Goal: Task Accomplishment & Management: Use online tool/utility

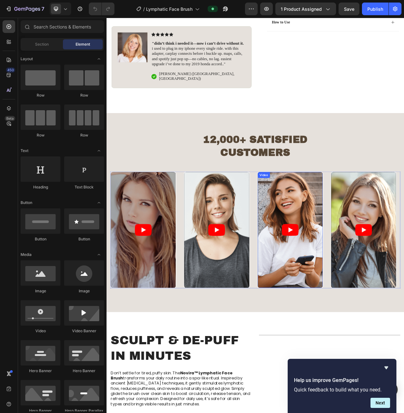
scroll to position [285, 0]
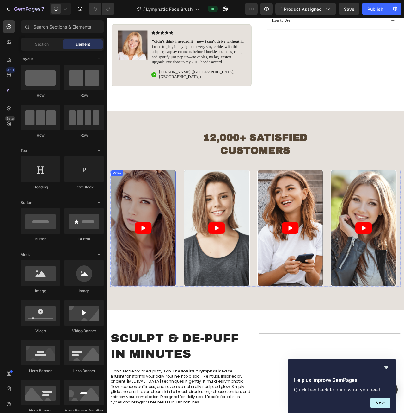
click at [163, 245] on article at bounding box center [153, 285] width 83 height 147
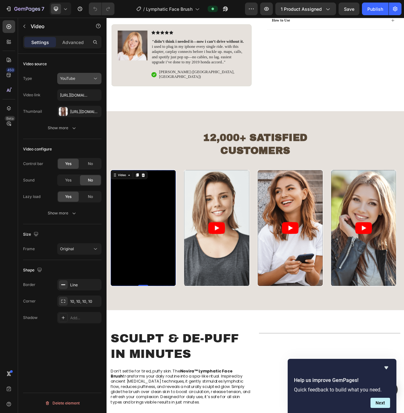
click at [80, 79] on div "YouTube" at bounding box center [76, 79] width 32 height 6
click at [80, 115] on div "Video hosting" at bounding box center [73, 118] width 52 height 12
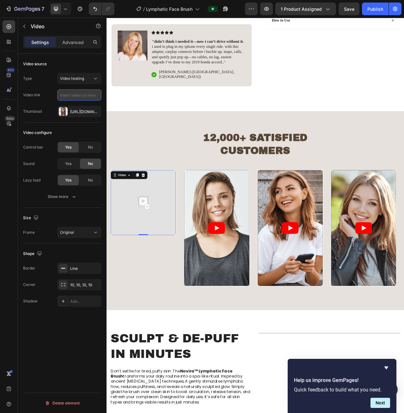
click at [82, 94] on input "text" at bounding box center [79, 94] width 44 height 11
click at [78, 74] on button "Video hosting" at bounding box center [79, 78] width 44 height 11
click at [83, 103] on div "Vimeo" at bounding box center [73, 106] width 52 height 12
click at [76, 79] on div "Vimeo" at bounding box center [76, 79] width 32 height 6
click at [77, 118] on span "Video hosting" at bounding box center [72, 118] width 24 height 6
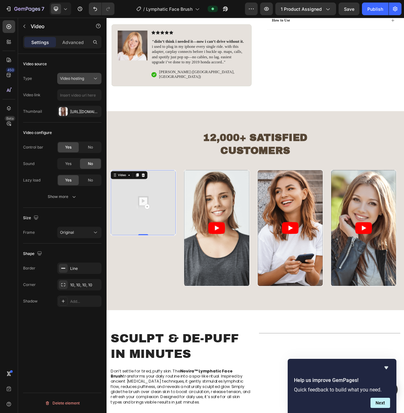
click at [78, 78] on span "Video hosting" at bounding box center [72, 78] width 24 height 5
click at [84, 79] on span "Video hosting" at bounding box center [72, 78] width 24 height 5
click at [88, 78] on div "Video hosting" at bounding box center [76, 79] width 32 height 6
drag, startPoint x: 82, startPoint y: 104, endPoint x: 85, endPoint y: 102, distance: 3.6
click at [82, 104] on p "Vimeo" at bounding box center [78, 106] width 36 height 6
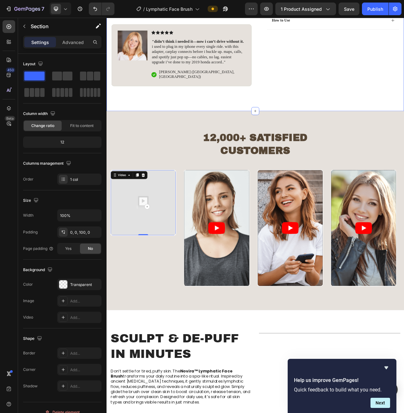
click at [182, 228] on img at bounding box center [153, 253] width 83 height 83
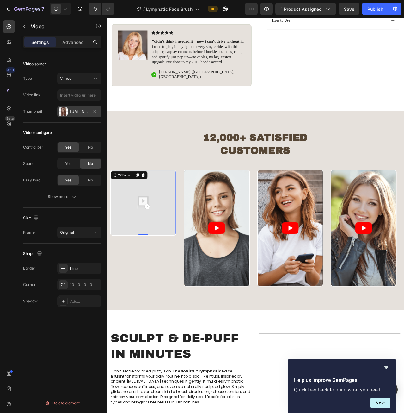
click at [96, 111] on icon "button" at bounding box center [94, 111] width 5 height 5
click at [85, 95] on input "text" at bounding box center [79, 94] width 44 height 11
paste input "[URL][DOMAIN_NAME]"
type input "[URL][DOMAIN_NAME]"
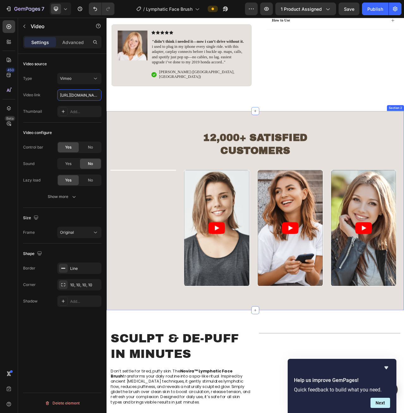
scroll to position [0, 48]
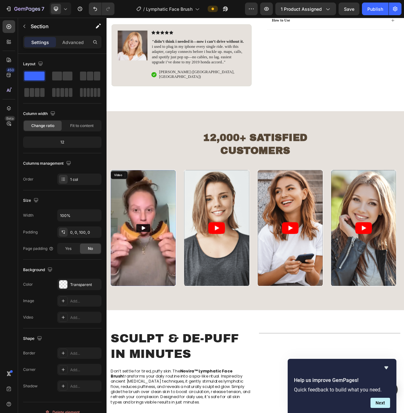
click at [154, 282] on icon "Play" at bounding box center [153, 285] width 6 height 6
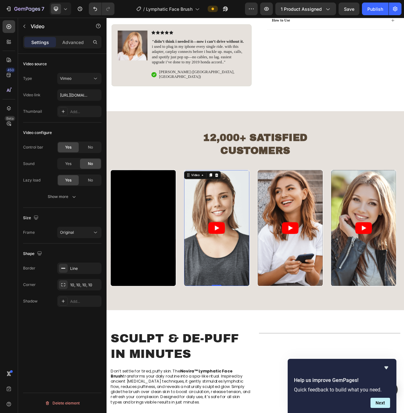
click at [251, 281] on icon "Play" at bounding box center [247, 285] width 22 height 15
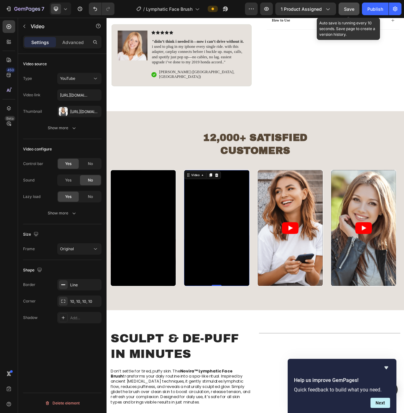
click at [353, 9] on span "Save" at bounding box center [349, 8] width 10 height 5
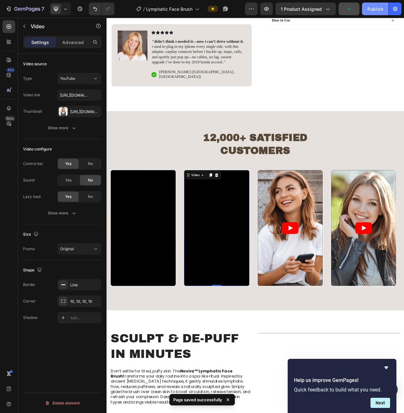
click at [373, 6] on div "Publish" at bounding box center [376, 9] width 16 height 7
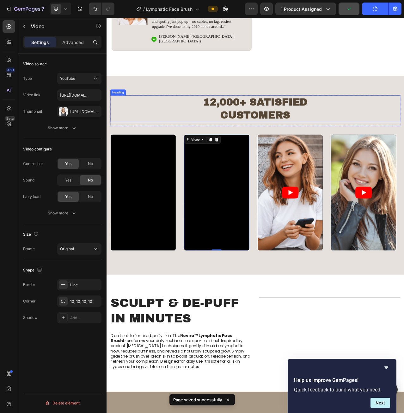
scroll to position [348, 0]
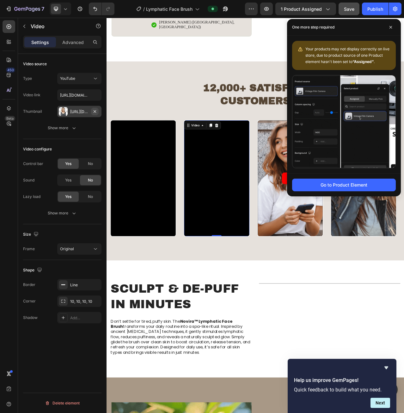
click at [98, 112] on button "button" at bounding box center [95, 112] width 8 height 8
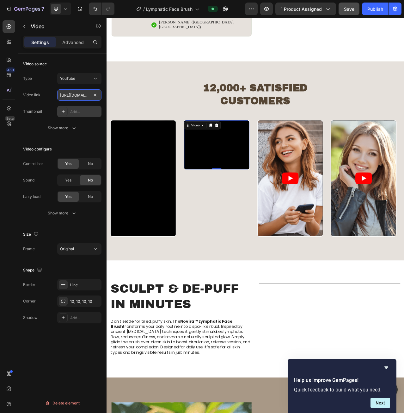
click at [76, 93] on input "[URL][DOMAIN_NAME]" at bounding box center [79, 94] width 44 height 11
click at [76, 92] on input "[URL][DOMAIN_NAME]" at bounding box center [79, 94] width 44 height 11
paste input "[DOMAIN_NAME][URL]"
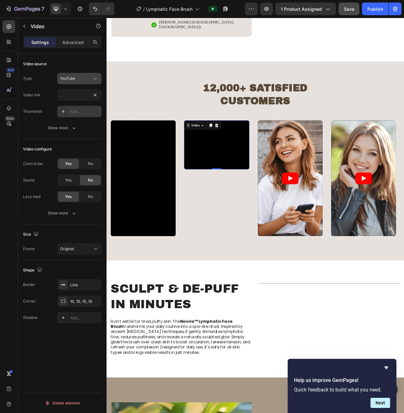
click at [90, 79] on div "YouTube" at bounding box center [76, 79] width 32 height 6
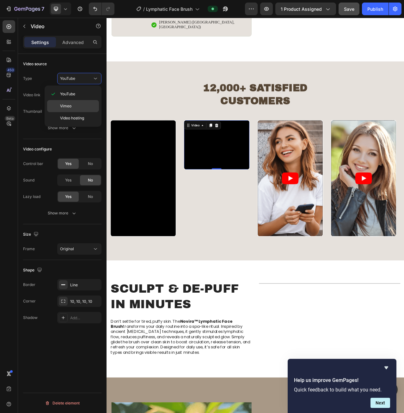
click at [85, 103] on p "Vimeo" at bounding box center [78, 106] width 36 height 6
type input "[URL][DOMAIN_NAME]"
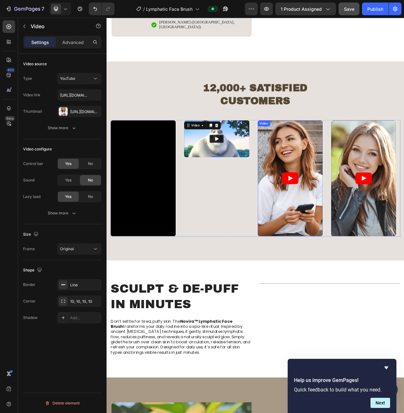
click at [355, 176] on article at bounding box center [341, 222] width 83 height 147
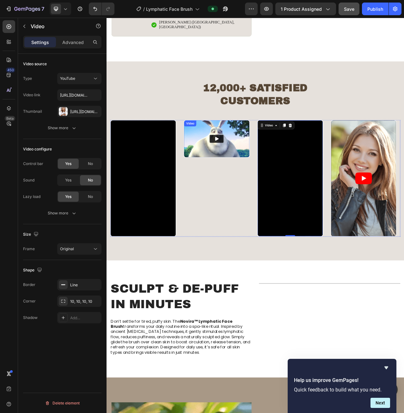
click at [269, 156] on img at bounding box center [247, 172] width 83 height 47
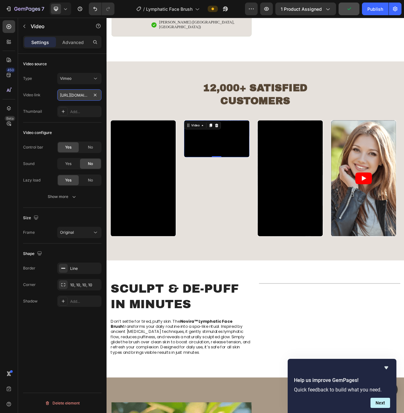
click at [79, 91] on input "[URL][DOMAIN_NAME]" at bounding box center [79, 94] width 44 height 11
paste input "1122123569"
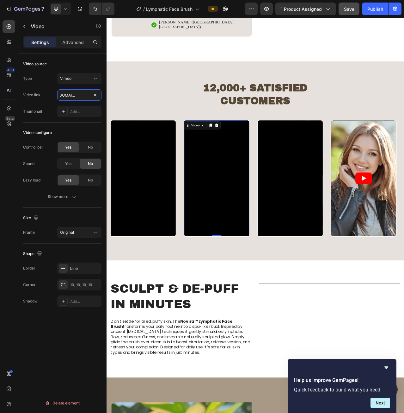
type input "[URL][DOMAIN_NAME]"
click at [72, 91] on input "[URL][DOMAIN_NAME]" at bounding box center [79, 94] width 44 height 11
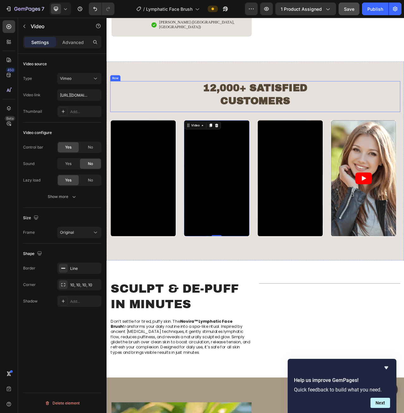
click at [380, 129] on h2 "12,000+ Satisfied Customers" at bounding box center [296, 116] width 370 height 34
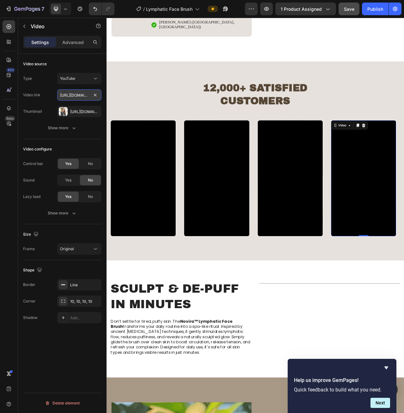
click at [87, 95] on input "[URL][DOMAIN_NAME]" at bounding box center [79, 94] width 44 height 11
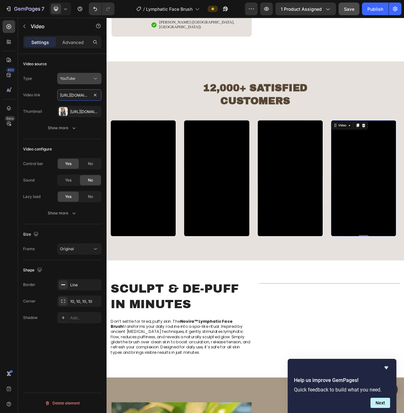
paste input "[DOMAIN_NAME][URL]"
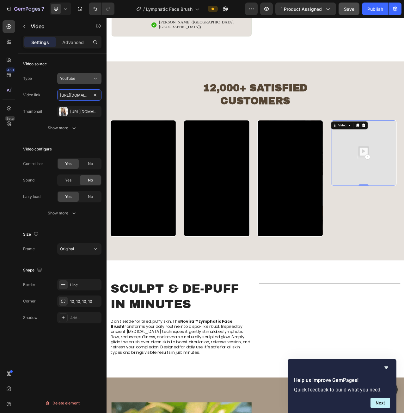
scroll to position [0, 26]
click at [94, 78] on icon at bounding box center [95, 78] width 6 height 6
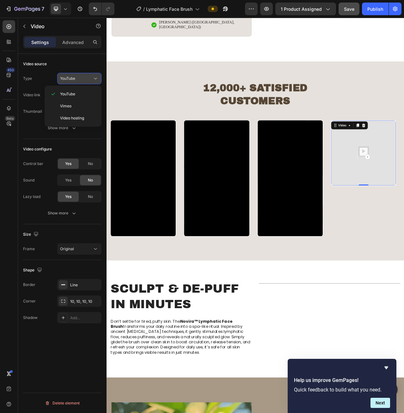
scroll to position [0, 0]
click at [84, 103] on div "Vimeo" at bounding box center [73, 106] width 52 height 12
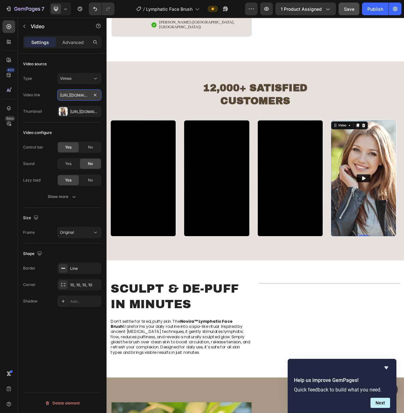
click at [82, 92] on input "[URL][DOMAIN_NAME]" at bounding box center [79, 94] width 44 height 11
paste input "1122123624"
type input "[URL][DOMAIN_NAME]"
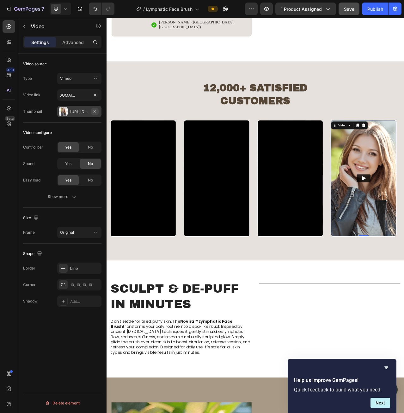
click at [95, 110] on icon "button" at bounding box center [94, 111] width 5 height 5
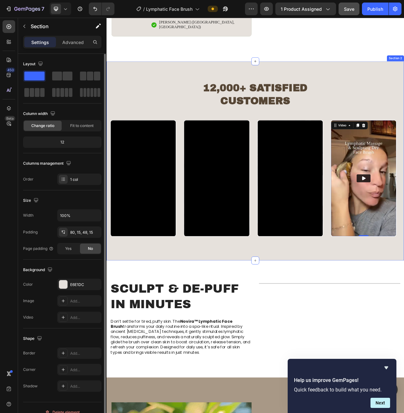
click at [383, 306] on div "Video Video Video Video 0 Carousel" at bounding box center [296, 230] width 370 height 164
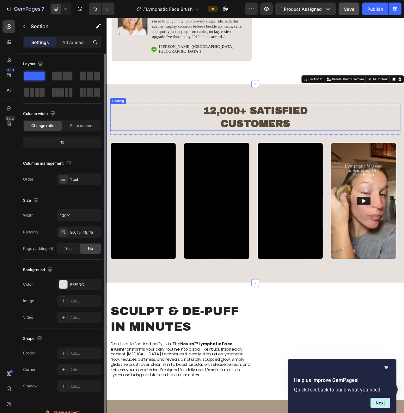
scroll to position [316, 0]
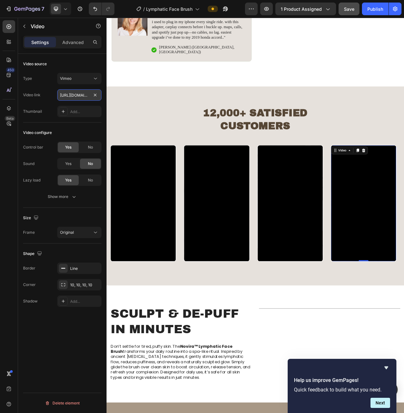
click at [73, 95] on input "[URL][DOMAIN_NAME]" at bounding box center [79, 94] width 44 height 11
click at [89, 78] on div "Vimeo" at bounding box center [76, 79] width 32 height 6
click at [86, 94] on p "YouTube" at bounding box center [78, 94] width 36 height 6
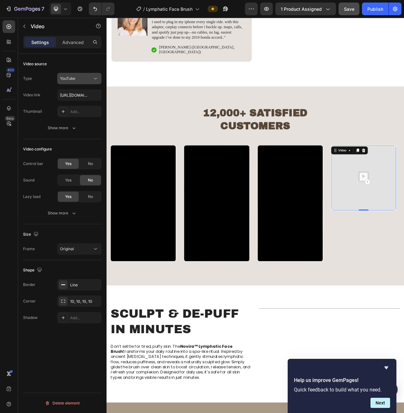
click at [86, 81] on div "YouTube" at bounding box center [76, 79] width 32 height 6
click at [84, 103] on div "Vimeo" at bounding box center [73, 106] width 52 height 12
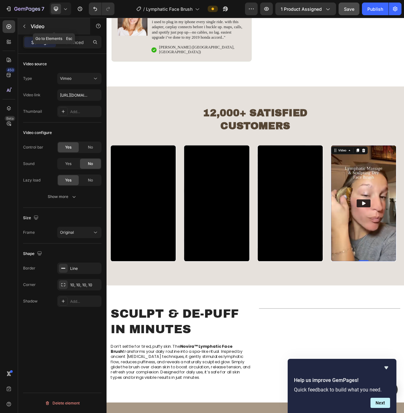
click at [25, 27] on icon "button" at bounding box center [24, 26] width 5 height 5
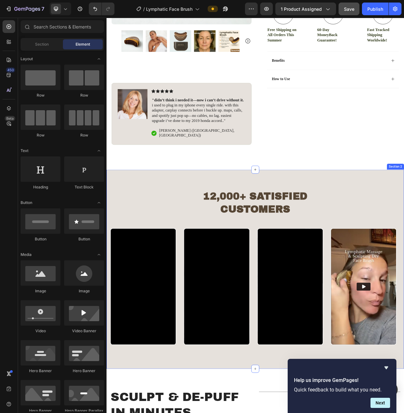
scroll to position [190, 0]
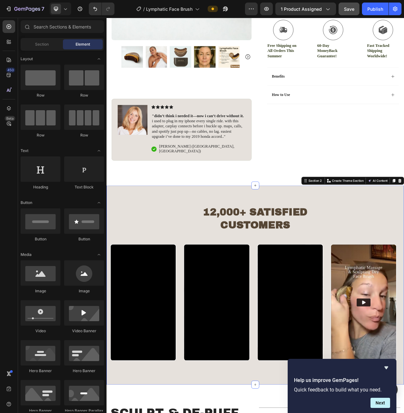
click at [384, 302] on div "12,000+ Satisfied Customers Heading Row Video Video Video Video Carousel" at bounding box center [296, 363] width 370 height 213
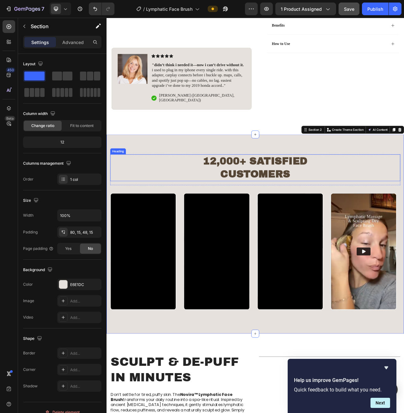
scroll to position [285, 0]
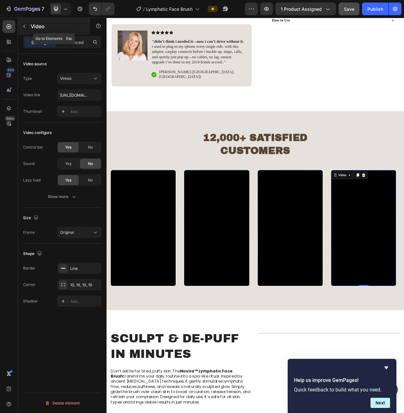
click at [26, 26] on icon "button" at bounding box center [24, 26] width 5 height 5
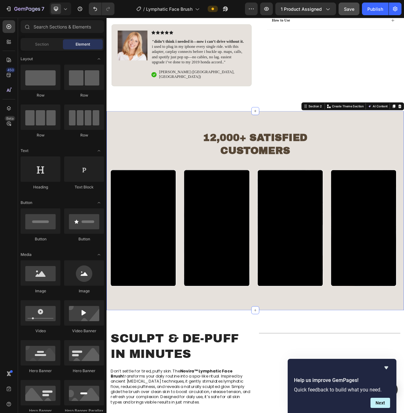
click at [345, 383] on div "12,000+ Satisfied Customers Heading Row Video Video Video Video Carousel Sectio…" at bounding box center [297, 264] width 380 height 254
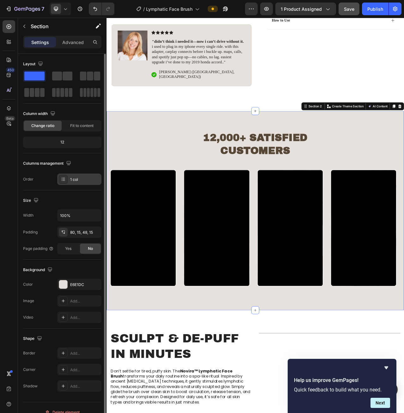
click at [63, 177] on icon at bounding box center [63, 179] width 5 height 5
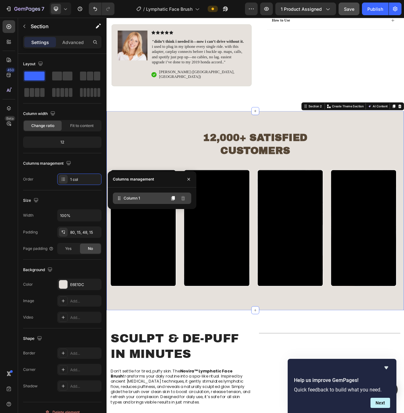
click at [138, 200] on span "Column 1" at bounding box center [132, 198] width 16 height 6
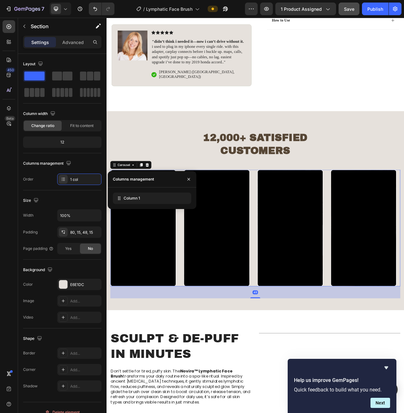
click at [200, 211] on div "Video Video Video Video" at bounding box center [296, 285] width 370 height 149
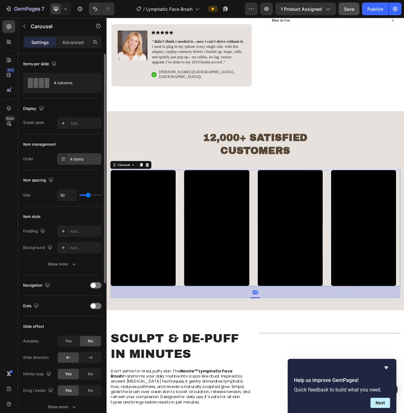
click at [77, 156] on div "4 items" at bounding box center [79, 158] width 44 height 11
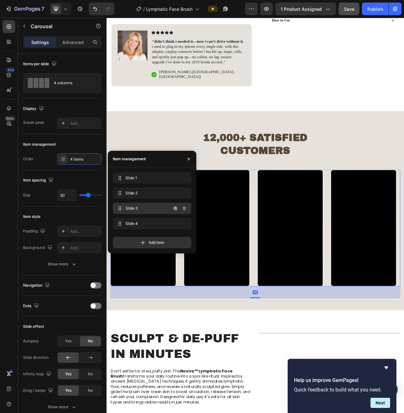
click at [143, 206] on span "Slide 3" at bounding box center [144, 208] width 36 height 6
click at [148, 209] on span "Slide 3" at bounding box center [144, 208] width 36 height 6
click at [122, 206] on span at bounding box center [119, 208] width 9 height 9
click at [146, 220] on div "Slide 4 Slide 4" at bounding box center [143, 223] width 56 height 9
click at [148, 223] on span "Slide 4" at bounding box center [144, 223] width 36 height 6
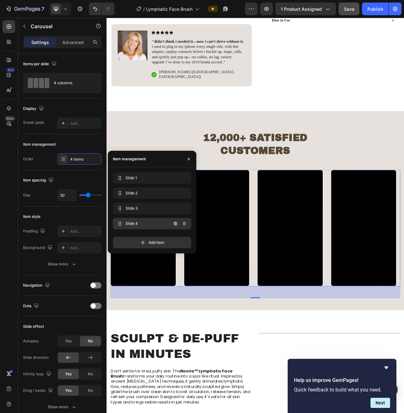
click at [145, 222] on span "Slide 4" at bounding box center [144, 223] width 36 height 6
click at [130, 221] on span "Slide 4" at bounding box center [151, 223] width 51 height 6
click at [130, 221] on span "Slide 4" at bounding box center [144, 223] width 36 height 6
click at [71, 42] on p "Advanced" at bounding box center [73, 42] width 22 height 7
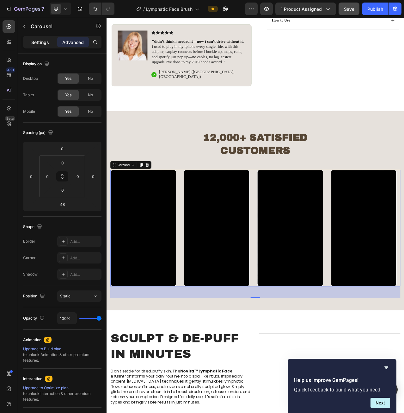
click at [34, 40] on p "Settings" at bounding box center [40, 42] width 18 height 7
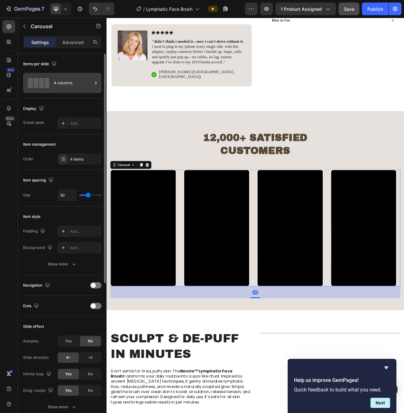
click at [65, 84] on div "4 columns" at bounding box center [73, 83] width 39 height 15
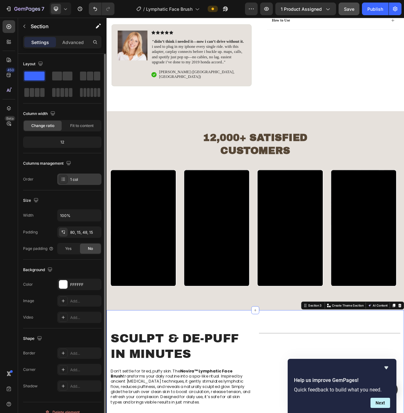
click at [65, 181] on icon at bounding box center [63, 179] width 5 height 5
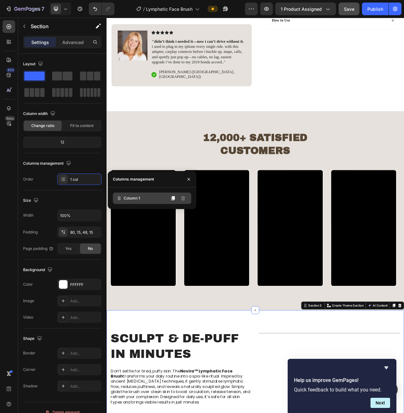
click at [122, 196] on icon at bounding box center [119, 198] width 6 height 6
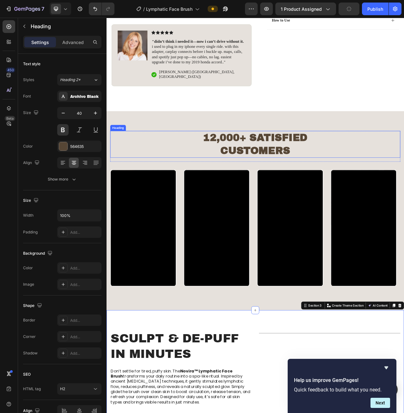
click at [197, 171] on h2 "12,000+ Satisfied Customers" at bounding box center [296, 179] width 370 height 34
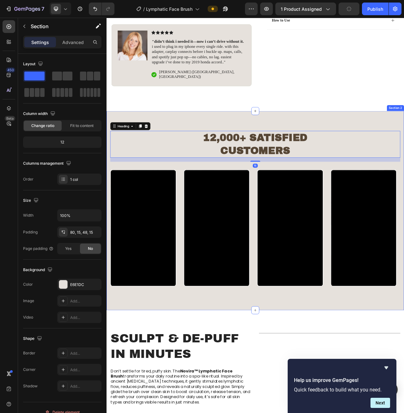
click at [330, 376] on div "12,000+ Satisfied Customers Heading 16 Row Video Video Video Video Carousel Sec…" at bounding box center [297, 264] width 380 height 254
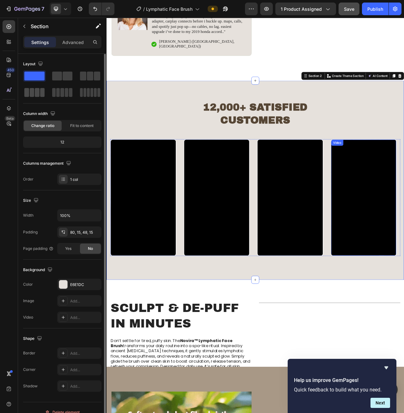
scroll to position [291, 0]
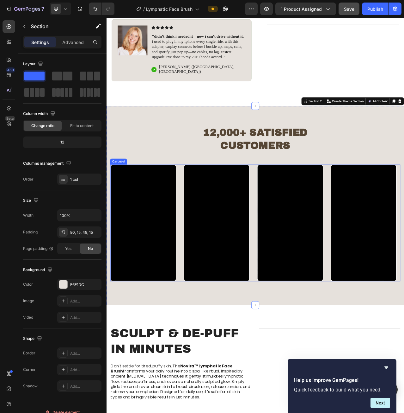
click at [293, 347] on div "Video Video Video Video" at bounding box center [296, 279] width 370 height 149
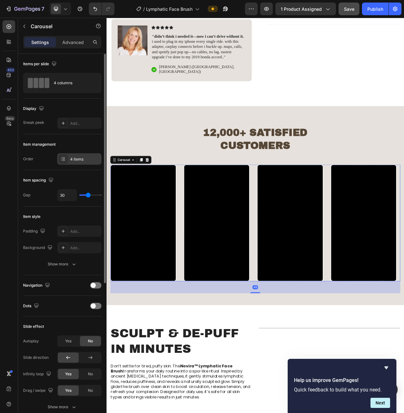
click at [73, 162] on div "4 items" at bounding box center [79, 158] width 44 height 11
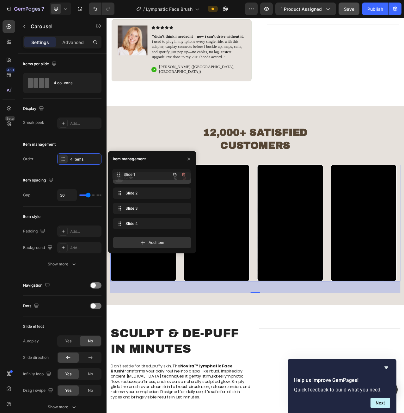
drag, startPoint x: 118, startPoint y: 179, endPoint x: 117, endPoint y: 174, distance: 4.8
click at [117, 174] on span at bounding box center [119, 177] width 8 height 9
click at [137, 178] on span "Slide 1" at bounding box center [147, 178] width 47 height 6
click at [138, 178] on span "Slide 1" at bounding box center [147, 178] width 47 height 6
click at [183, 209] on icon "button" at bounding box center [184, 208] width 5 height 5
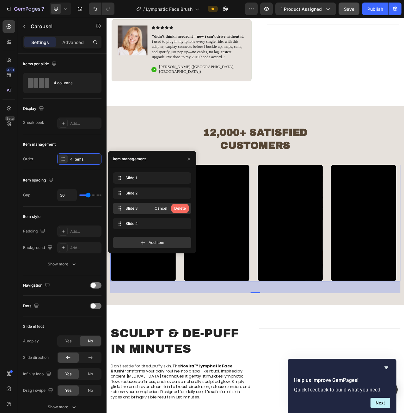
click at [178, 208] on div "Delete" at bounding box center [180, 208] width 12 height 6
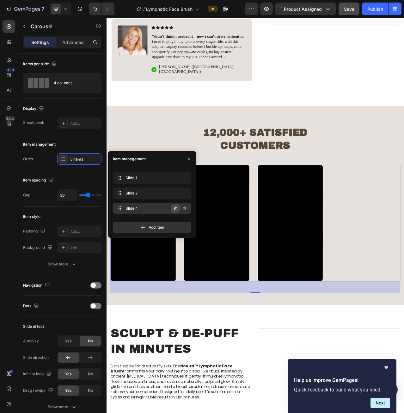
click at [177, 206] on icon "button" at bounding box center [175, 208] width 5 height 5
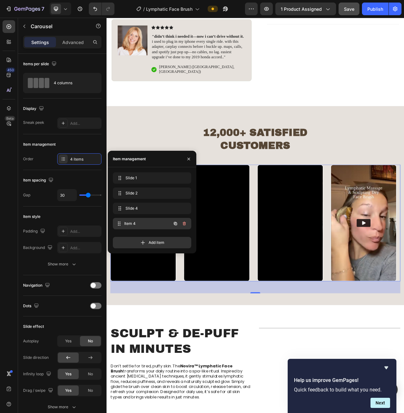
click at [153, 223] on span "Item 4" at bounding box center [147, 223] width 47 height 6
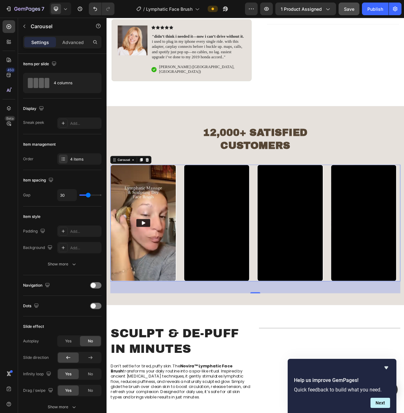
click at [195, 363] on div "48" at bounding box center [296, 361] width 370 height 15
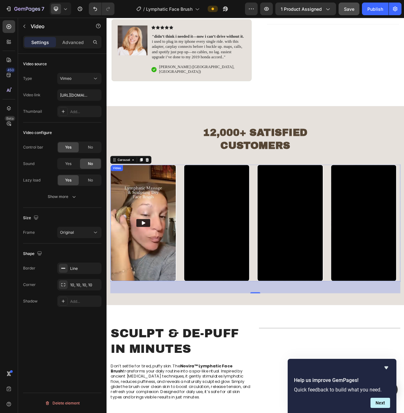
click at [167, 301] on img at bounding box center [153, 279] width 83 height 147
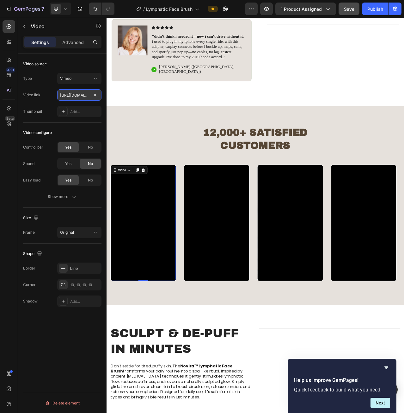
click at [86, 96] on input "[URL][DOMAIN_NAME]" at bounding box center [79, 94] width 44 height 11
paste input "00"
type input "[URL][DOMAIN_NAME]"
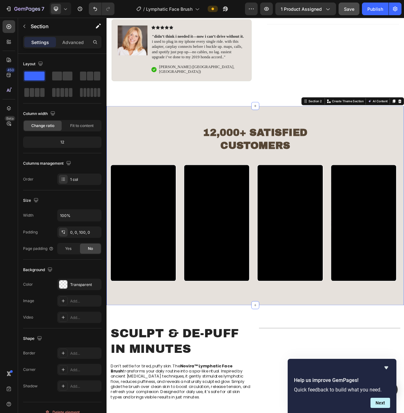
click at [232, 374] on div "12,000+ Satisfied Customers Heading Row Video Video Video Video Carousel Sectio…" at bounding box center [297, 257] width 380 height 254
click at [369, 8] on div "Publish" at bounding box center [376, 9] width 16 height 7
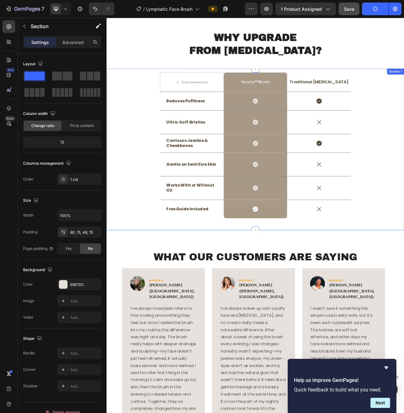
scroll to position [1329, 0]
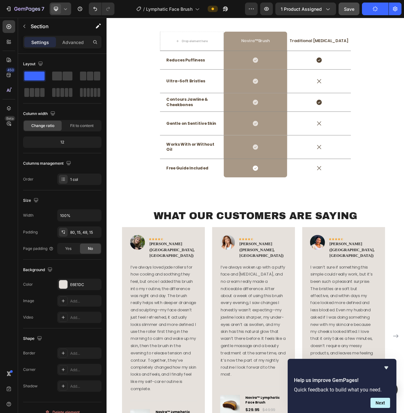
click at [66, 9] on icon at bounding box center [65, 9] width 6 height 6
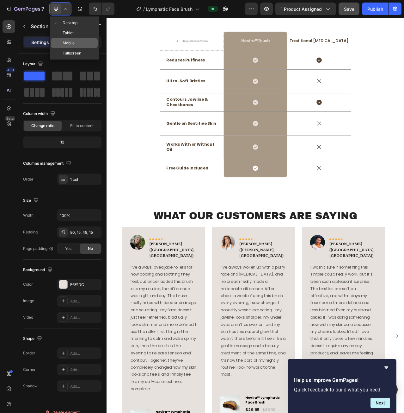
click at [71, 44] on span "Mobile" at bounding box center [69, 43] width 12 height 6
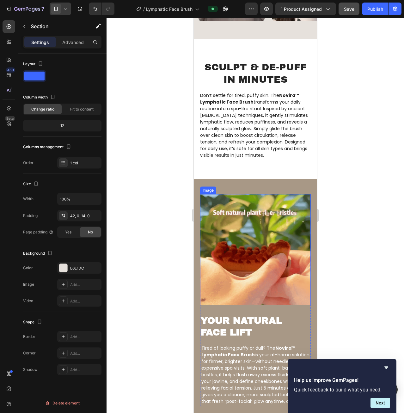
scroll to position [692, 0]
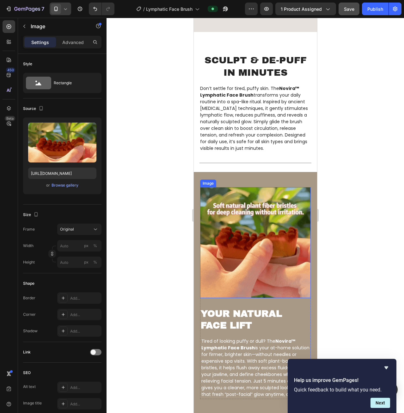
click at [270, 229] on img at bounding box center [255, 242] width 111 height 111
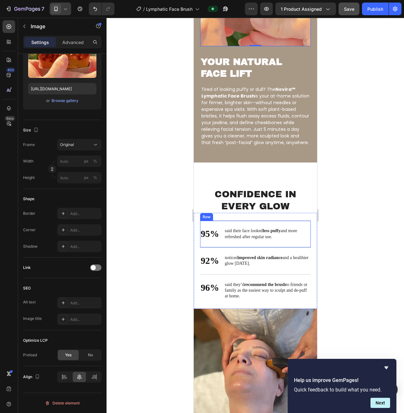
scroll to position [1040, 0]
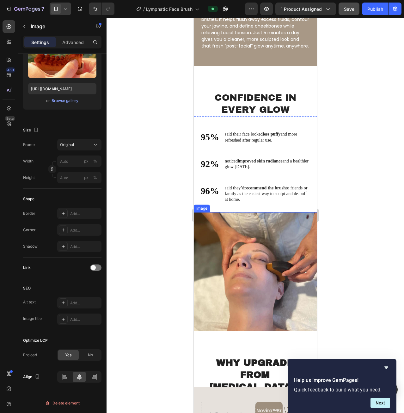
click at [270, 253] on img at bounding box center [255, 273] width 123 height 123
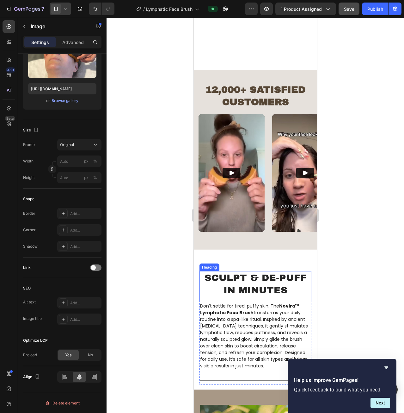
scroll to position [471, 0]
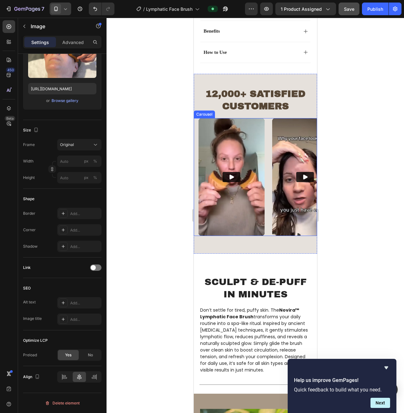
click at [269, 232] on div "Video Video Video Video" at bounding box center [257, 176] width 119 height 117
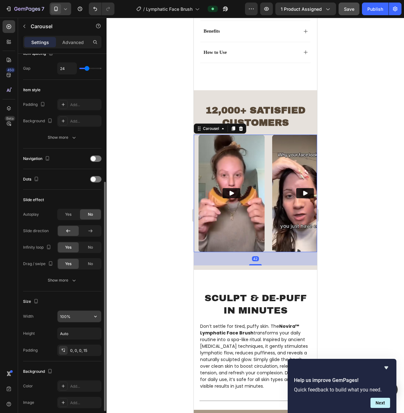
scroll to position [158, 0]
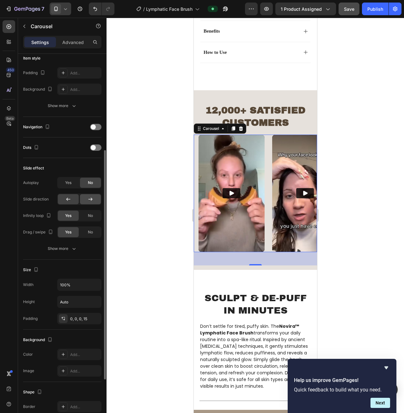
click at [87, 198] on div at bounding box center [90, 199] width 21 height 10
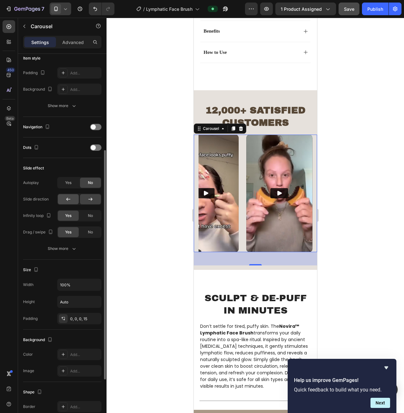
click at [68, 199] on icon at bounding box center [68, 199] width 6 height 6
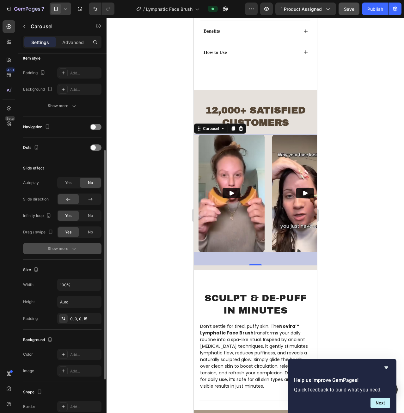
click at [71, 251] on button "Show more" at bounding box center [62, 248] width 78 height 11
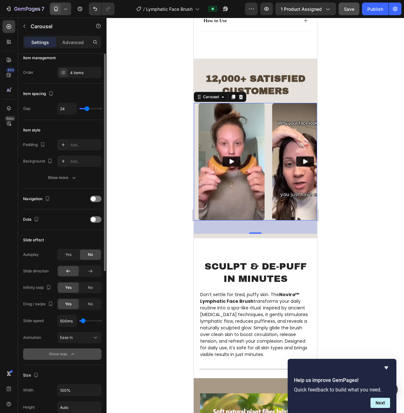
scroll to position [55, 0]
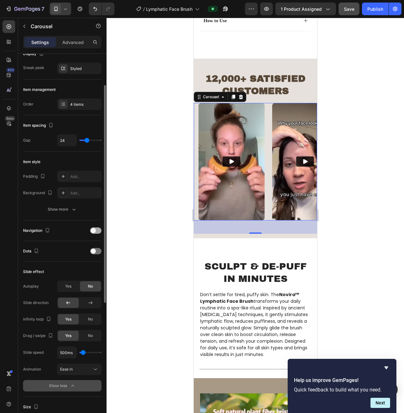
click at [96, 230] on div at bounding box center [95, 230] width 11 height 6
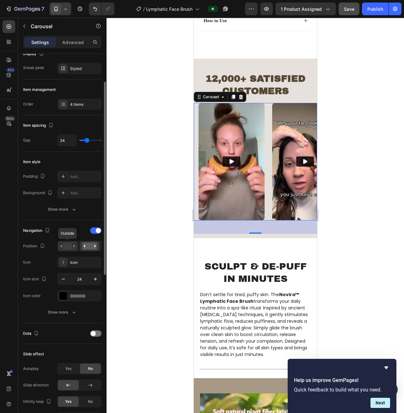
click at [71, 246] on rect at bounding box center [67, 245] width 9 height 7
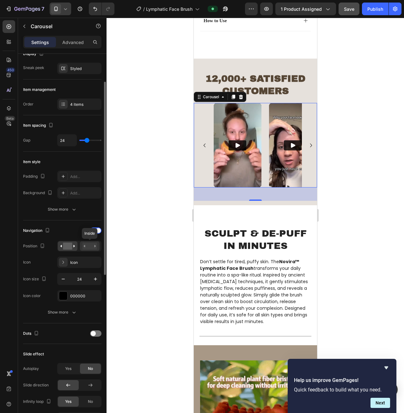
click at [89, 244] on rect at bounding box center [90, 245] width 15 height 7
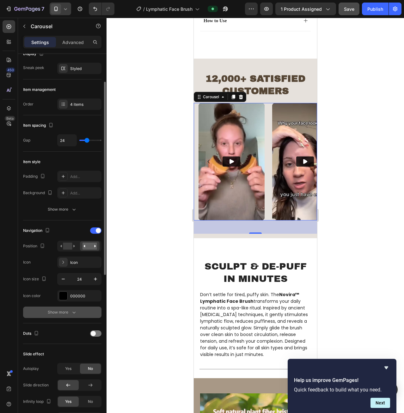
click at [75, 309] on icon "button" at bounding box center [74, 312] width 6 height 6
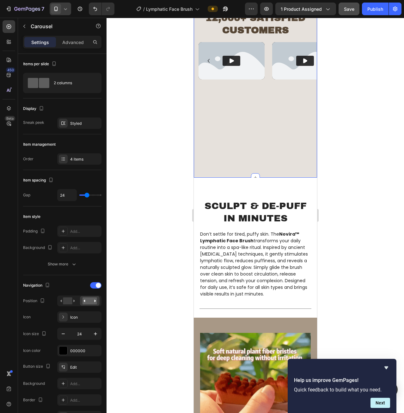
scroll to position [439, 0]
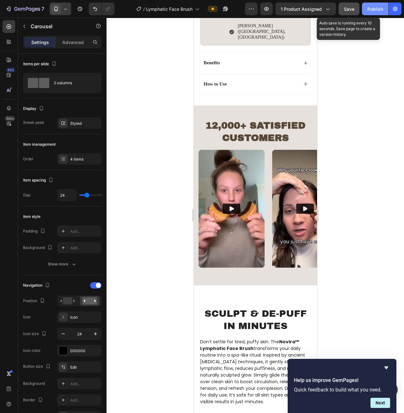
click at [367, 6] on button "Publish" at bounding box center [375, 9] width 27 height 13
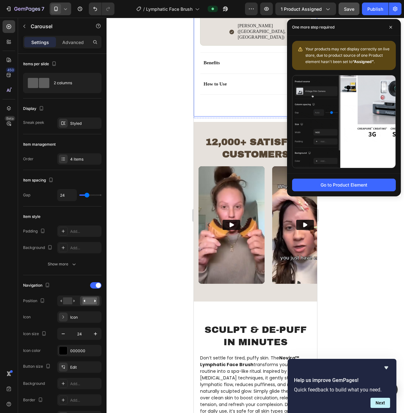
click at [151, 145] on div at bounding box center [256, 215] width 298 height 395
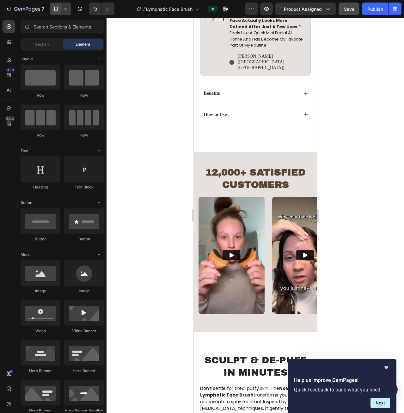
scroll to position [407, 0]
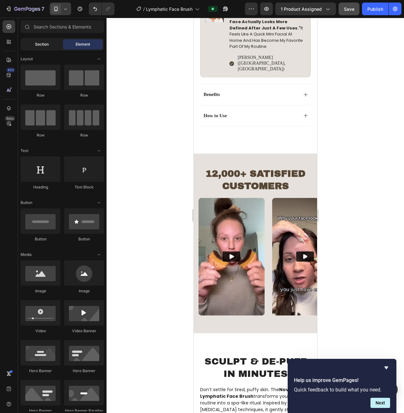
click at [47, 40] on div "Section" at bounding box center [42, 44] width 40 height 10
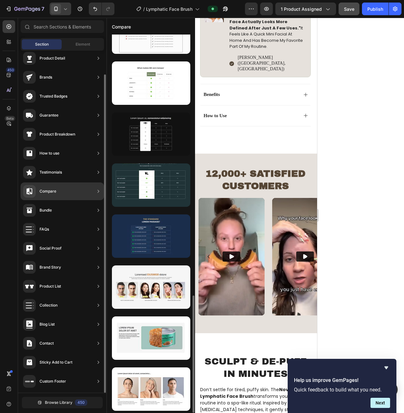
scroll to position [0, 0]
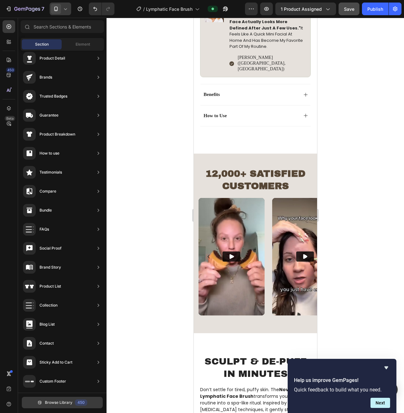
click at [62, 401] on span "Browse Library" at bounding box center [59, 402] width 28 height 6
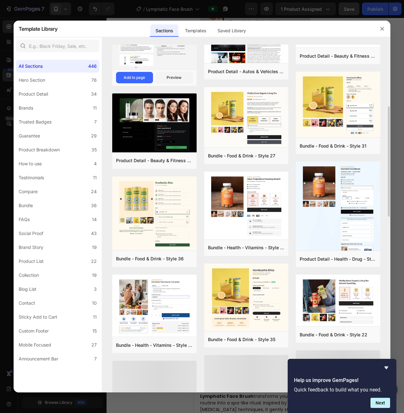
scroll to position [69, 0]
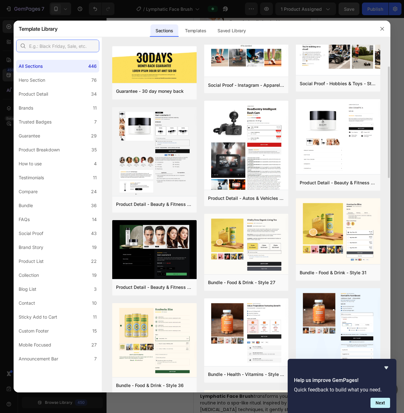
click at [55, 45] on input "text" at bounding box center [57, 46] width 83 height 13
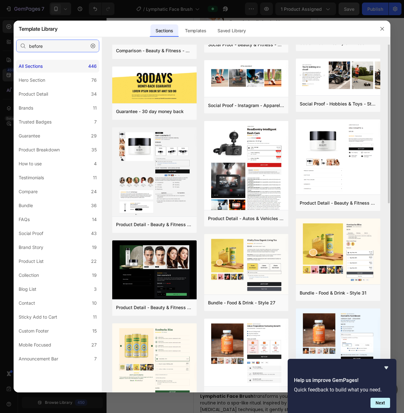
scroll to position [0, 0]
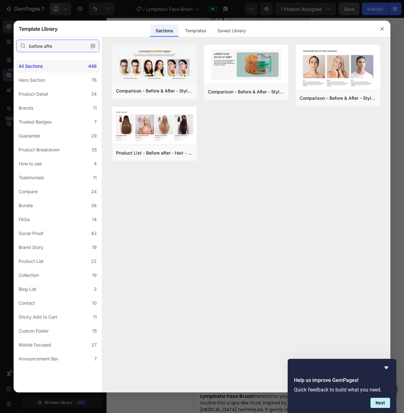
type input "before after"
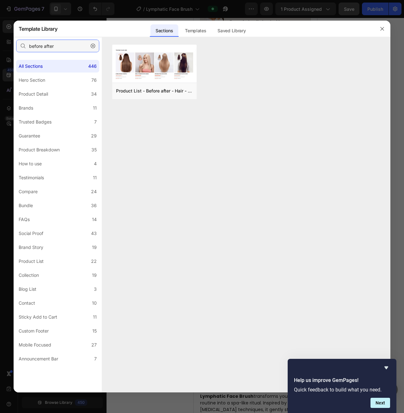
drag, startPoint x: 62, startPoint y: 45, endPoint x: 53, endPoint y: 58, distance: 15.8
click at [12, 47] on div "Template Library Sections Templates Existing pages Saved Library Templates Save…" at bounding box center [202, 206] width 404 height 413
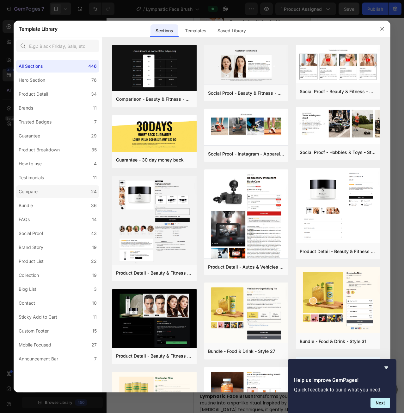
click at [74, 192] on label "Compare 24" at bounding box center [57, 191] width 83 height 13
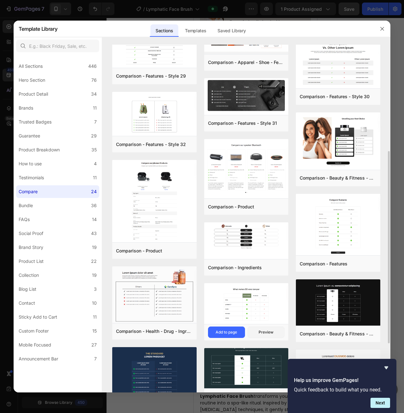
scroll to position [280, 0]
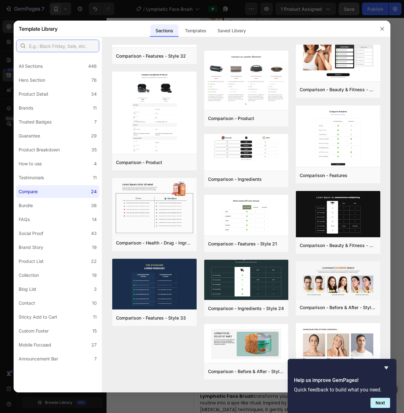
click at [60, 48] on input "text" at bounding box center [57, 46] width 83 height 13
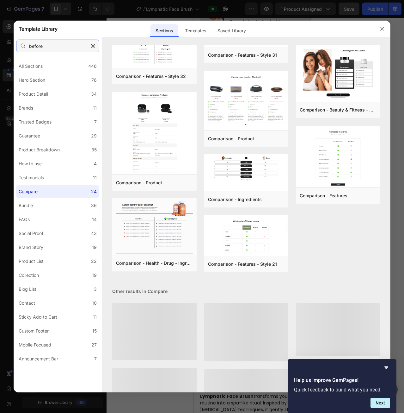
scroll to position [0, 0]
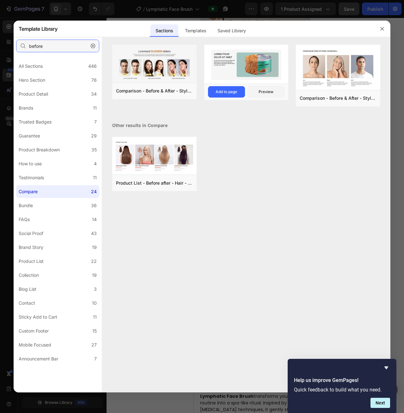
type input "before"
click at [266, 72] on img at bounding box center [246, 65] width 84 height 40
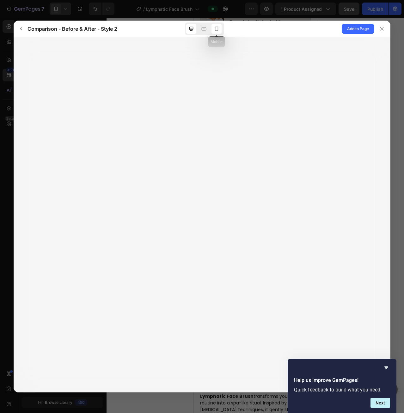
click at [216, 31] on icon at bounding box center [216, 29] width 3 height 4
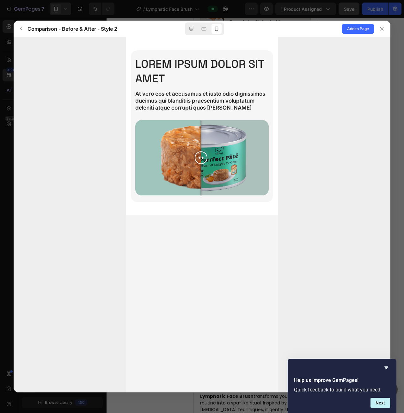
drag, startPoint x: 206, startPoint y: 158, endPoint x: 202, endPoint y: 160, distance: 4.1
click at [202, 161] on div at bounding box center [201, 157] width 13 height 13
click at [359, 28] on span "Add to Page" at bounding box center [358, 29] width 22 height 8
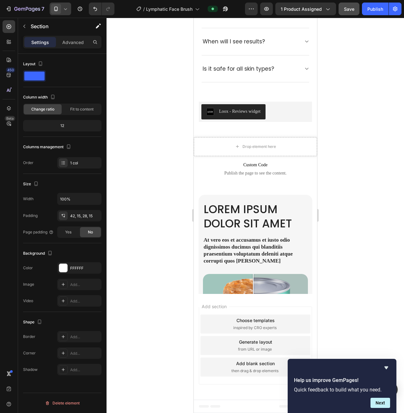
scroll to position [2159, 0]
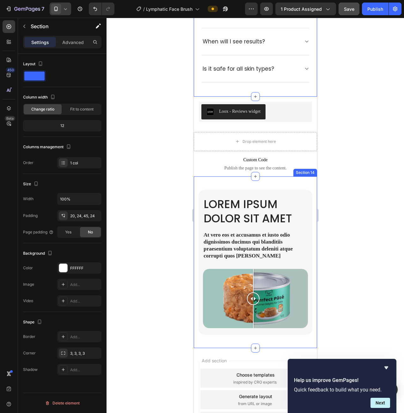
click at [297, 185] on div "Lorem ipsum dolor sit amet Heading At vero eos et accusamus et iusto odio digni…" at bounding box center [255, 262] width 123 height 172
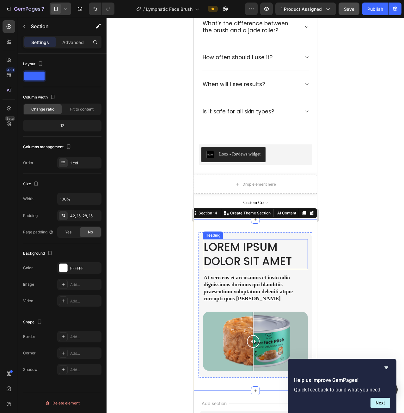
scroll to position [2116, 0]
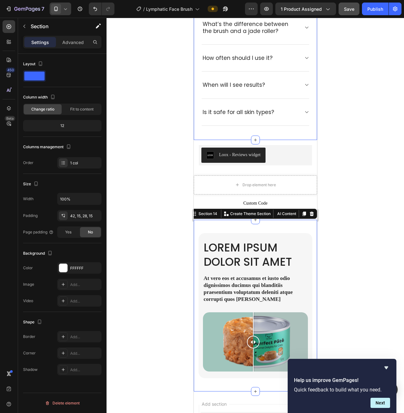
click at [64, 8] on icon at bounding box center [65, 9] width 6 height 6
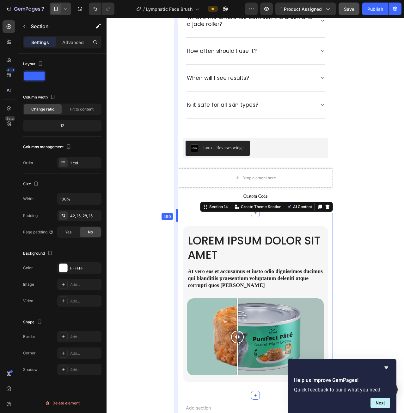
drag, startPoint x: 193, startPoint y: 200, endPoint x: 154, endPoint y: 203, distance: 39.7
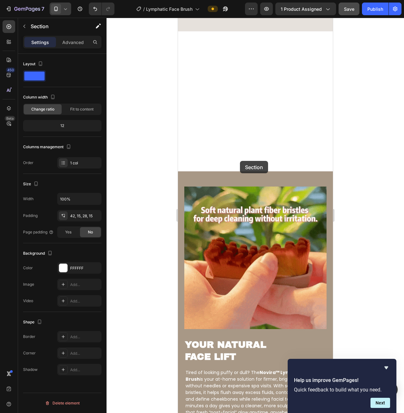
scroll to position [975, 0]
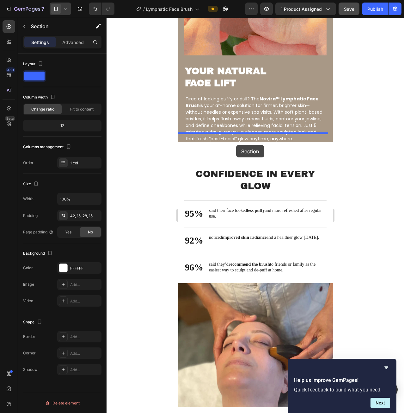
drag, startPoint x: 202, startPoint y: 213, endPoint x: 236, endPoint y: 145, distance: 75.8
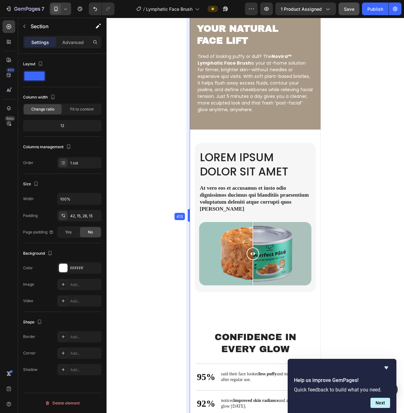
scroll to position [1014, 0]
drag, startPoint x: 177, startPoint y: 60, endPoint x: 11, endPoint y: 57, distance: 166.1
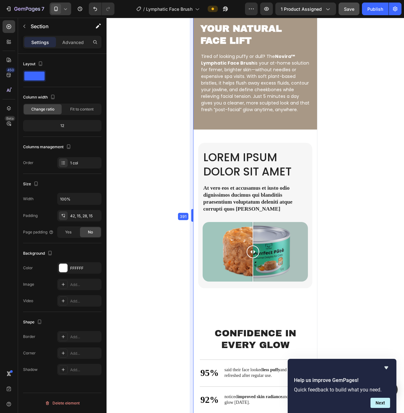
scroll to position [1006, 0]
drag, startPoint x: 188, startPoint y: 156, endPoint x: 10, endPoint y: 140, distance: 178.5
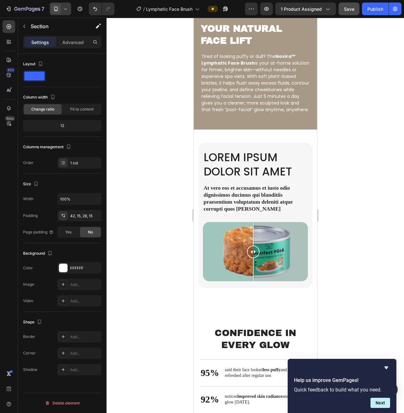
click at [342, 167] on div at bounding box center [256, 215] width 298 height 395
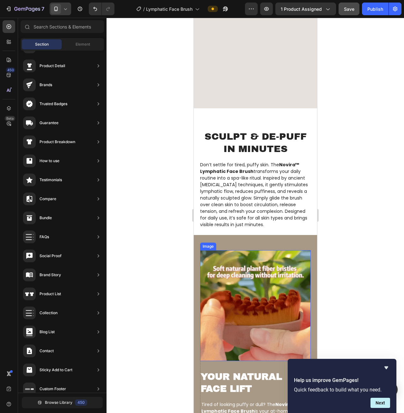
scroll to position [658, 0]
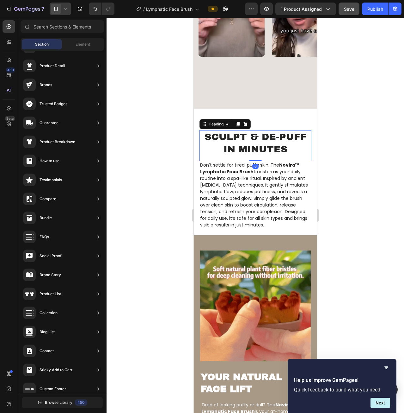
click at [268, 135] on h2 "SCULPT & DE-PUFF IN MINUTES" at bounding box center [255, 143] width 112 height 26
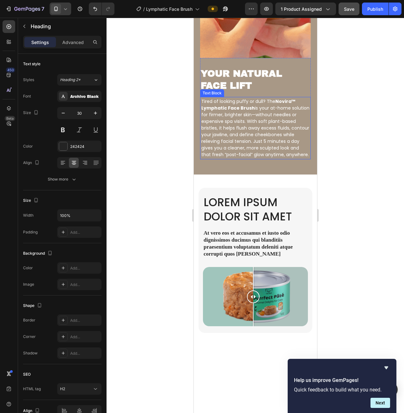
scroll to position [943, 0]
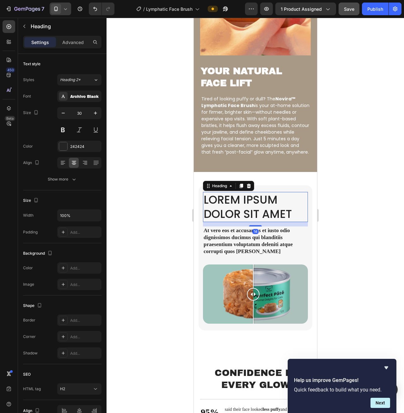
click at [261, 208] on h2 "Lorem ipsum dolor sit amet" at bounding box center [255, 207] width 105 height 30
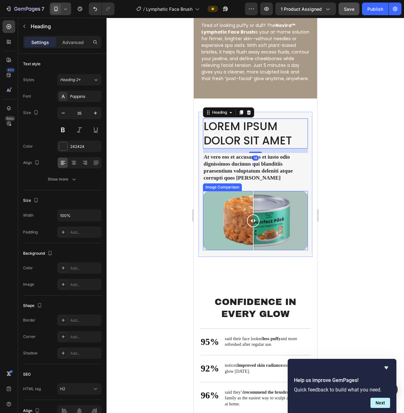
scroll to position [975, 0]
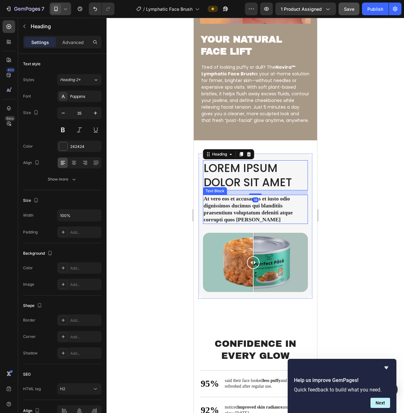
click at [255, 208] on p "At vero eos et accusamus et iusto odio dignissimos ducimus qui blanditiis praes…" at bounding box center [255, 209] width 104 height 28
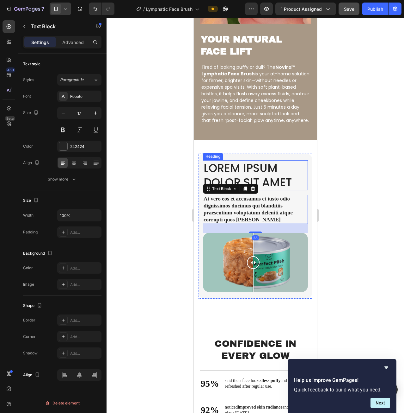
click at [295, 171] on h2 "Lorem ipsum dolor sit amet" at bounding box center [255, 175] width 105 height 30
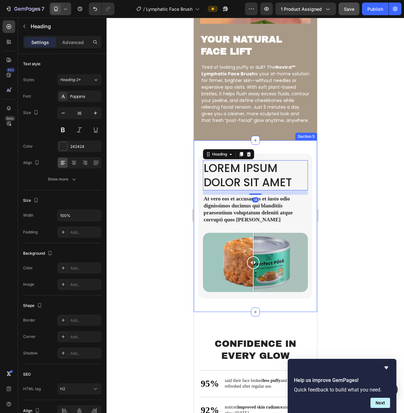
click at [361, 177] on div at bounding box center [256, 215] width 298 height 395
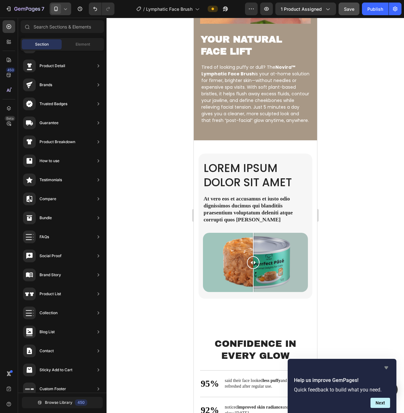
click at [388, 366] on icon "Hide survey" at bounding box center [387, 367] width 4 height 3
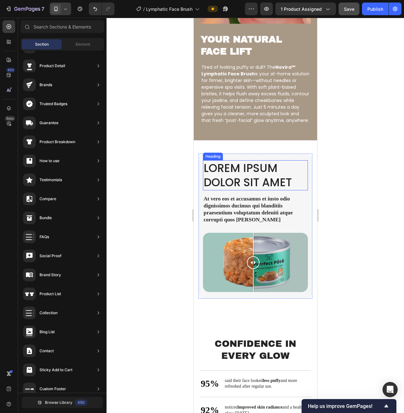
click at [251, 183] on h2 "Lorem ipsum dolor sit amet" at bounding box center [255, 175] width 105 height 30
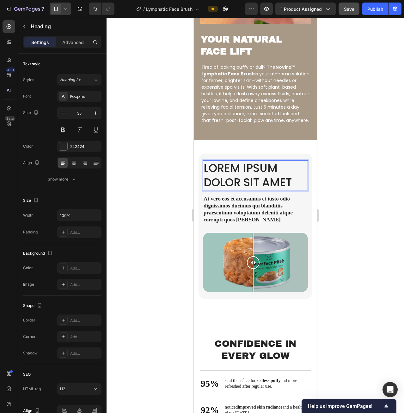
click at [251, 183] on h2 "Lorem ipsum dolor sit amet" at bounding box center [255, 175] width 105 height 30
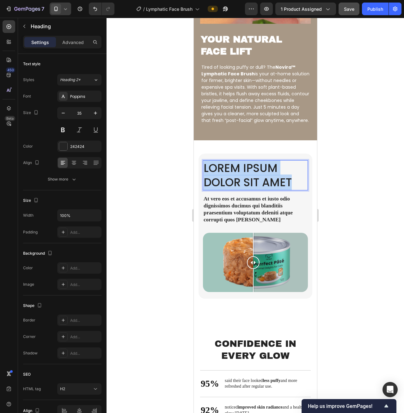
click at [251, 183] on p "Lorem ipsum dolor sit amet" at bounding box center [255, 175] width 104 height 29
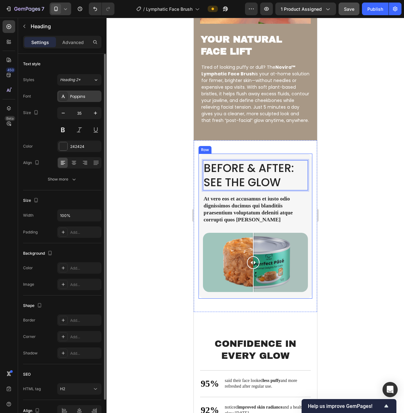
click at [88, 92] on div "Poppins" at bounding box center [79, 95] width 44 height 11
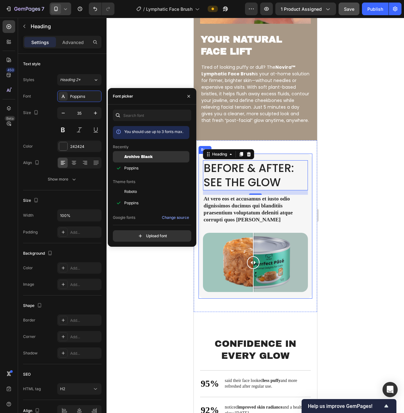
click at [151, 155] on span "Archivo Black" at bounding box center [138, 157] width 28 height 6
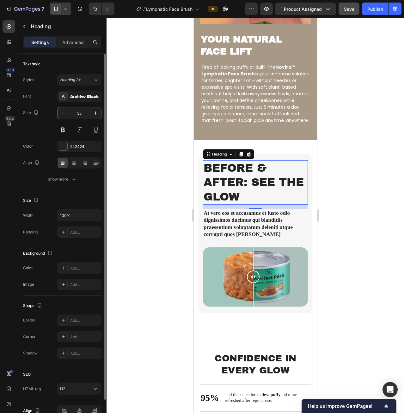
click at [78, 112] on input "35" at bounding box center [79, 112] width 21 height 11
type input "29"
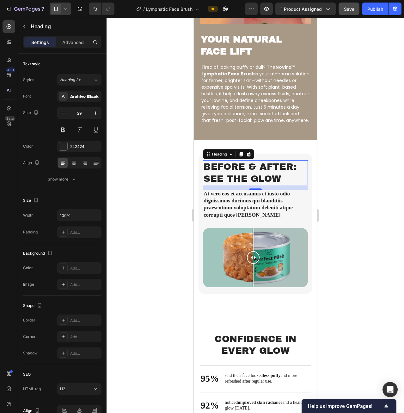
click at [355, 188] on div at bounding box center [256, 215] width 298 height 395
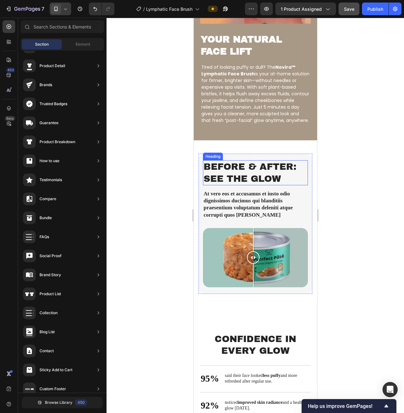
click at [259, 168] on p "Before & After: See the Glow" at bounding box center [255, 173] width 104 height 24
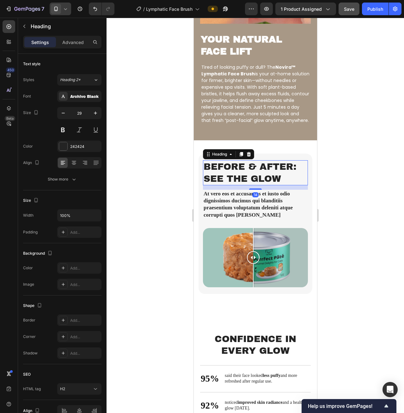
click at [368, 196] on div at bounding box center [256, 215] width 298 height 395
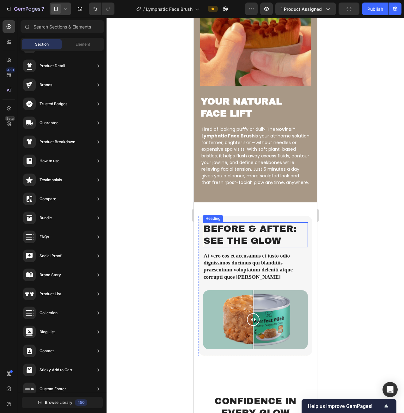
scroll to position [911, 0]
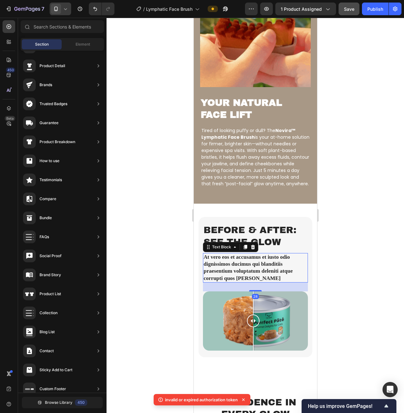
click at [233, 272] on p "At vero eos et accusamus et iusto odio dignissimos ducimus qui blanditiis praes…" at bounding box center [255, 267] width 104 height 28
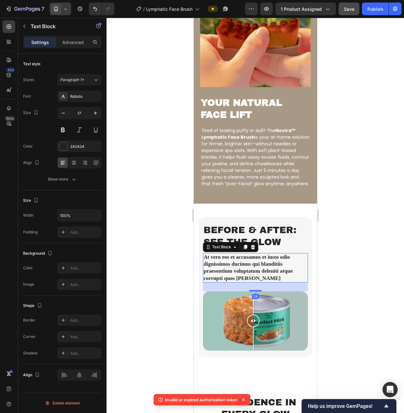
click at [233, 272] on p "At vero eos et accusamus et iusto odio dignissimos ducimus qui blanditiis praes…" at bounding box center [255, 267] width 104 height 28
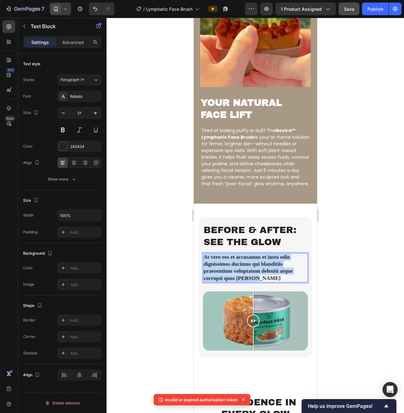
click at [233, 272] on p "At vero eos et accusamus et iusto odio dignissimos ducimus qui blanditiis praes…" at bounding box center [255, 267] width 104 height 28
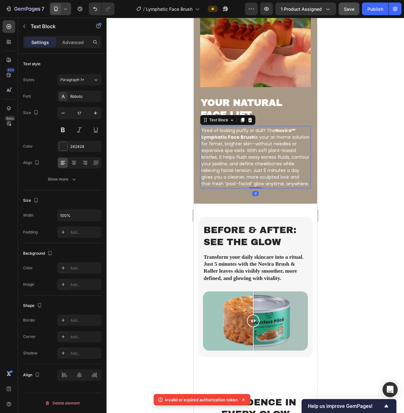
click at [244, 152] on p "Tired of looking puffy or dull? The Novira™ Lymphatic Face Brush is your at-hom…" at bounding box center [255, 157] width 108 height 60
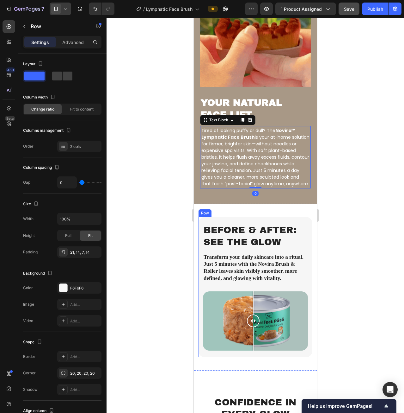
click at [252, 252] on div "Before & After: See the Glow Heading Transform your daily skincare into a ritua…" at bounding box center [255, 257] width 105 height 68
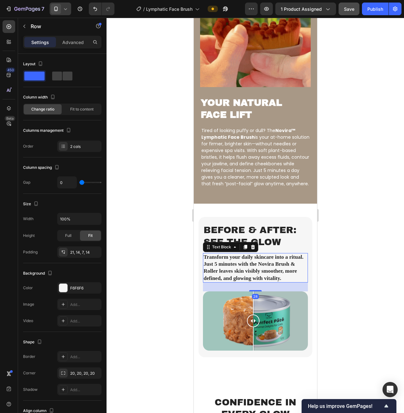
click at [252, 260] on p "Transform your daily skincare into a ritual. Just 5 minutes with the Novira Bru…" at bounding box center [255, 267] width 104 height 28
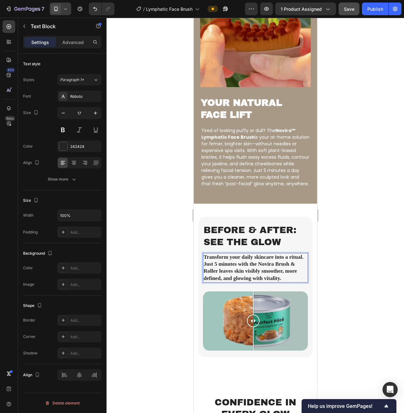
click at [252, 260] on p "Transform your daily skincare into a ritual. Just 5 minutes with the Novira Bru…" at bounding box center [255, 267] width 104 height 28
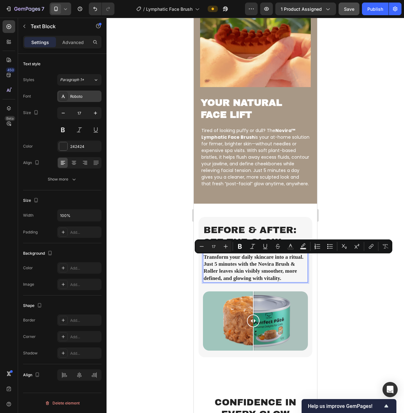
click at [80, 96] on div "Roboto" at bounding box center [85, 97] width 30 height 6
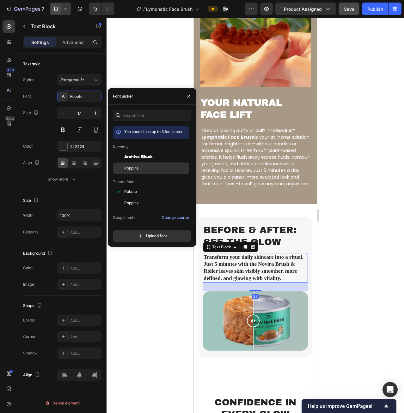
click at [145, 170] on div "Poppins" at bounding box center [156, 168] width 64 height 6
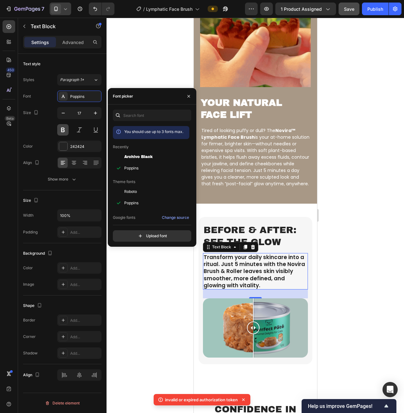
click at [65, 127] on button at bounding box center [62, 129] width 11 height 11
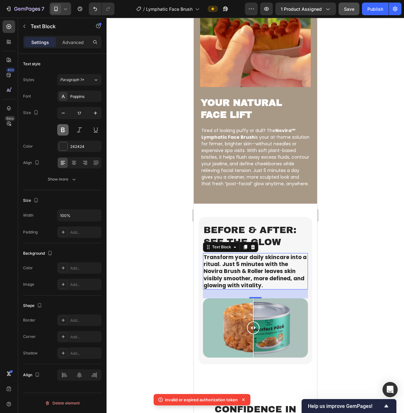
click at [65, 127] on button at bounding box center [62, 129] width 11 height 11
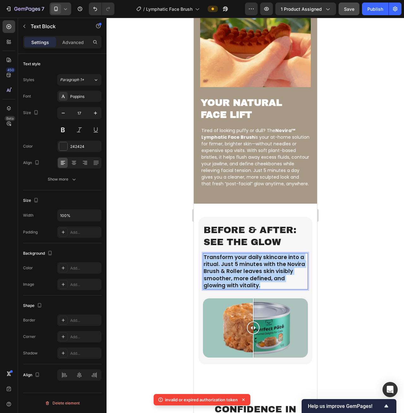
click at [236, 273] on p "Transform your daily skincare into a ritual. Just 5 minutes with the Novira Bru…" at bounding box center [255, 270] width 104 height 35
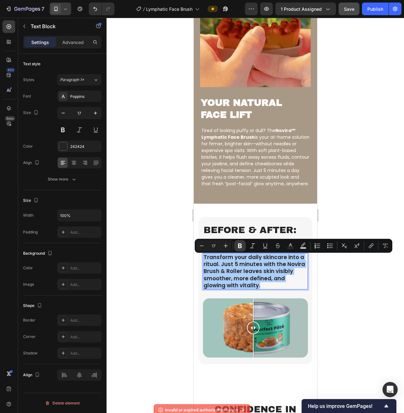
click at [239, 245] on icon "Editor contextual toolbar" at bounding box center [240, 245] width 4 height 5
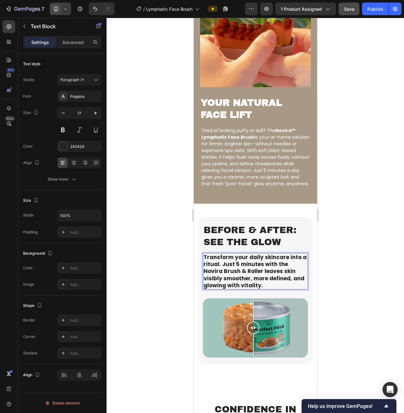
click at [238, 245] on p "Before & After: See the Glow" at bounding box center [255, 236] width 104 height 24
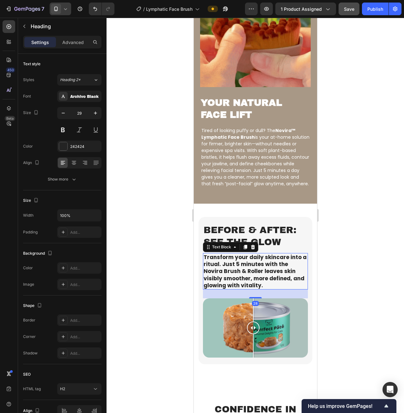
click at [233, 270] on strong "Transform your daily skincare into a ritual. Just 5 minutes with the Novira Bru…" at bounding box center [254, 270] width 103 height 35
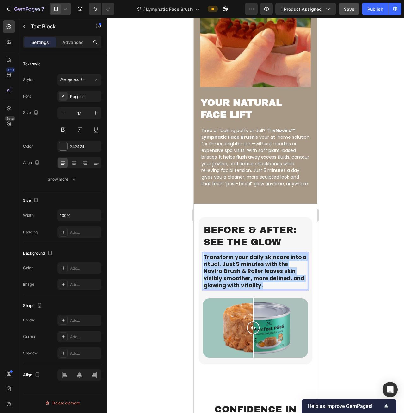
click at [233, 270] on strong "Transform your daily skincare into a ritual. Just 5 minutes with the Novira Bru…" at bounding box center [254, 270] width 103 height 35
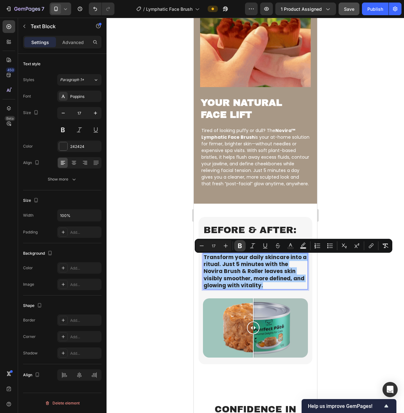
click at [243, 244] on icon "Editor contextual toolbar" at bounding box center [240, 245] width 6 height 6
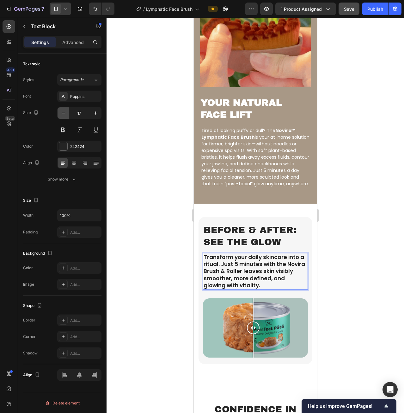
click at [59, 113] on button "button" at bounding box center [63, 112] width 11 height 11
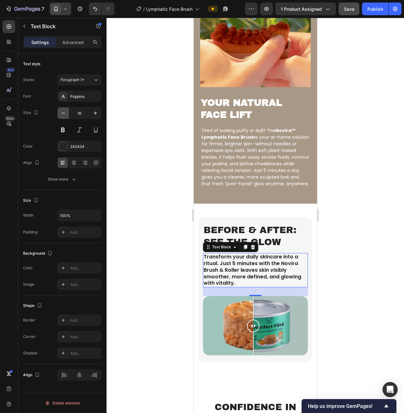
click at [61, 112] on icon "button" at bounding box center [63, 113] width 6 height 6
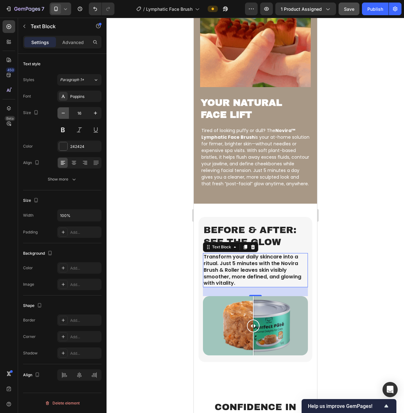
type input "15"
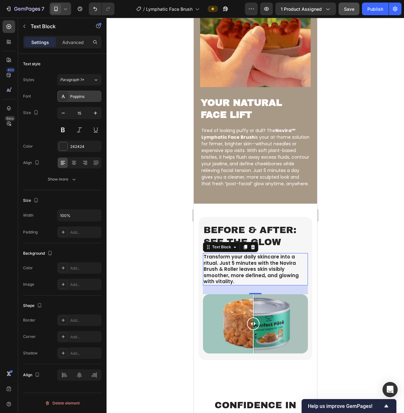
click at [78, 96] on div "Poppins" at bounding box center [85, 97] width 30 height 6
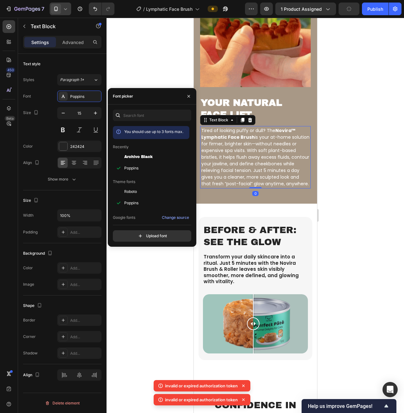
click at [245, 145] on p "Tired of looking puffy or dull? The Novira™ Lymphatic Face Brush is your at-hom…" at bounding box center [255, 157] width 108 height 60
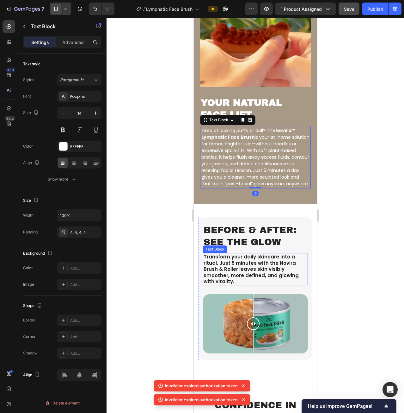
click at [242, 266] on p "Transform your daily skincare into a ritual. Just 5 minutes with the Novira Bru…" at bounding box center [255, 268] width 104 height 31
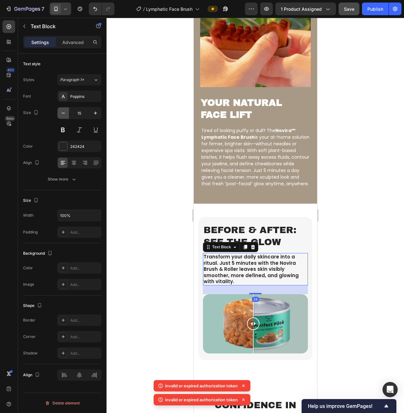
click at [62, 108] on button "button" at bounding box center [63, 112] width 11 height 11
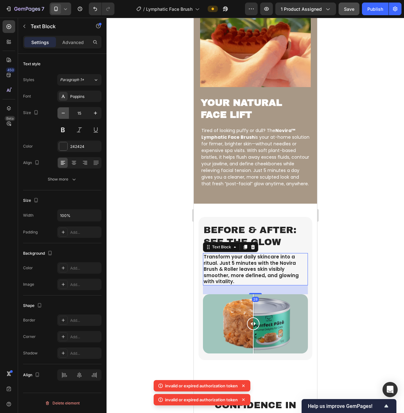
type input "14"
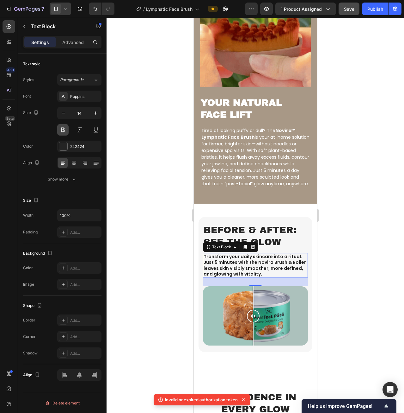
click at [63, 127] on button at bounding box center [62, 129] width 11 height 11
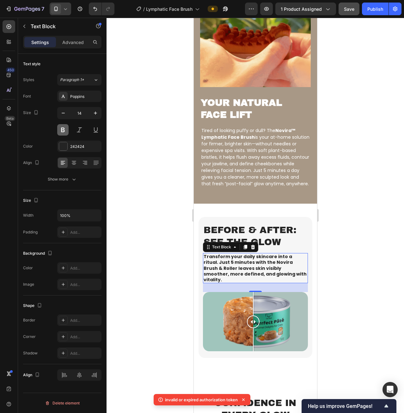
click at [63, 127] on button at bounding box center [62, 129] width 11 height 11
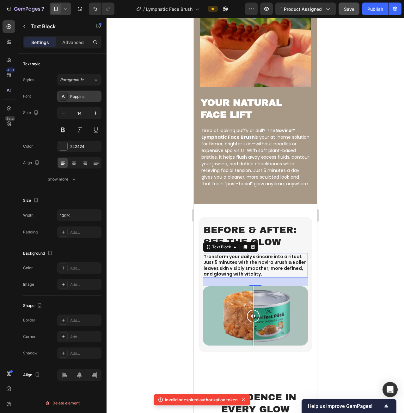
click at [85, 93] on div "Poppins" at bounding box center [79, 95] width 44 height 11
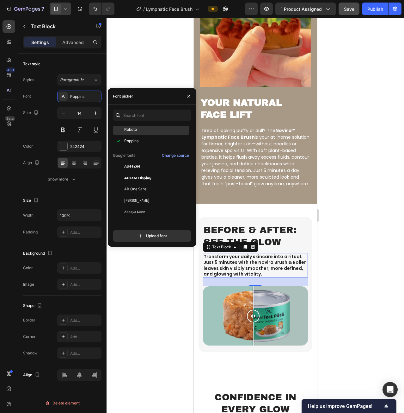
scroll to position [63, 0]
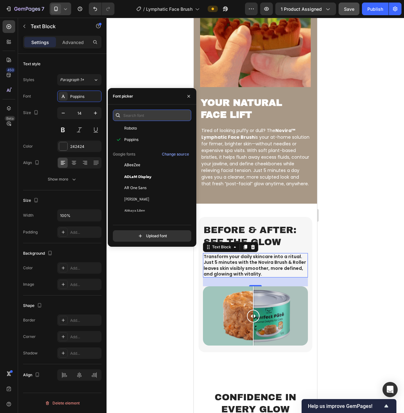
click at [146, 113] on input "text" at bounding box center [152, 114] width 78 height 11
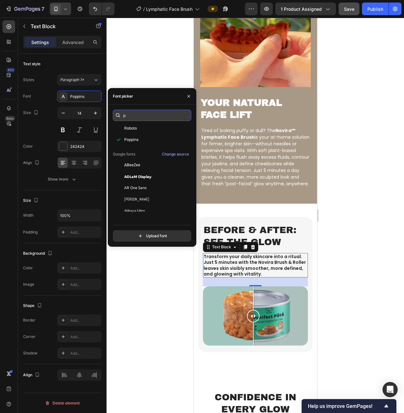
scroll to position [0, 0]
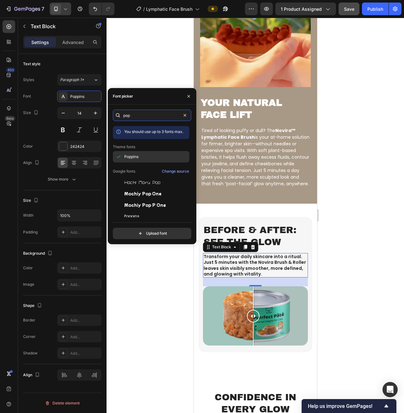
type input "pop"
click at [163, 160] on div "Poppins" at bounding box center [151, 156] width 77 height 11
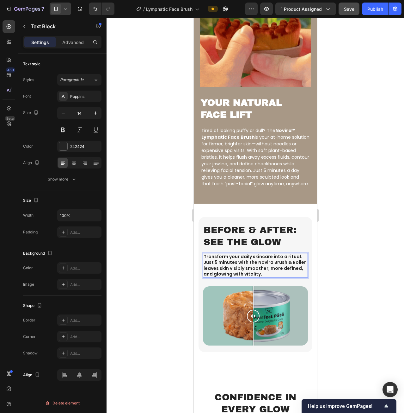
click at [243, 258] on p "Transform your daily skincare into a ritual. Just 5 minutes with the Novira Bru…" at bounding box center [255, 264] width 104 height 23
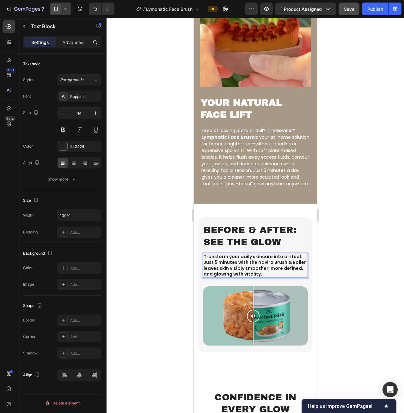
click at [291, 270] on p "Transform your daily skincare into a ritual. Just 5 minutes with the Novira Bru…" at bounding box center [255, 264] width 104 height 23
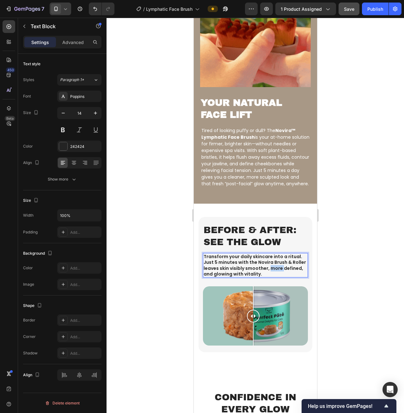
click at [291, 270] on p "Transform your daily skincare into a ritual. Just 5 minutes with the Novira Bru…" at bounding box center [255, 264] width 104 height 23
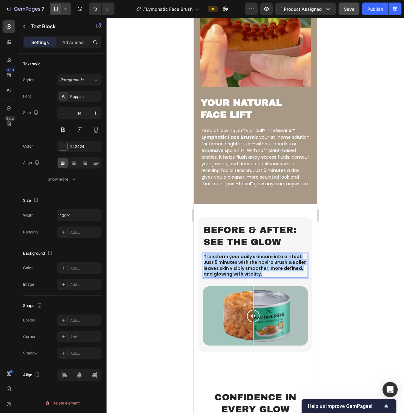
click at [291, 270] on p "Transform your daily skincare into a ritual. Just 5 minutes with the Novira Bru…" at bounding box center [255, 264] width 104 height 23
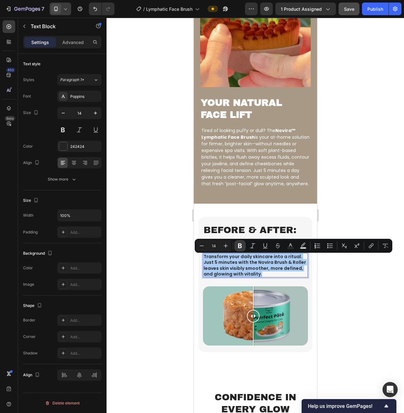
click at [238, 247] on icon "Editor contextual toolbar" at bounding box center [240, 245] width 6 height 6
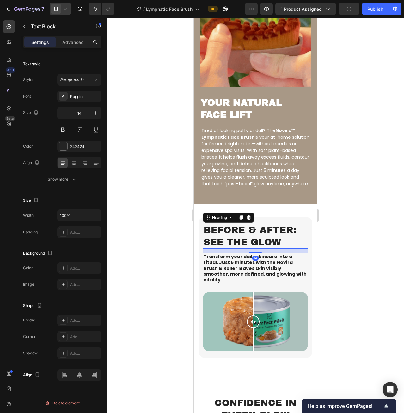
click at [242, 247] on p "Before & After: See the Glow" at bounding box center [255, 236] width 104 height 24
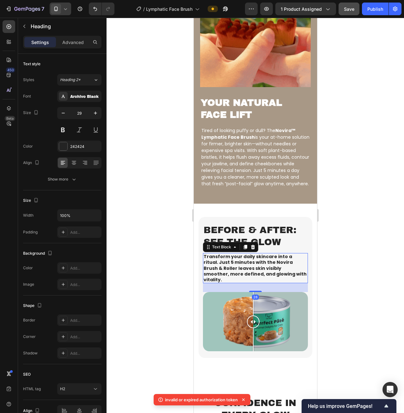
click at [234, 267] on strong "Transform your daily skincare into a ritual. Just 5 minutes with the Novira Bru…" at bounding box center [254, 267] width 103 height 29
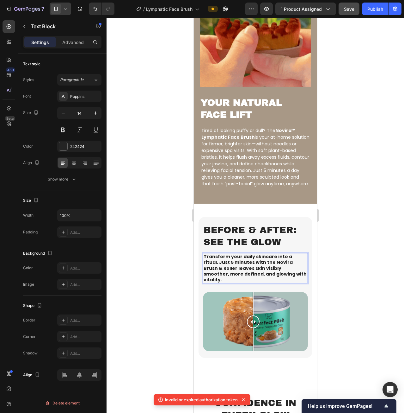
click at [234, 267] on strong "Transform your daily skincare into a ritual. Just 5 minutes with the Novira Bru…" at bounding box center [254, 267] width 103 height 29
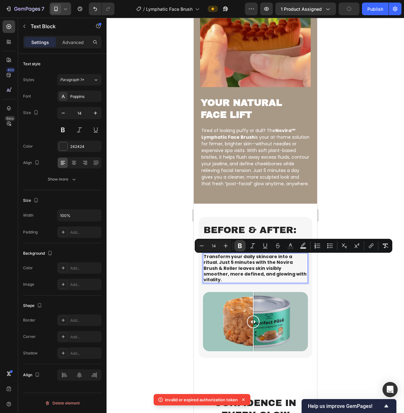
click at [243, 244] on icon "Editor contextual toolbar" at bounding box center [240, 245] width 6 height 6
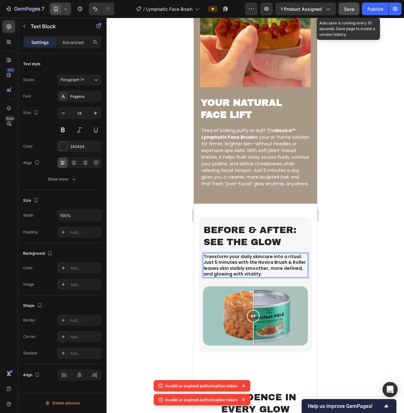
click at [348, 8] on span "Save" at bounding box center [349, 8] width 10 height 5
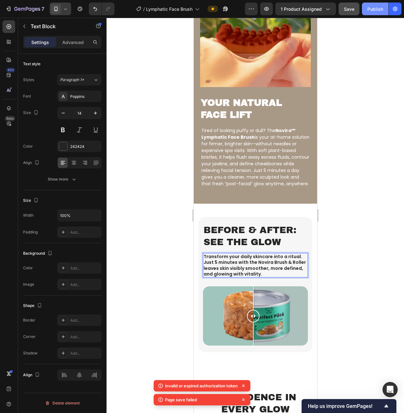
click at [373, 9] on div "Publish" at bounding box center [376, 9] width 16 height 7
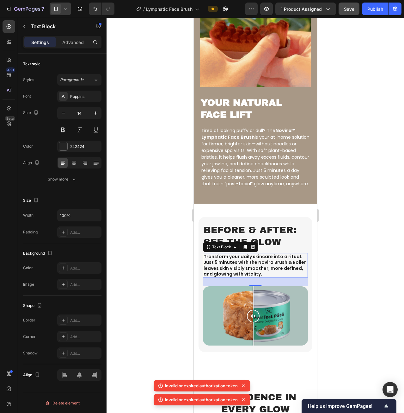
click at [244, 396] on icon at bounding box center [243, 399] width 6 height 6
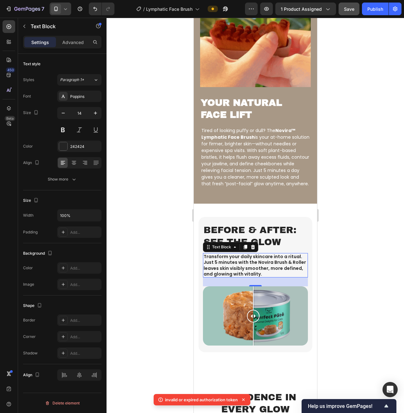
click at [244, 397] on div "invalid or expired authorization token" at bounding box center [202, 401] width 97 height 14
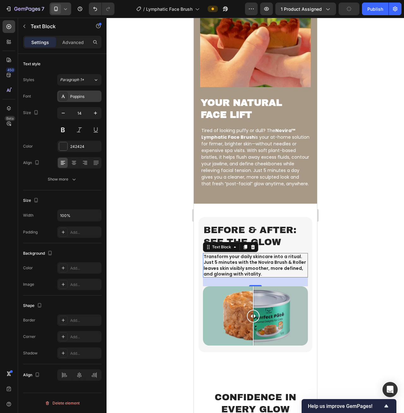
click at [79, 98] on div "Poppins" at bounding box center [85, 97] width 30 height 6
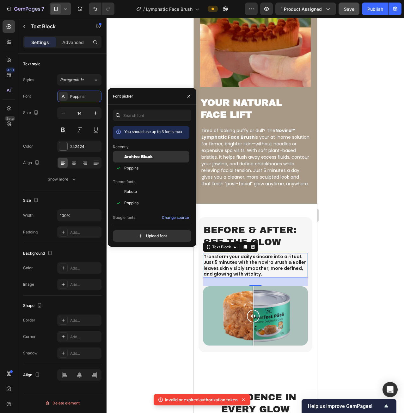
click at [144, 158] on span "Archivo Black" at bounding box center [138, 157] width 28 height 6
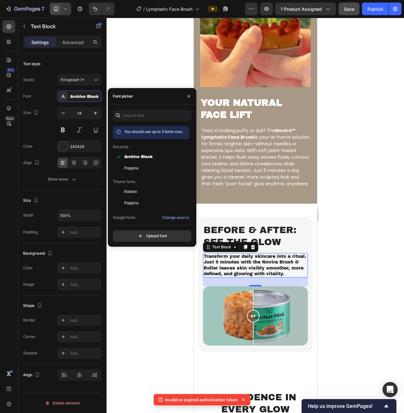
click at [243, 401] on icon at bounding box center [243, 399] width 6 height 6
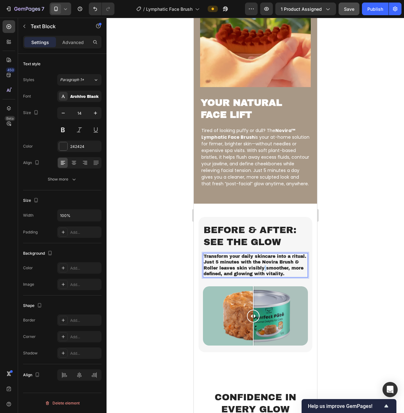
click at [283, 272] on p "Transform your daily skincare into a ritual. Just 5 minutes with the Novira Bru…" at bounding box center [255, 264] width 104 height 23
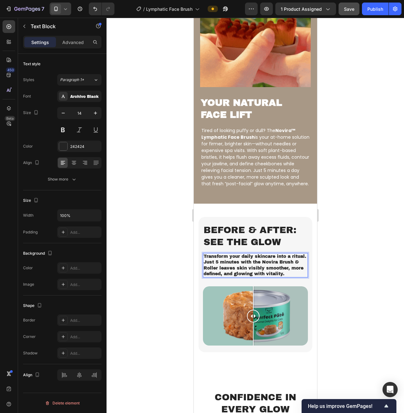
click at [244, 271] on p "Transform your daily skincare into a ritual. Just 5 minutes with the Novira Bru…" at bounding box center [255, 264] width 104 height 23
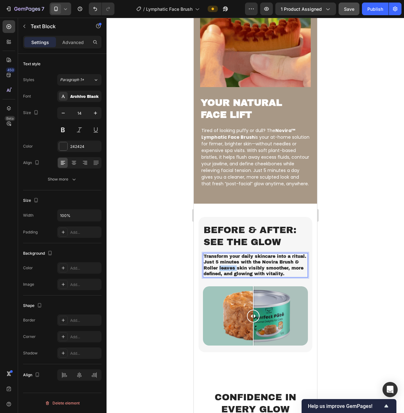
click at [244, 271] on p "Transform your daily skincare into a ritual. Just 5 minutes with the Novira Bru…" at bounding box center [255, 264] width 104 height 23
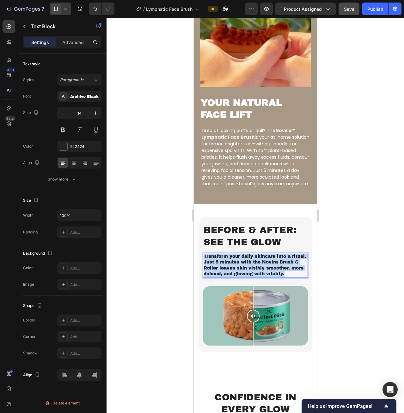
click at [244, 271] on p "Transform your daily skincare into a ritual. Just 5 minutes with the Novira Bru…" at bounding box center [255, 264] width 104 height 23
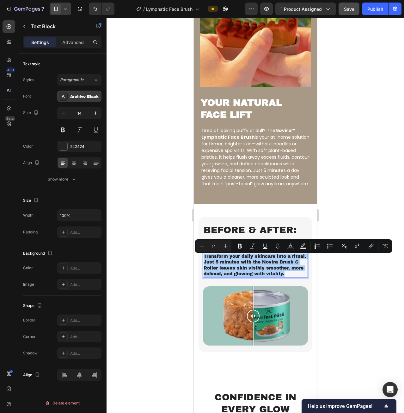
click at [88, 95] on div "Archivo Black" at bounding box center [85, 97] width 30 height 6
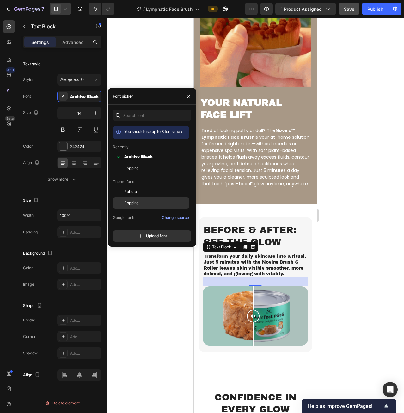
click at [146, 201] on div "Poppins" at bounding box center [156, 203] width 64 height 6
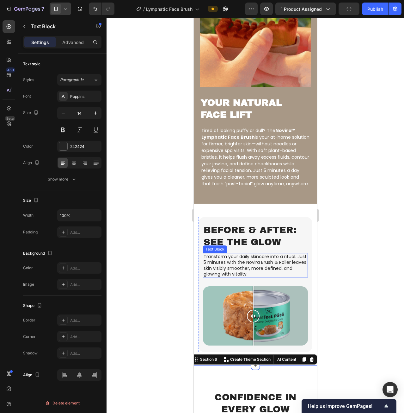
click at [283, 269] on p "Transform your daily skincare into a ritual. Just 5 minutes with the Novira Bru…" at bounding box center [255, 264] width 104 height 23
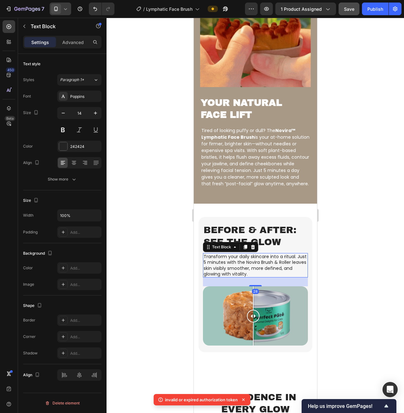
click at [245, 399] on icon at bounding box center [243, 399] width 6 height 6
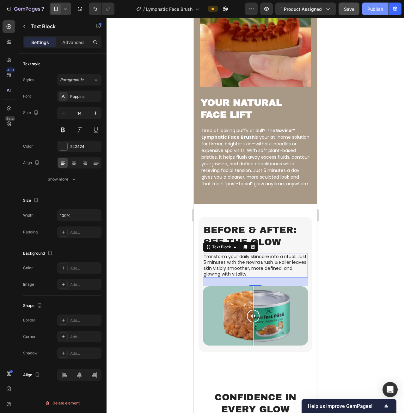
click at [382, 12] on button "Publish" at bounding box center [375, 9] width 27 height 13
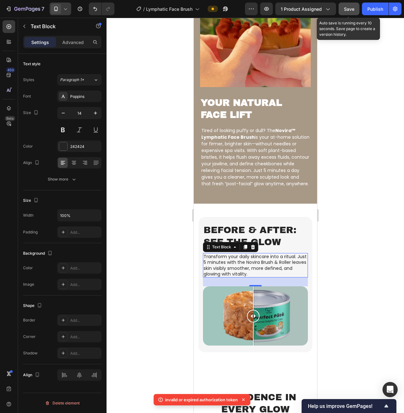
click at [342, 7] on button "Save" at bounding box center [349, 9] width 21 height 13
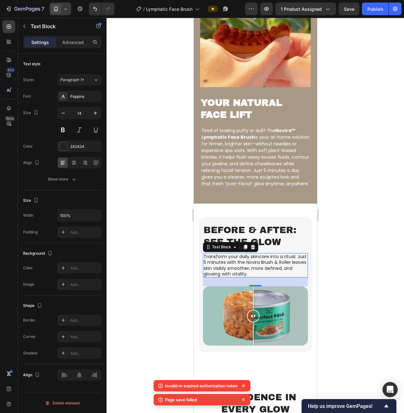
click at [246, 387] on icon at bounding box center [243, 385] width 6 height 6
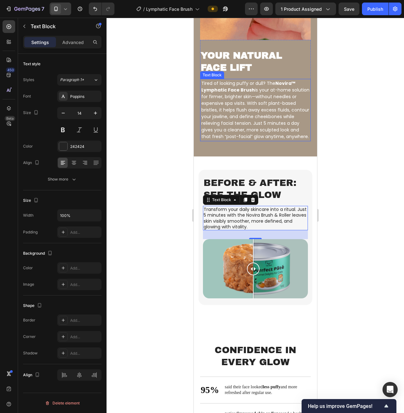
scroll to position [975, 0]
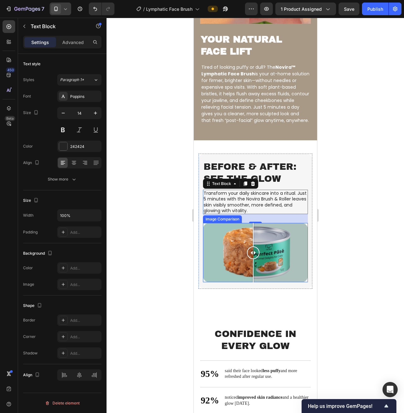
click at [278, 240] on div at bounding box center [255, 252] width 105 height 59
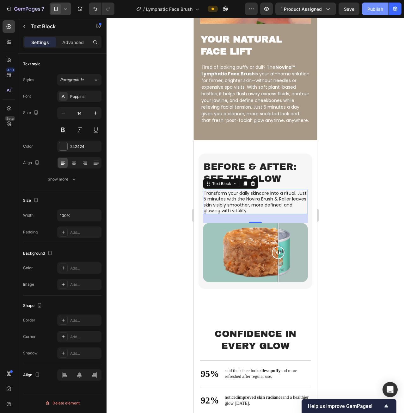
click at [379, 7] on div "Publish" at bounding box center [376, 9] width 16 height 7
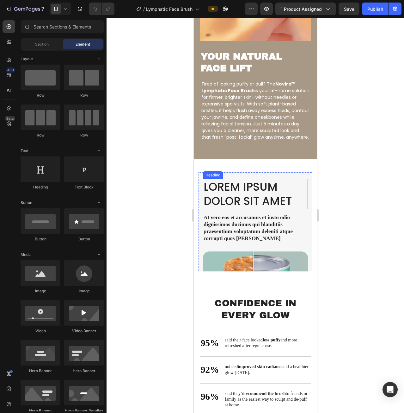
scroll to position [1012, 0]
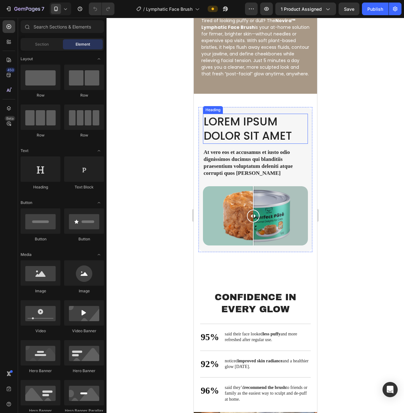
click at [263, 128] on h2 "Lorem ipsum dolor sit amet" at bounding box center [255, 129] width 105 height 30
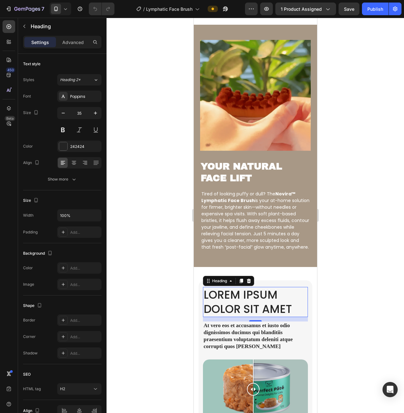
scroll to position [886, 0]
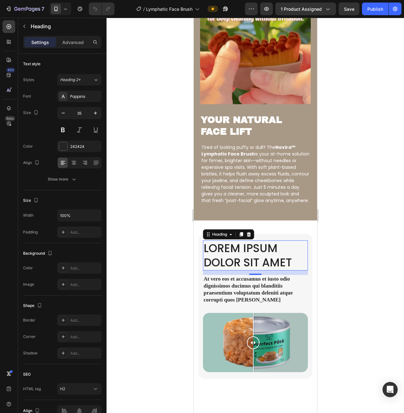
click at [250, 258] on h2 "Lorem ipsum dolor sit amet" at bounding box center [255, 255] width 105 height 30
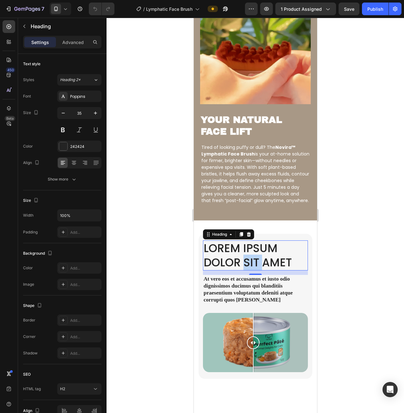
click at [250, 258] on p "Lorem ipsum dolor sit amet" at bounding box center [255, 255] width 104 height 29
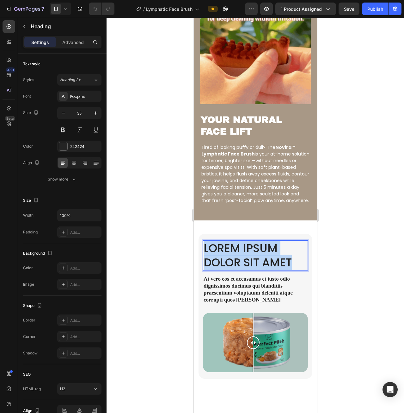
click at [250, 258] on p "Lorem ipsum dolor sit amet" at bounding box center [255, 255] width 104 height 29
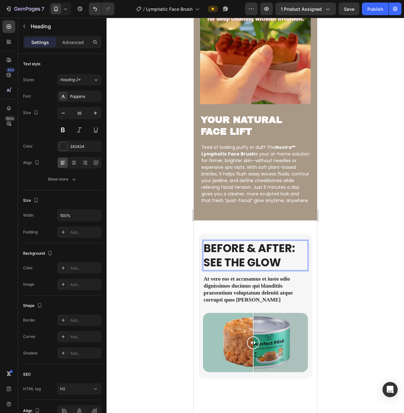
click at [324, 267] on div at bounding box center [256, 215] width 298 height 395
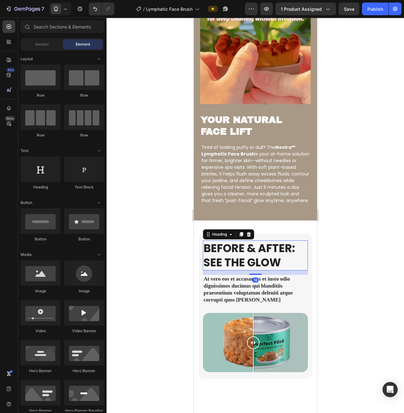
click at [266, 256] on strong "Before & After: See the Glow" at bounding box center [248, 255] width 91 height 30
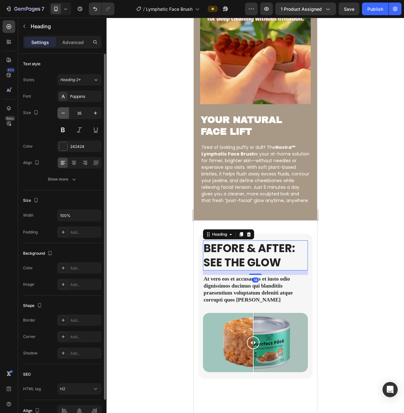
click at [62, 111] on icon "button" at bounding box center [63, 113] width 6 height 6
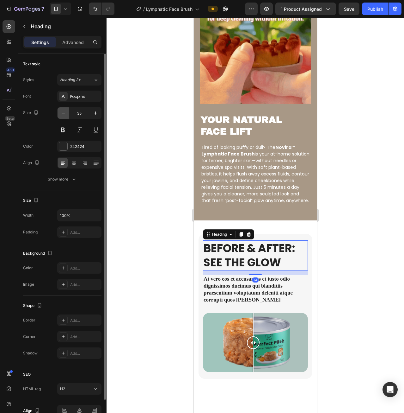
click at [62, 111] on icon "button" at bounding box center [63, 113] width 6 height 6
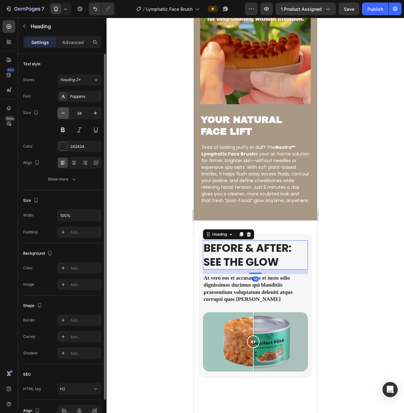
click at [62, 111] on icon "button" at bounding box center [63, 113] width 6 height 6
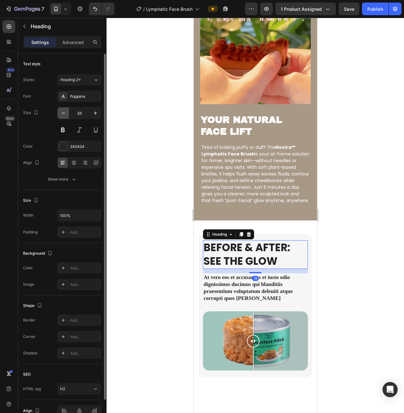
click at [62, 111] on icon "button" at bounding box center [63, 113] width 6 height 6
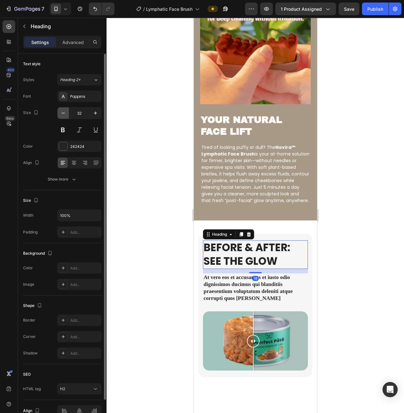
click at [62, 111] on icon "button" at bounding box center [63, 113] width 6 height 6
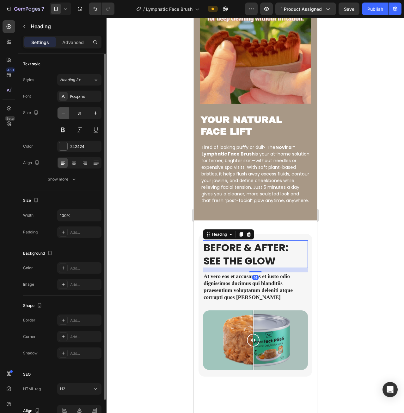
click at [62, 111] on icon "button" at bounding box center [63, 113] width 6 height 6
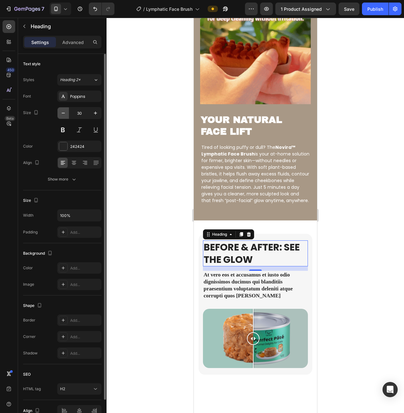
click at [62, 111] on icon "button" at bounding box center [63, 113] width 6 height 6
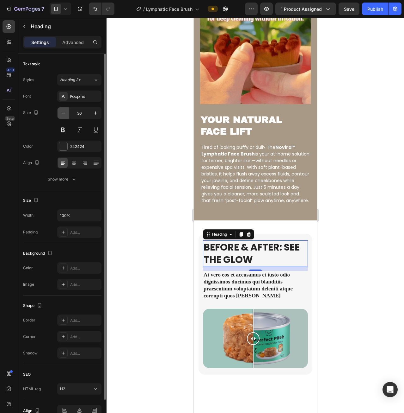
type input "29"
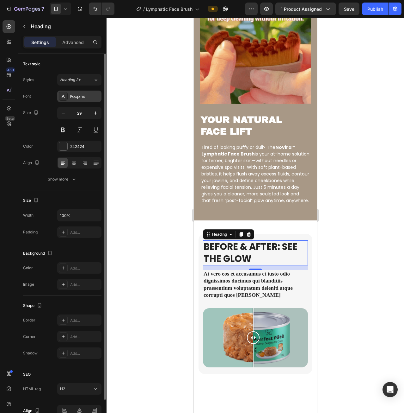
click at [75, 94] on div "Poppins" at bounding box center [85, 97] width 30 height 6
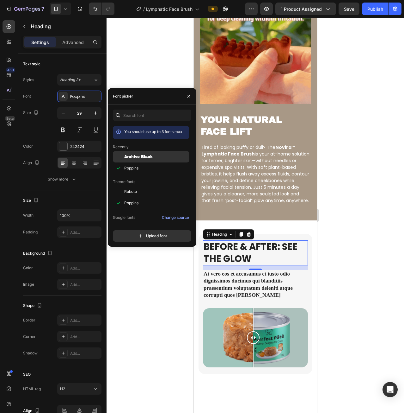
click at [135, 155] on span "Archivo Black" at bounding box center [138, 157] width 28 height 6
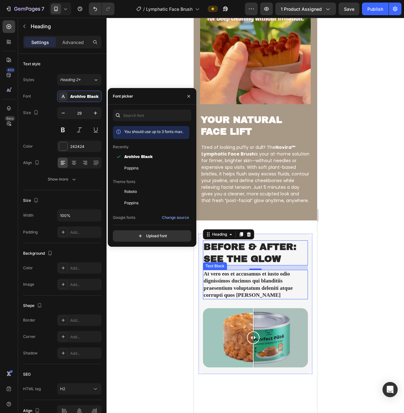
click at [275, 279] on p "At vero eos et accusamus et iusto odio dignissimos ducimus qui blanditiis praes…" at bounding box center [255, 284] width 104 height 28
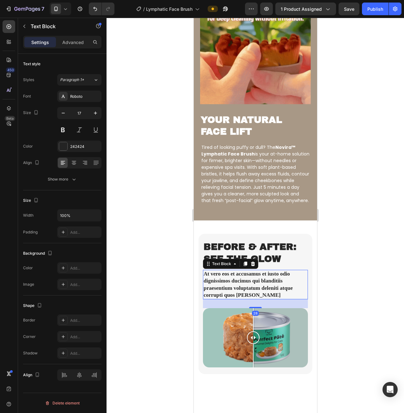
click at [247, 279] on p "At vero eos et accusamus et iusto odio dignissimos ducimus qui blanditiis praes…" at bounding box center [255, 284] width 104 height 28
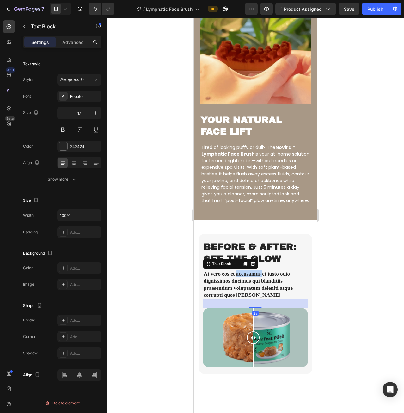
click at [247, 279] on p "At vero eos et accusamus et iusto odio dignissimos ducimus qui blanditiis praes…" at bounding box center [255, 284] width 104 height 28
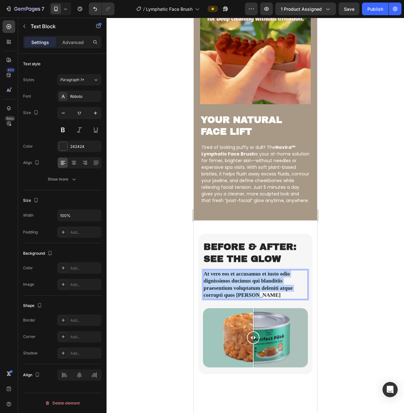
click at [247, 279] on p "At vero eos et accusamus et iusto odio dignissimos ducimus qui blanditiis praes…" at bounding box center [255, 284] width 104 height 28
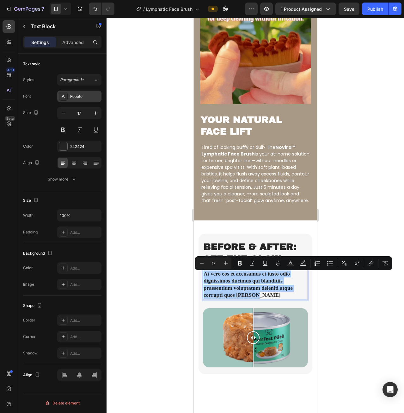
click at [78, 93] on div "Roboto" at bounding box center [79, 95] width 44 height 11
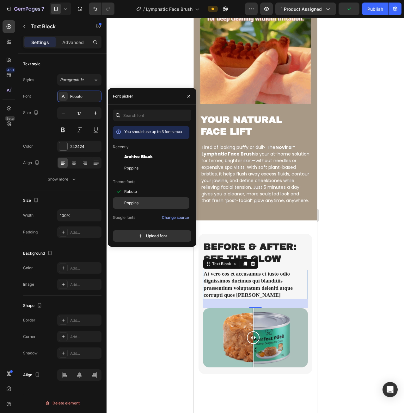
click at [135, 198] on div "Poppins" at bounding box center [151, 202] width 77 height 11
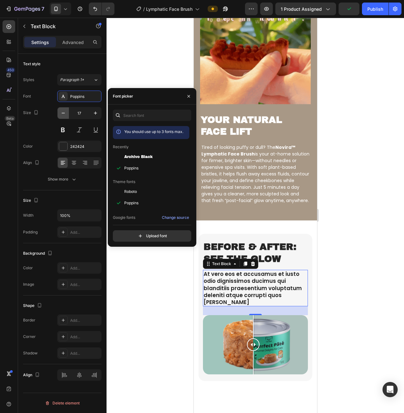
click at [59, 110] on button "button" at bounding box center [63, 112] width 11 height 11
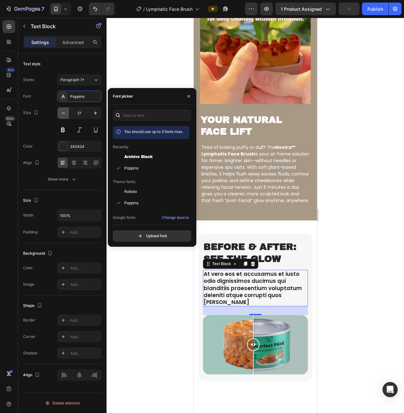
click at [59, 110] on button "button" at bounding box center [63, 112] width 11 height 11
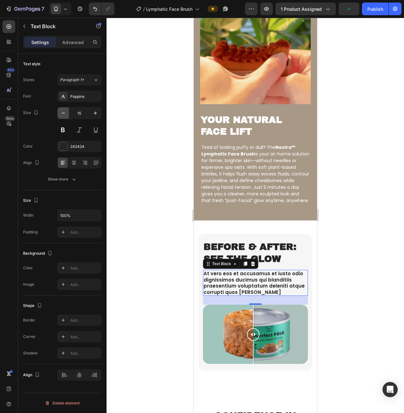
click at [59, 110] on button "button" at bounding box center [63, 112] width 11 height 11
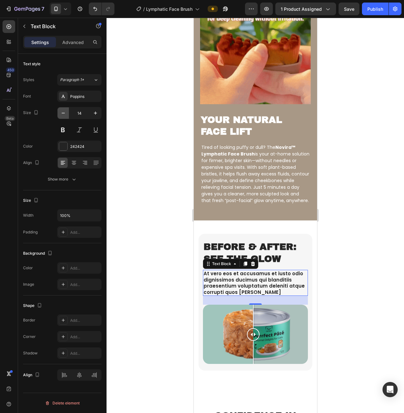
click at [59, 110] on button "button" at bounding box center [63, 112] width 11 height 11
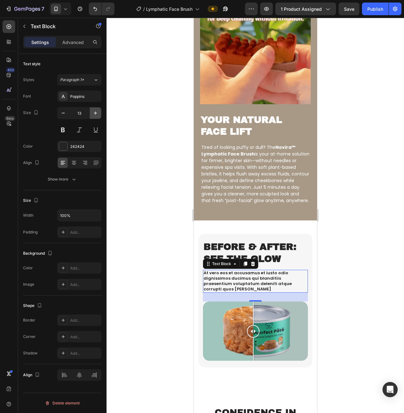
click at [95, 113] on icon "button" at bounding box center [95, 113] width 6 height 6
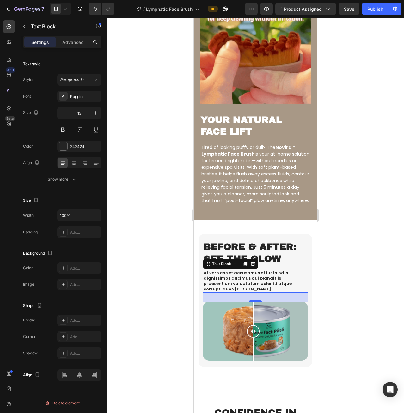
type input "14"
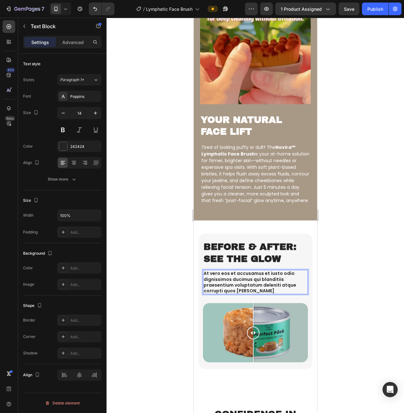
click at [223, 281] on p "At vero eos et accusamus et iusto odio dignissimos ducimus qui blanditiis praes…" at bounding box center [255, 281] width 104 height 23
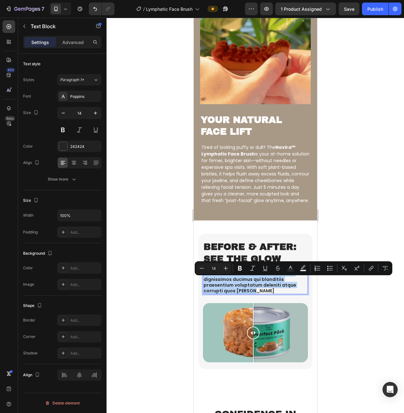
click at [223, 281] on p "At vero eos et accusamus et iusto odio dignissimos ducimus qui blanditiis praes…" at bounding box center [255, 281] width 104 height 23
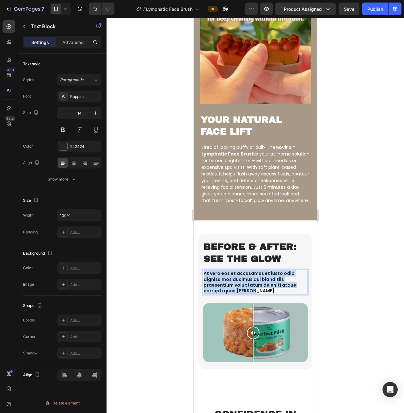
click at [223, 281] on p "At vero eos et accusamus et iusto odio dignissimos ducimus qui blanditiis praes…" at bounding box center [255, 281] width 104 height 23
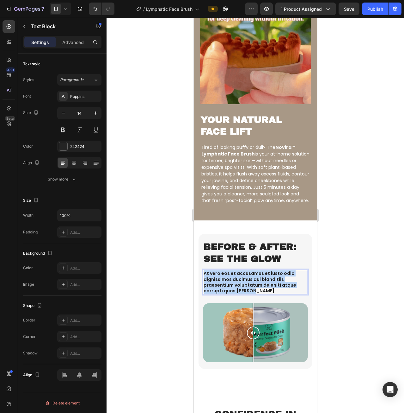
click at [223, 281] on p "At vero eos et accusamus et iusto odio dignissimos ducimus qui blanditiis praes…" at bounding box center [255, 281] width 104 height 23
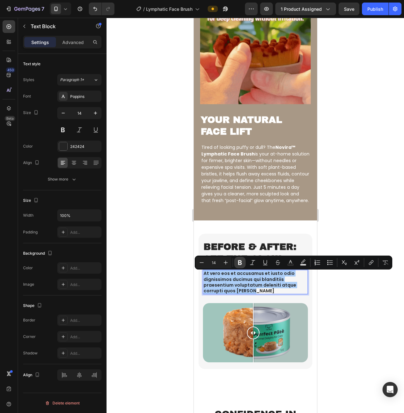
click at [241, 261] on icon "Editor contextual toolbar" at bounding box center [240, 262] width 4 height 5
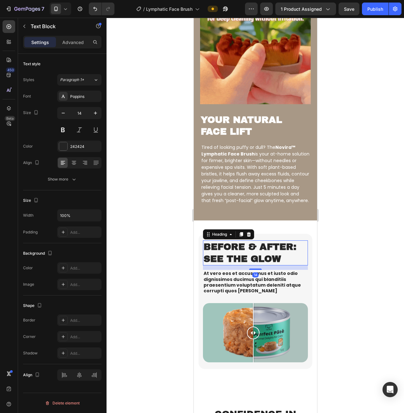
click at [240, 261] on strong "Before & After: See the Glow" at bounding box center [249, 253] width 93 height 22
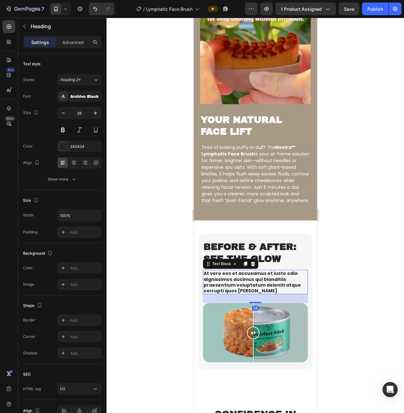
click at [236, 284] on strong "At vero eos et accusamus et iusto odio dignissimos ducimus qui blanditiis praes…" at bounding box center [251, 282] width 97 height 24
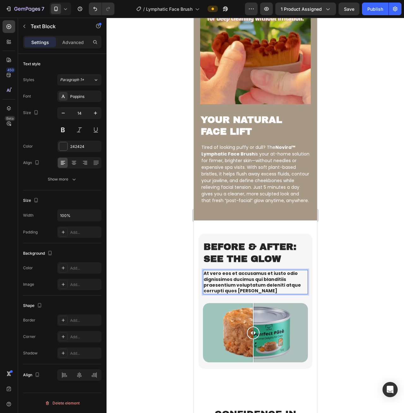
click at [236, 284] on strong "At vero eos et accusamus et iusto odio dignissimos ducimus qui blanditiis praes…" at bounding box center [251, 282] width 97 height 24
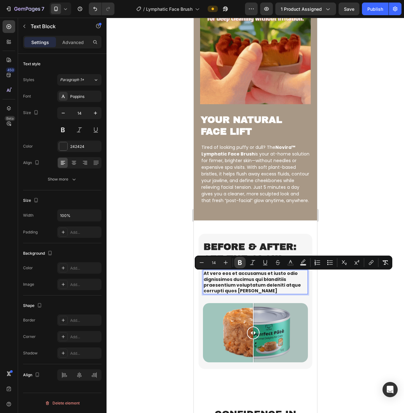
click at [241, 260] on icon "Editor contextual toolbar" at bounding box center [240, 262] width 4 height 5
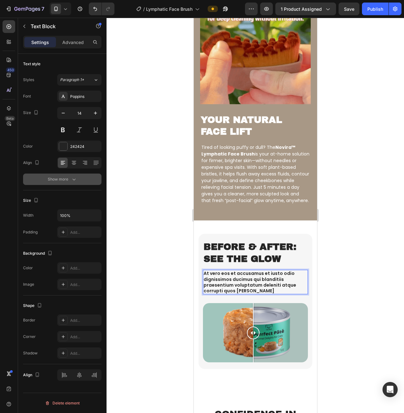
click at [66, 178] on div "Show more" at bounding box center [62, 179] width 29 height 6
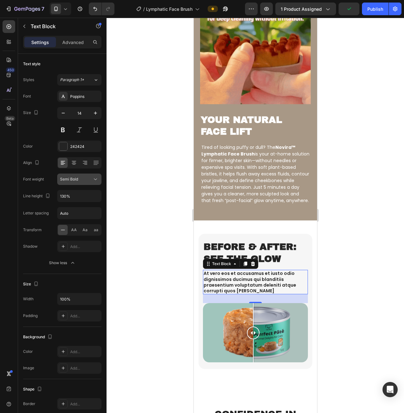
click at [81, 180] on div "Semi Bold" at bounding box center [76, 179] width 32 height 6
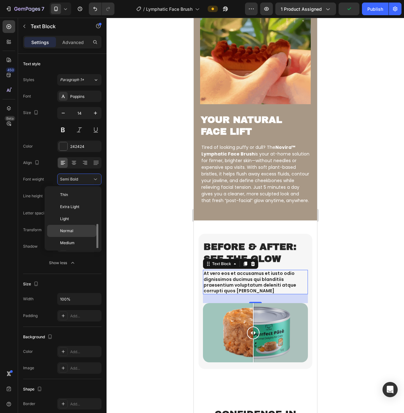
scroll to position [23, 0]
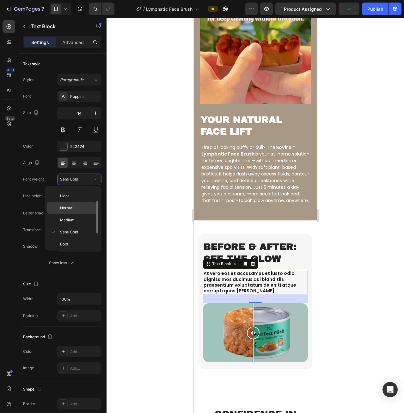
click at [77, 207] on p "Normal" at bounding box center [77, 208] width 34 height 6
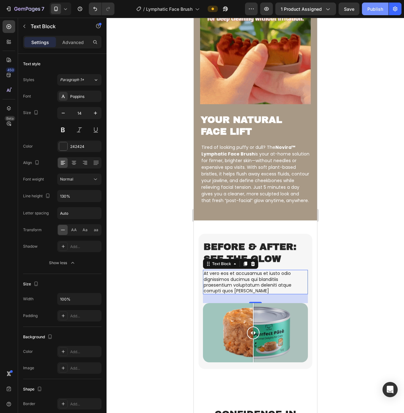
click at [370, 12] on button "Publish" at bounding box center [375, 9] width 27 height 13
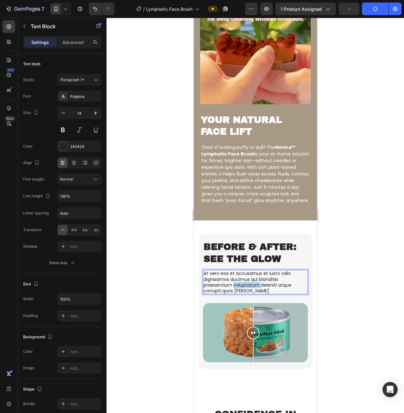
click at [237, 285] on p "At vero eos et accusamus et iusto odio dignissimos ducimus qui blanditiis praes…" at bounding box center [255, 281] width 104 height 23
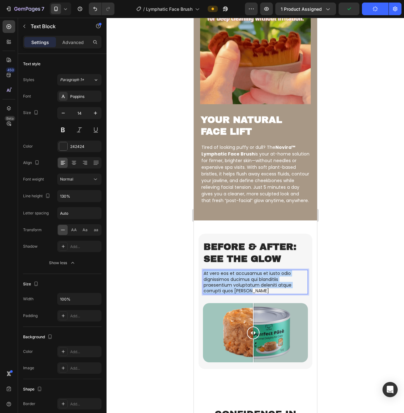
click at [238, 286] on p "At vero eos et accusamus et iusto odio dignissimos ducimus qui blanditiis praes…" at bounding box center [255, 281] width 104 height 23
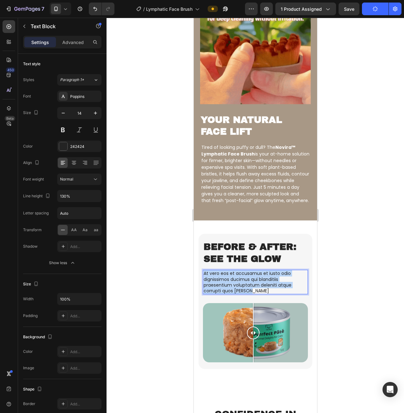
click at [239, 279] on p "At vero eos et accusamus et iusto odio dignissimos ducimus qui blanditiis praes…" at bounding box center [255, 281] width 104 height 23
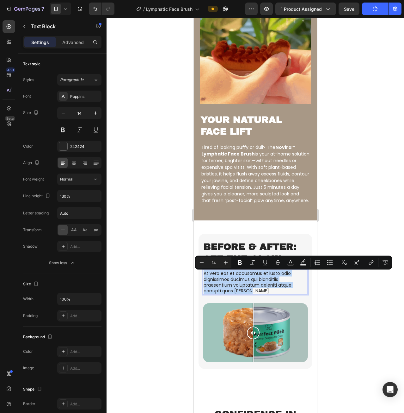
click at [239, 279] on p "At vero eos et accusamus et iusto odio dignissimos ducimus qui blanditiis praes…" at bounding box center [255, 281] width 104 height 23
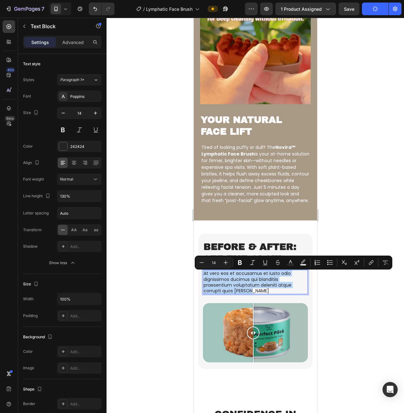
click at [239, 279] on p "At vero eos et accusamus et iusto odio dignissimos ducimus qui blanditiis praes…" at bounding box center [255, 281] width 104 height 23
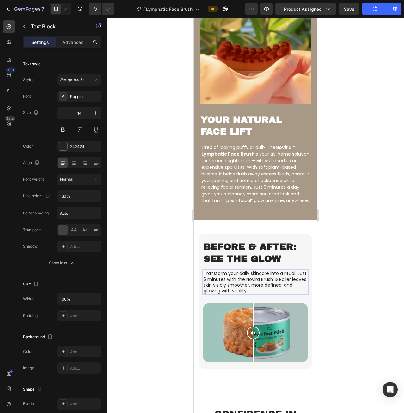
click at [338, 288] on div at bounding box center [256, 215] width 298 height 395
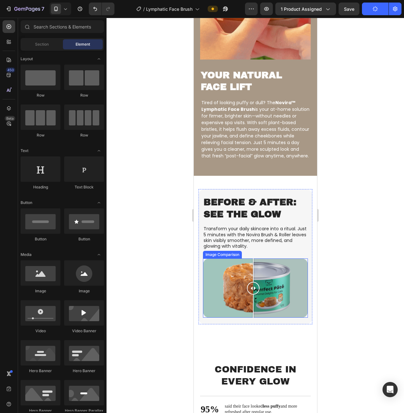
scroll to position [949, 0]
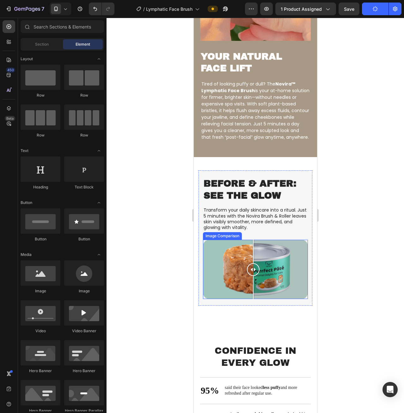
click at [284, 271] on div at bounding box center [255, 268] width 105 height 59
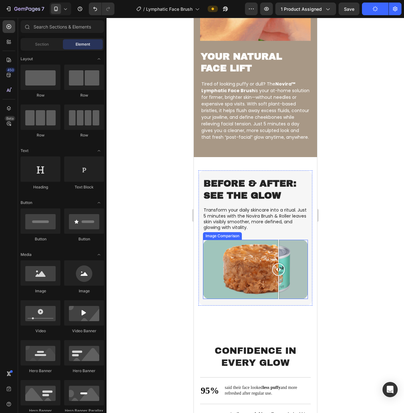
drag, startPoint x: 282, startPoint y: 267, endPoint x: 256, endPoint y: 267, distance: 26.6
click at [272, 268] on div at bounding box center [278, 269] width 13 height 13
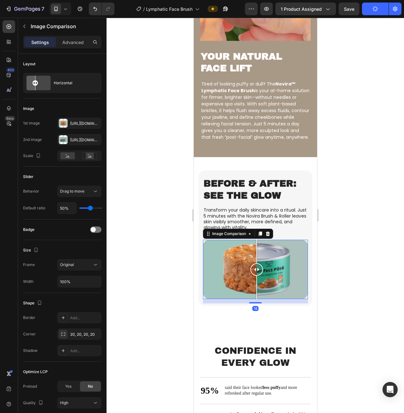
click at [224, 257] on div at bounding box center [255, 268] width 105 height 59
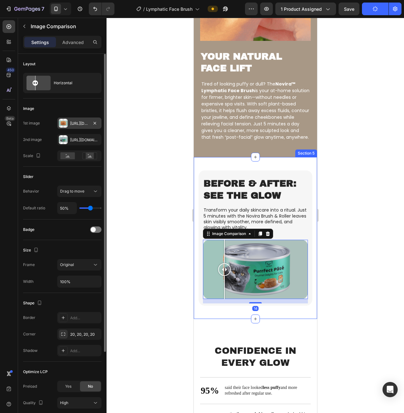
click at [78, 119] on div "Https://cdn.Shopify.Com/s/files/1/0644/5685/1561/files/gempages_579575924412908…" at bounding box center [79, 122] width 44 height 11
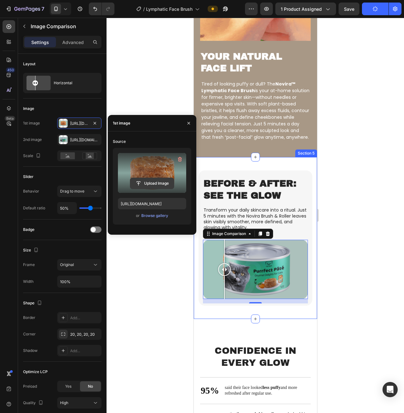
click at [152, 182] on input "file" at bounding box center [152, 183] width 44 height 11
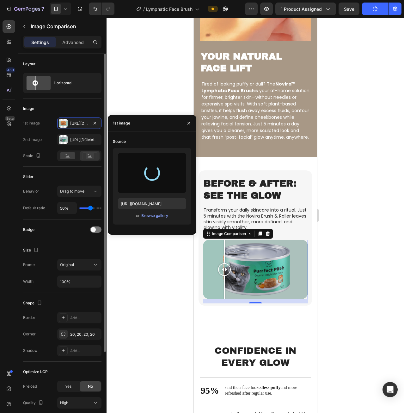
type input "https://cdn.shopify.com/s/files/1/0644/5685/1561/files/gempages_579575924412908…"
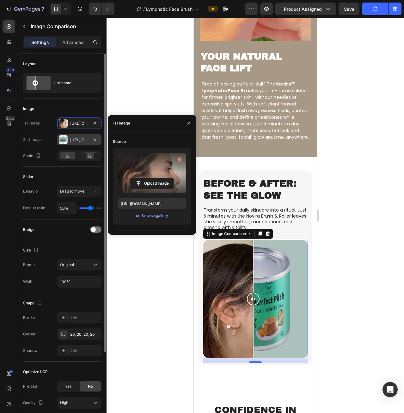
click at [76, 139] on div "Https://cdn.Shopify.Com/s/files/1/0644/5685/1561/files/gempages_579575924412908…" at bounding box center [79, 140] width 18 height 6
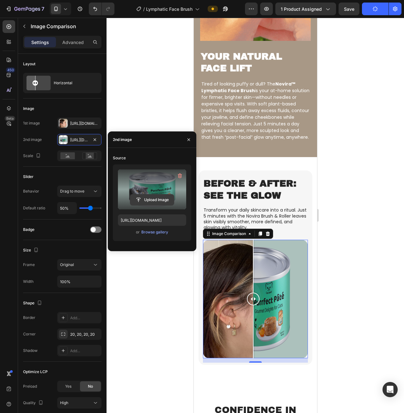
click at [157, 201] on input "file" at bounding box center [152, 199] width 44 height 11
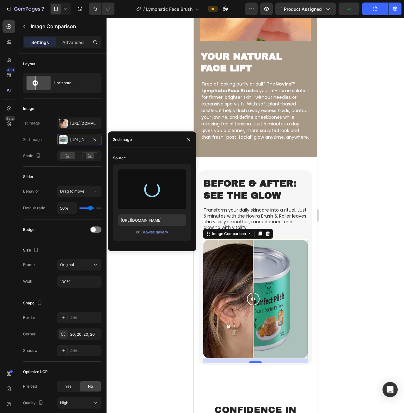
type input "https://cdn.shopify.com/s/files/1/0644/5685/1561/files/gempages_579575924412908…"
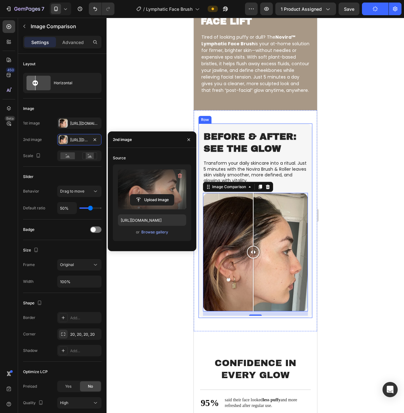
scroll to position [1012, 0]
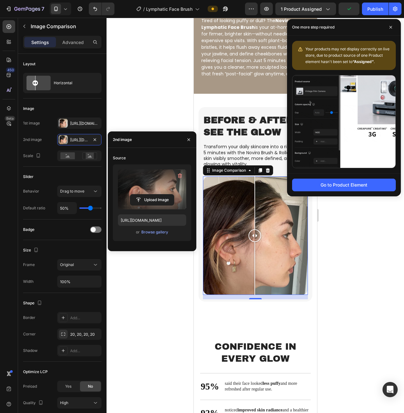
drag, startPoint x: 251, startPoint y: 233, endPoint x: 255, endPoint y: 245, distance: 12.6
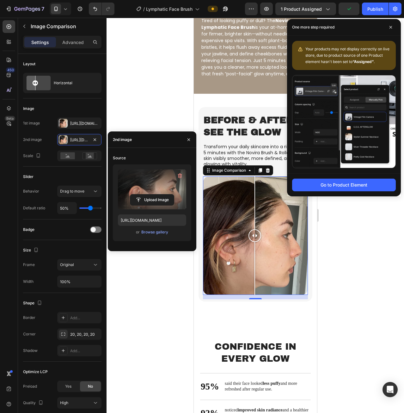
click at [255, 245] on div at bounding box center [254, 235] width 13 height 118
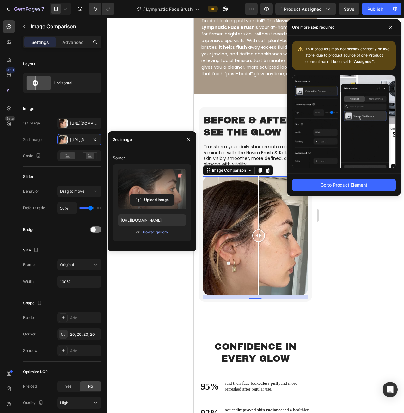
drag, startPoint x: 256, startPoint y: 234, endPoint x: 258, endPoint y: 245, distance: 11.4
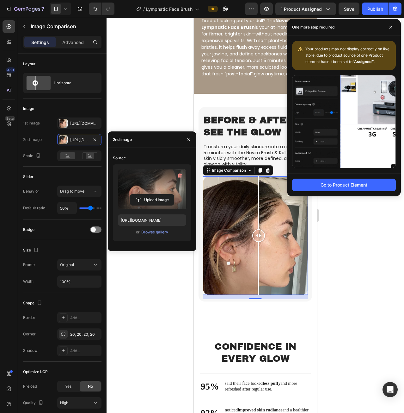
click at [258, 245] on div at bounding box center [258, 235] width 13 height 118
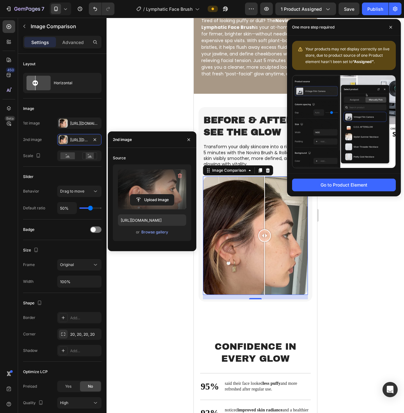
drag, startPoint x: 259, startPoint y: 236, endPoint x: 260, endPoint y: 248, distance: 12.0
click at [260, 248] on div at bounding box center [264, 235] width 13 height 118
click at [342, 257] on div at bounding box center [256, 215] width 298 height 395
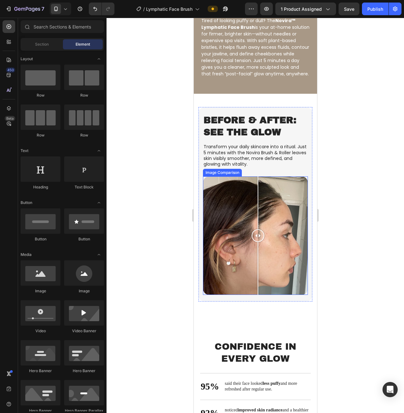
drag, startPoint x: 262, startPoint y: 237, endPoint x: 258, endPoint y: 236, distance: 3.9
click at [258, 236] on div at bounding box center [257, 235] width 13 height 13
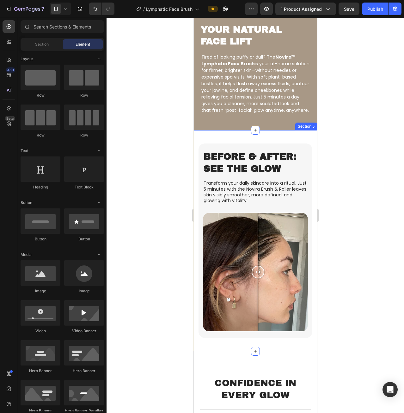
scroll to position [949, 0]
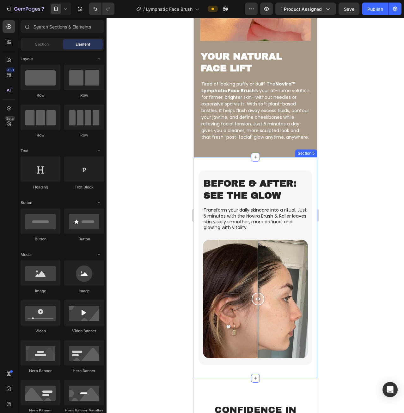
click at [294, 164] on div "⁠⁠⁠⁠⁠⁠⁠ Before & After: See the Glow Heading Transform your daily skincare into…" at bounding box center [255, 267] width 123 height 221
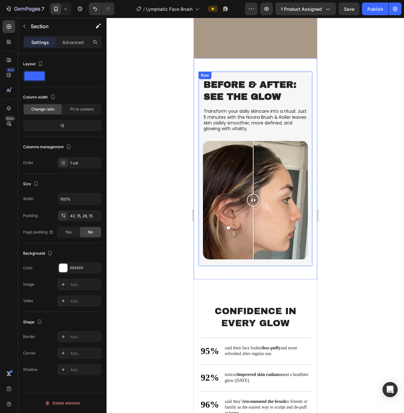
scroll to position [1044, 0]
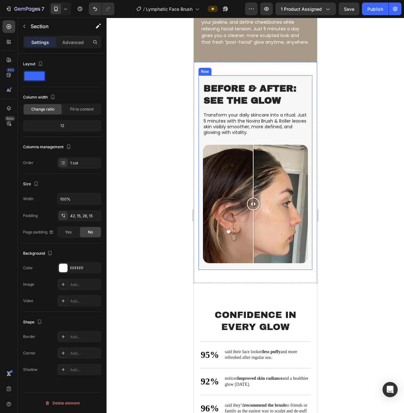
click at [304, 112] on div "Before & After: See the Glow Heading Transform your daily skincare into a ritua…" at bounding box center [255, 172] width 114 height 194
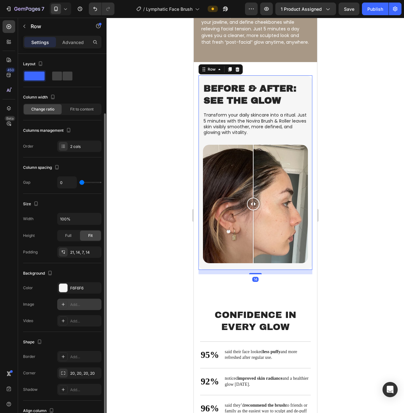
scroll to position [32, 0]
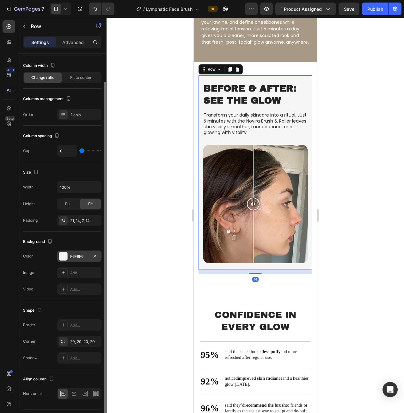
click at [67, 260] on div at bounding box center [63, 255] width 9 height 9
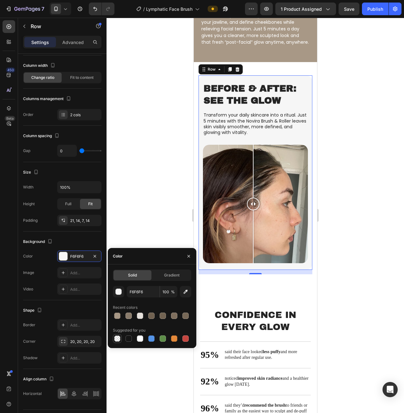
click at [119, 337] on div at bounding box center [117, 338] width 6 height 6
type input "000000"
type input "0"
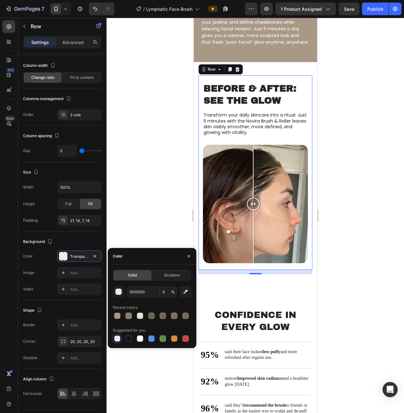
click at [357, 147] on div at bounding box center [256, 215] width 298 height 395
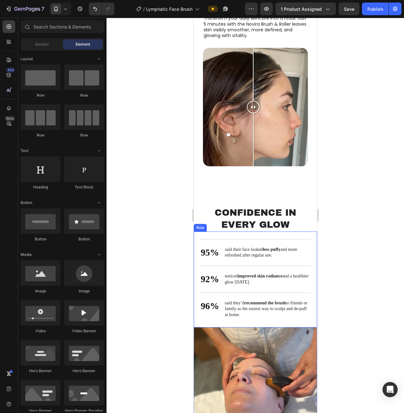
scroll to position [1044, 0]
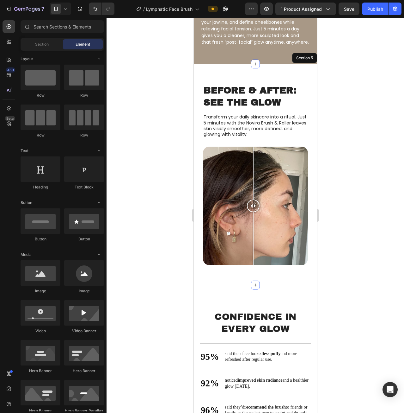
click at [307, 187] on div "Before & After: See the Glow Heading Transform your daily skincare into a ritua…" at bounding box center [255, 174] width 123 height 221
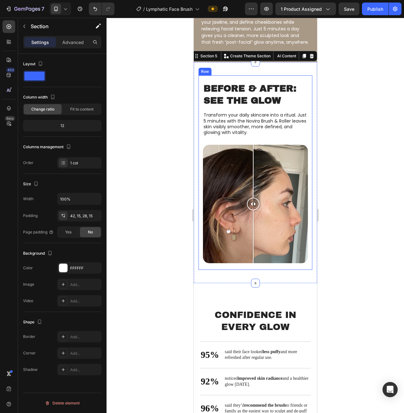
click at [305, 183] on div "Before & After: See the Glow Heading Transform your daily skincare into a ritua…" at bounding box center [255, 172] width 114 height 194
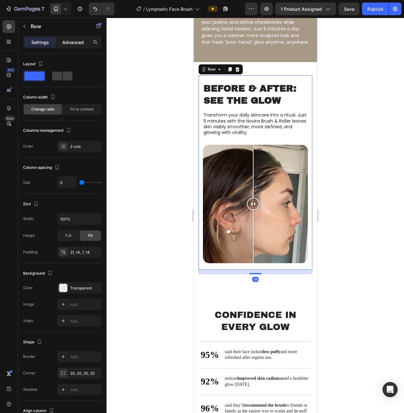
click at [77, 45] on p "Advanced" at bounding box center [73, 42] width 22 height 7
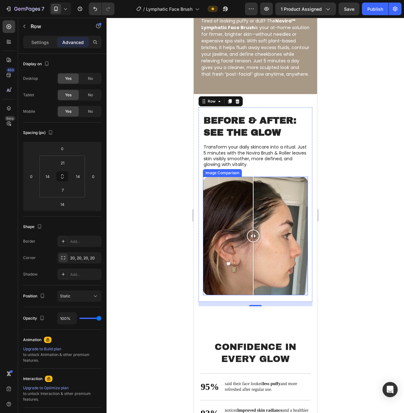
scroll to position [981, 0]
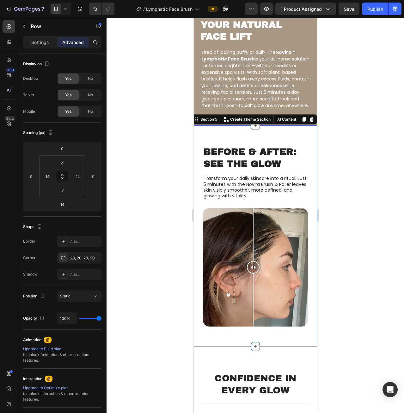
click at [294, 340] on div "Before & After: See the Glow Heading Transform your daily skincare into a ritua…" at bounding box center [255, 235] width 123 height 221
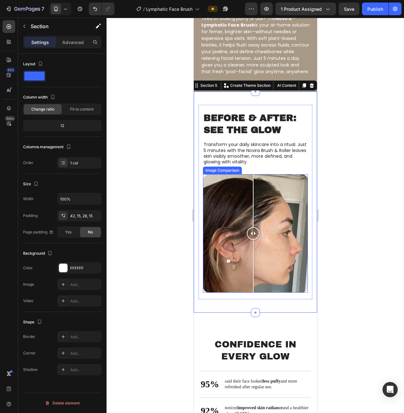
scroll to position [1012, 0]
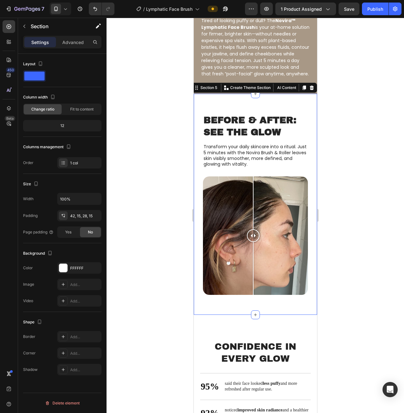
click at [282, 107] on div "Before & After: See the Glow Heading Transform your daily skincare into a ritua…" at bounding box center [255, 204] width 123 height 221
click at [76, 47] on div "Advanced" at bounding box center [73, 42] width 32 height 10
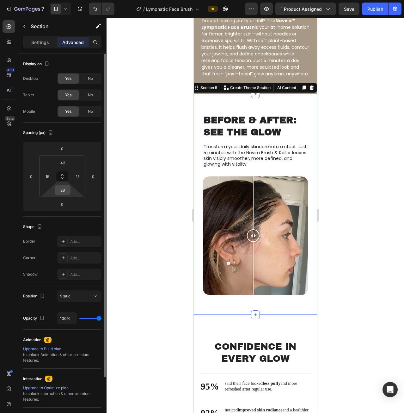
click at [64, 190] on input "28" at bounding box center [62, 189] width 13 height 9
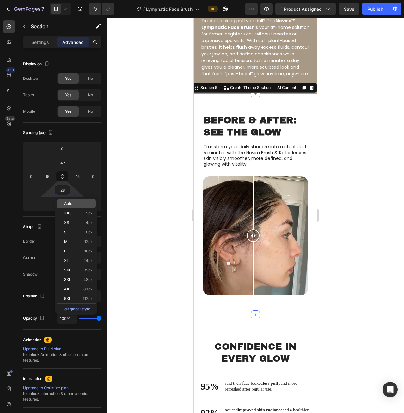
click at [78, 202] on p "Auto" at bounding box center [78, 203] width 28 height 4
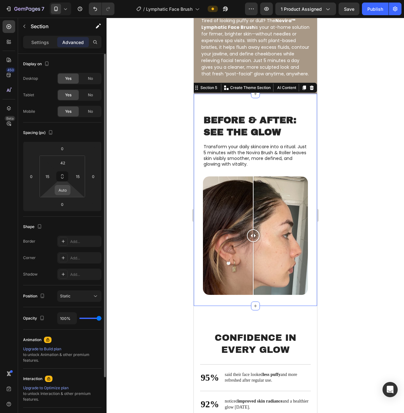
click at [64, 193] on input "Auto" at bounding box center [62, 189] width 13 height 9
type input "0"
click at [165, 223] on div at bounding box center [256, 215] width 298 height 395
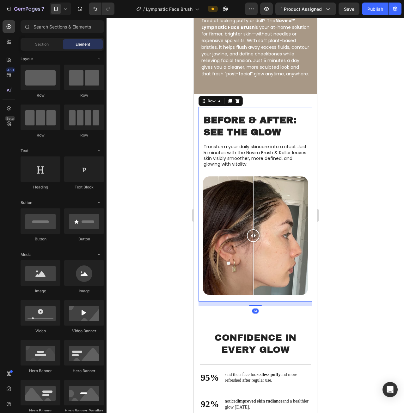
click at [292, 293] on div "Image Comparison" at bounding box center [255, 237] width 105 height 123
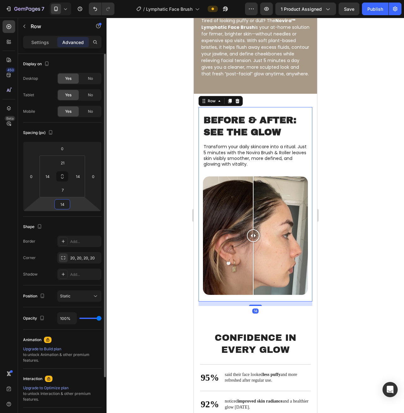
click at [65, 203] on input "14" at bounding box center [62, 203] width 13 height 9
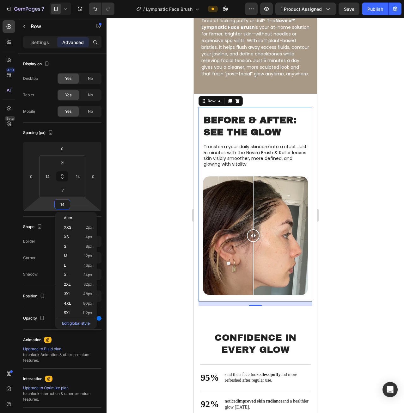
type input "0"
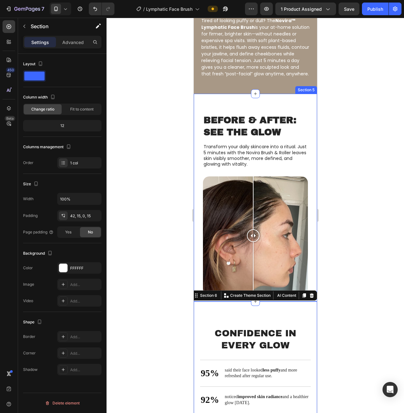
click at [309, 118] on div "Before & After: See the Glow Heading Transform your daily skincare into a ritua…" at bounding box center [255, 198] width 123 height 208
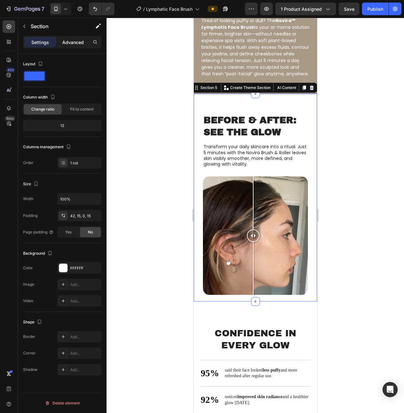
click at [73, 41] on p "Advanced" at bounding box center [73, 42] width 22 height 7
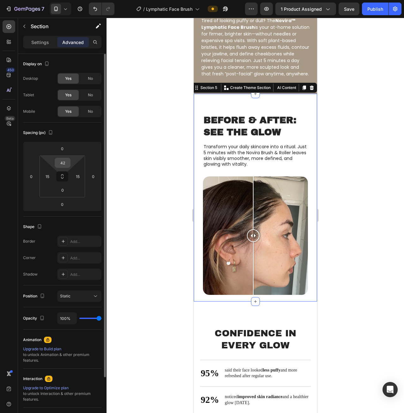
click at [64, 161] on input "42" at bounding box center [62, 162] width 13 height 9
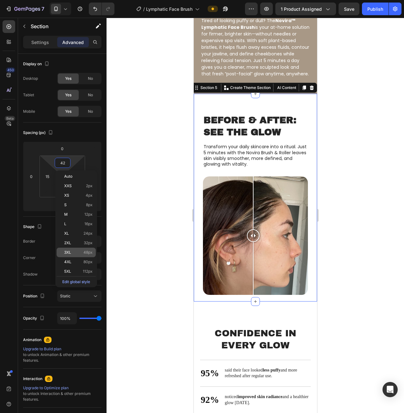
click at [85, 251] on span "48px" at bounding box center [88, 252] width 9 height 4
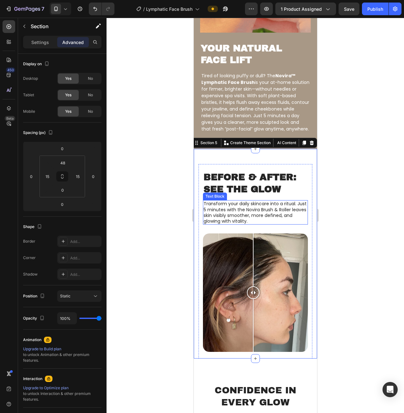
scroll to position [981, 0]
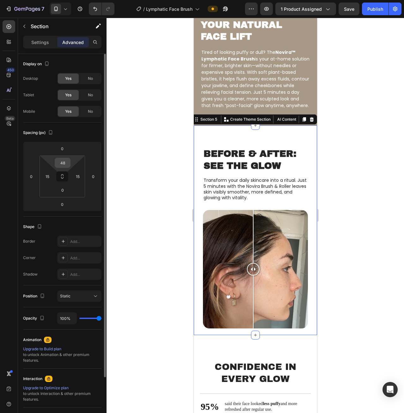
click at [66, 163] on input "48" at bounding box center [62, 162] width 13 height 9
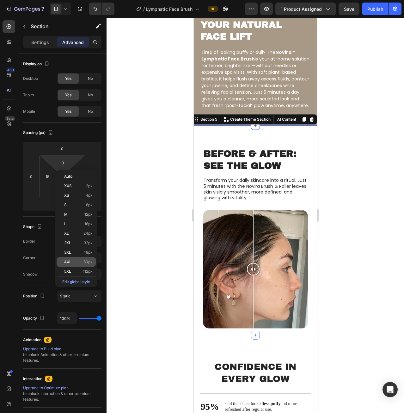
click at [84, 261] on span "80px" at bounding box center [88, 261] width 9 height 4
type input "80"
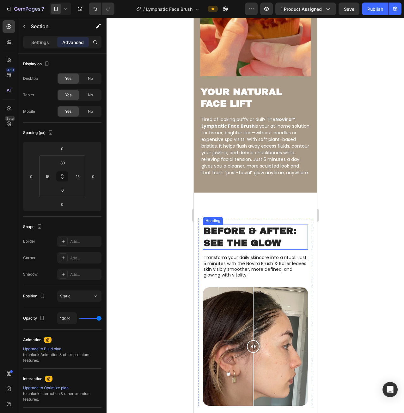
scroll to position [917, 0]
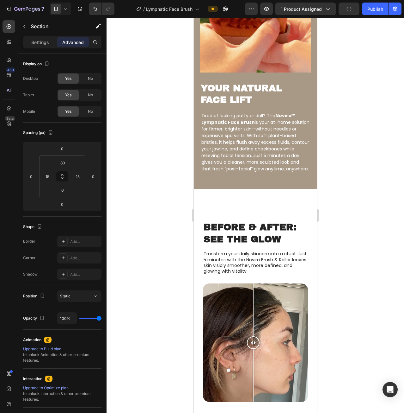
click at [271, 209] on div "Before & After: See the Glow Heading Transform your daily skincare into a ritua…" at bounding box center [255, 296] width 123 height 214
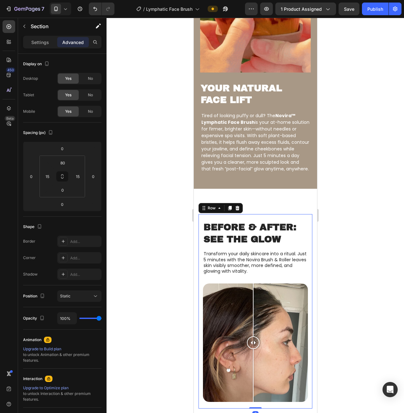
click at [204, 220] on div "Before & After: See the Glow Heading Transform your daily skincare into a ritua…" at bounding box center [255, 311] width 114 height 194
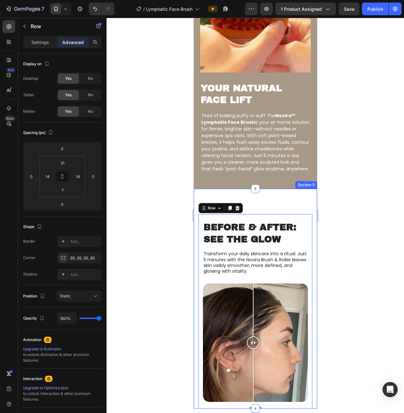
click at [196, 211] on div "Before & After: See the Glow Heading Transform your daily skincare into a ritua…" at bounding box center [255, 299] width 123 height 220
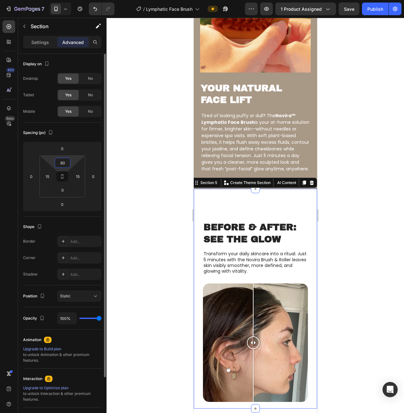
click at [67, 166] on input "80" at bounding box center [62, 162] width 13 height 9
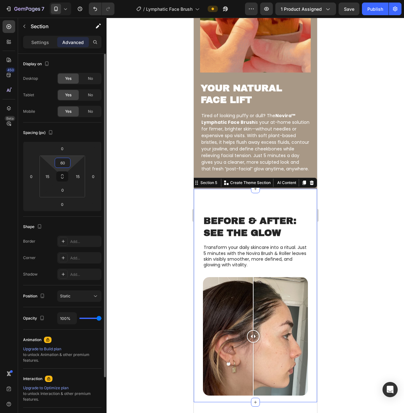
type input "60"
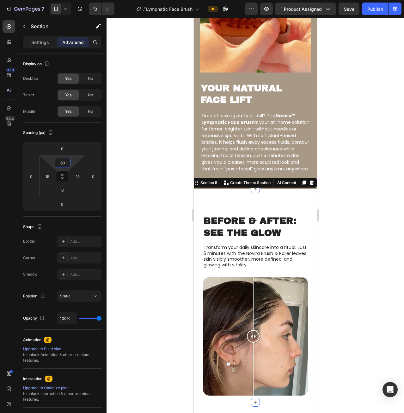
click at [388, 271] on div at bounding box center [256, 215] width 298 height 395
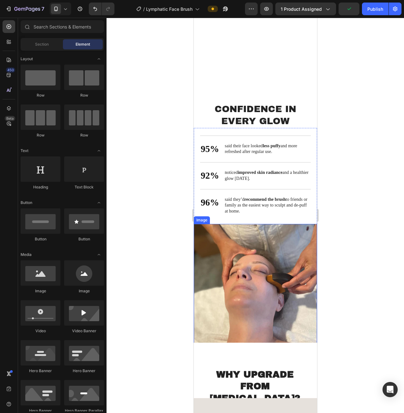
scroll to position [1234, 0]
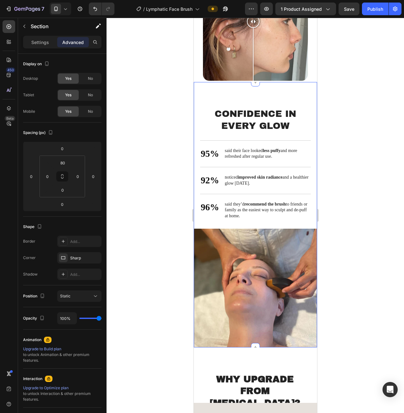
click at [267, 94] on div "CONFIDENCE IN EVERY GLOW Heading CONFIDENCE IN EVERY GLOW Heading 95% Text Bloc…" at bounding box center [255, 214] width 123 height 265
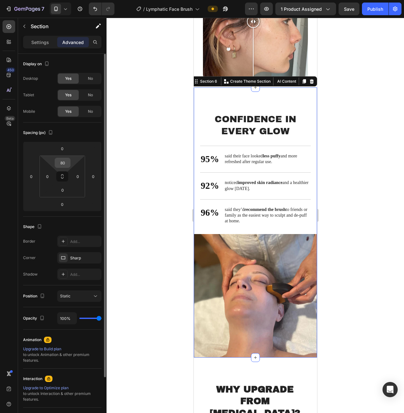
click at [65, 163] on input "80" at bounding box center [62, 162] width 13 height 9
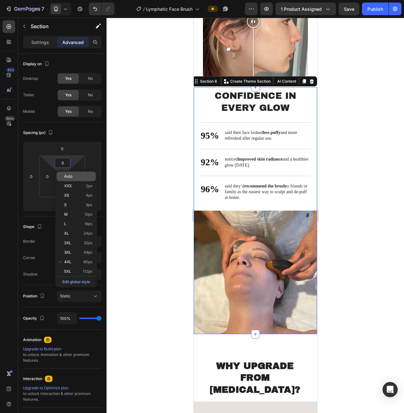
type input "60"
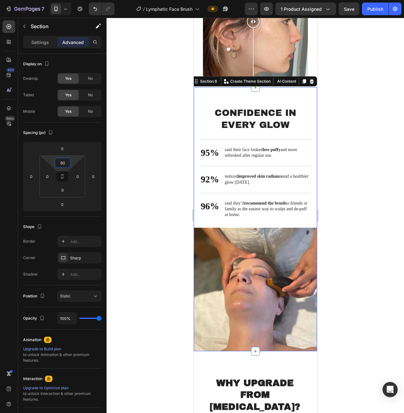
click at [379, 120] on div at bounding box center [256, 215] width 298 height 395
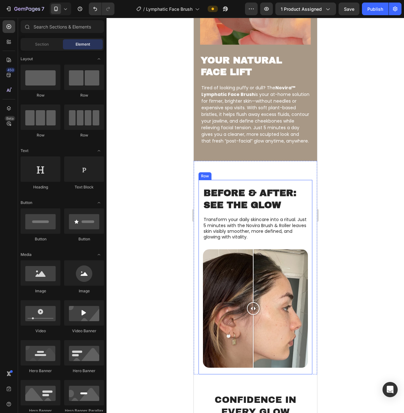
scroll to position [917, 0]
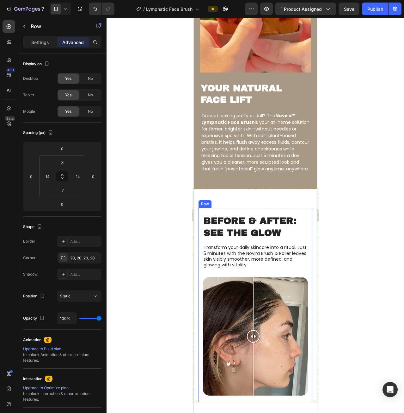
click at [306, 228] on div "Before & After: See the Glow Heading Transform your daily skincare into a ritua…" at bounding box center [255, 305] width 114 height 194
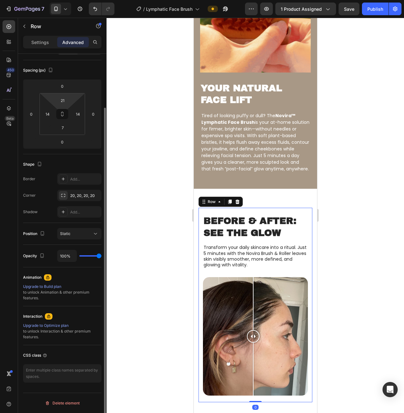
scroll to position [0, 0]
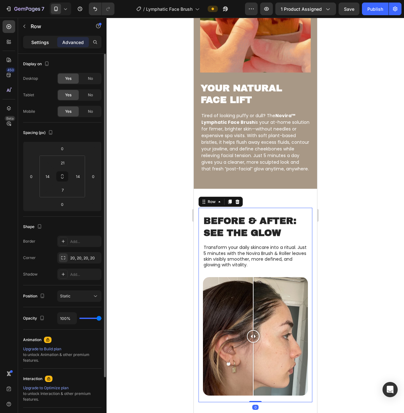
click at [39, 42] on p "Settings" at bounding box center [40, 42] width 18 height 7
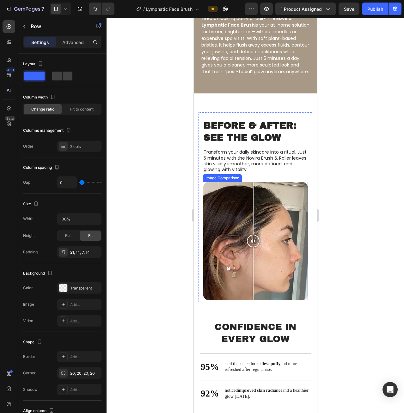
scroll to position [1012, 0]
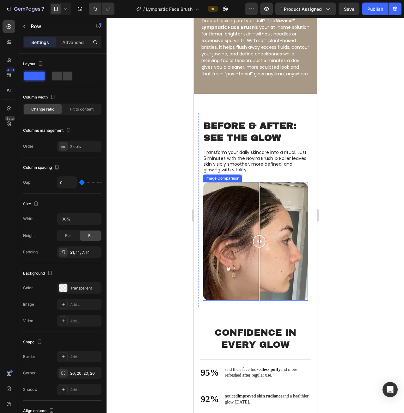
drag, startPoint x: 259, startPoint y: 239, endPoint x: 259, endPoint y: 245, distance: 7.0
click at [259, 245] on div at bounding box center [259, 241] width 13 height 13
click at [373, 6] on div "Publish" at bounding box center [376, 9] width 16 height 7
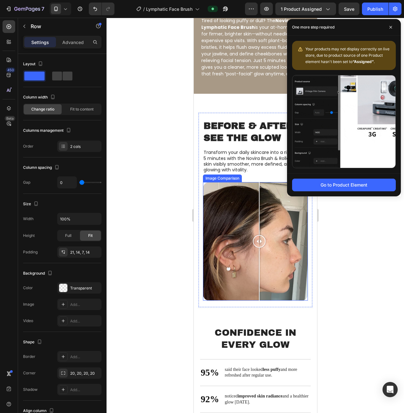
click at [259, 209] on div at bounding box center [259, 208] width 1 height 53
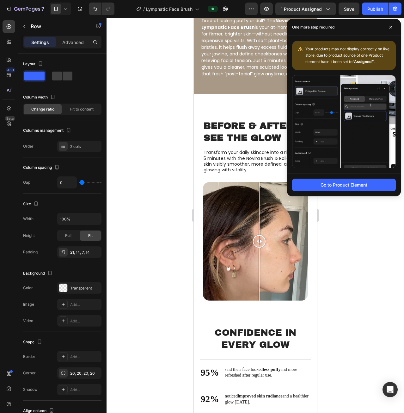
click at [226, 210] on div at bounding box center [255, 241] width 105 height 118
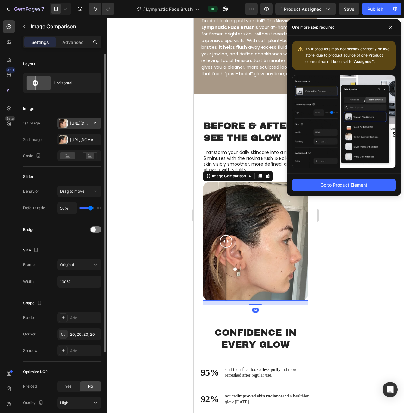
click at [71, 121] on div "Https://cdn.Shopify.Com/s/files/1/0644/5685/1561/files/gempages_579575924412908…" at bounding box center [79, 124] width 18 height 6
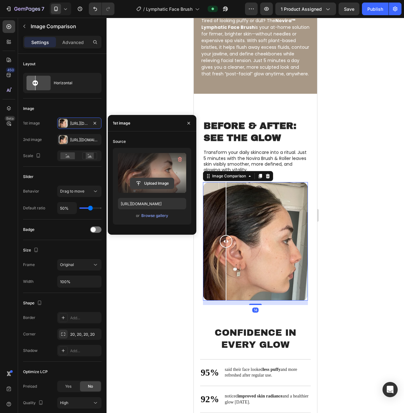
click at [150, 179] on input "file" at bounding box center [152, 183] width 44 height 11
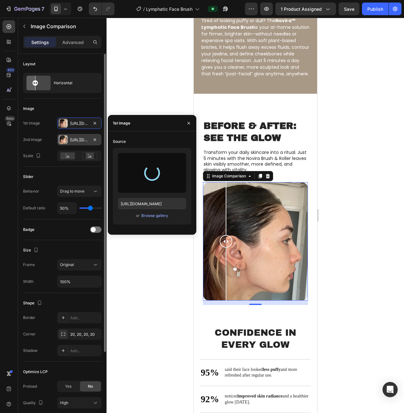
type input "https://cdn.shopify.com/s/files/1/0644/5685/1561/files/gempages_579575924412908…"
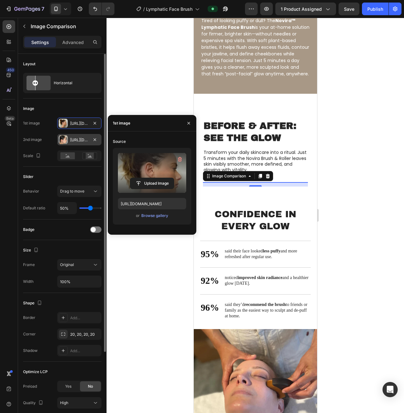
click at [76, 139] on div "Https://cdn.Shopify.Com/s/files/1/0644/5685/1561/files/gempages_579575924412908…" at bounding box center [79, 140] width 18 height 6
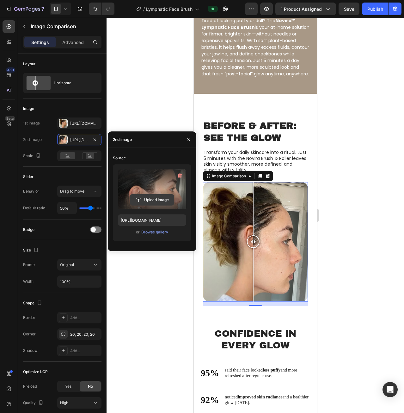
click at [156, 203] on input "file" at bounding box center [152, 199] width 44 height 11
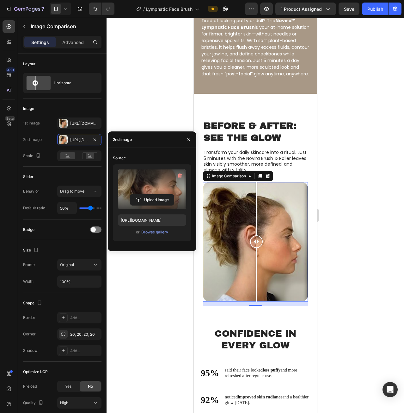
drag, startPoint x: 257, startPoint y: 243, endPoint x: 197, endPoint y: 219, distance: 64.1
click at [255, 241] on div at bounding box center [256, 241] width 13 height 13
drag, startPoint x: 257, startPoint y: 239, endPoint x: 253, endPoint y: 244, distance: 6.2
click at [261, 244] on div at bounding box center [267, 241] width 13 height 13
click at [158, 237] on div "Upload Image https://cdn.shopify.com/s/files/1/0644/5685/1561/files/gempages_57…" at bounding box center [152, 202] width 78 height 77
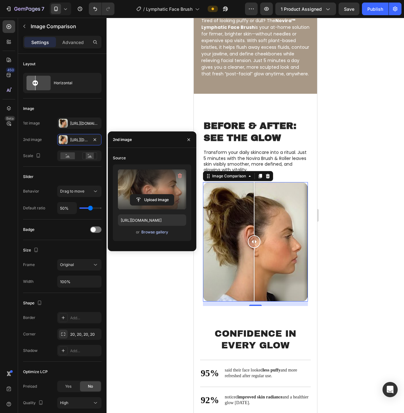
click at [163, 234] on div "Browse gallery" at bounding box center [154, 232] width 27 height 6
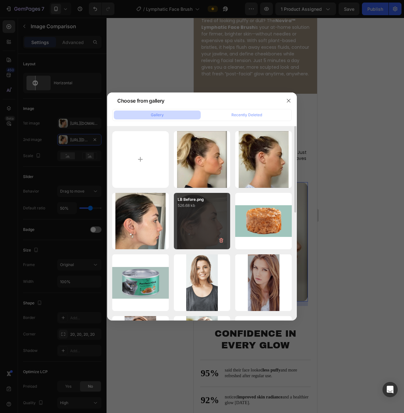
click at [197, 218] on div "LB Before.png 526.68 kb" at bounding box center [202, 221] width 57 height 57
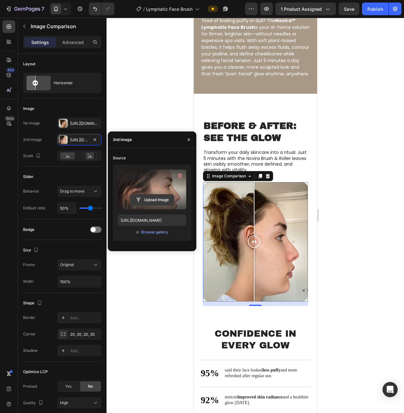
click at [154, 201] on input "file" at bounding box center [152, 199] width 44 height 11
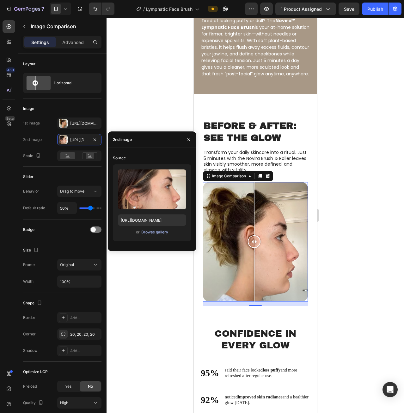
click at [149, 232] on div "Browse gallery" at bounding box center [154, 232] width 27 height 6
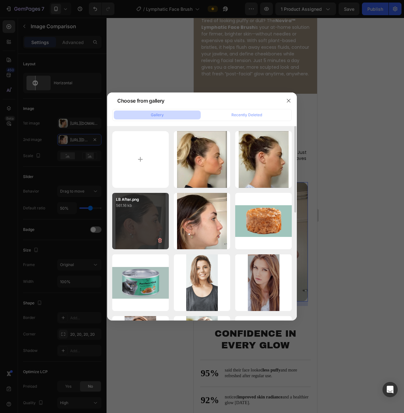
click at [143, 209] on div "LB After.png 561.16 kb" at bounding box center [140, 221] width 57 height 57
type input "https://cdn.shopify.com/s/files/1/0644/5685/1561/files/gempages_579575924412908…"
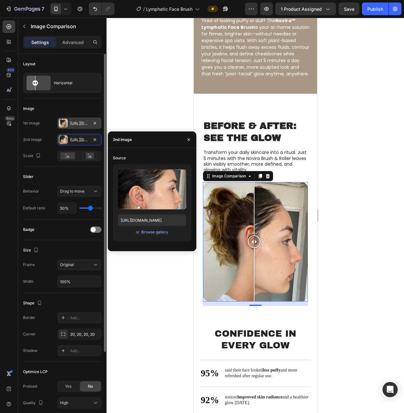
click at [77, 125] on div "Https://cdn.Shopify.Com/s/files/1/0644/5685/1561/files/gempages_579575924412908…" at bounding box center [79, 124] width 18 height 6
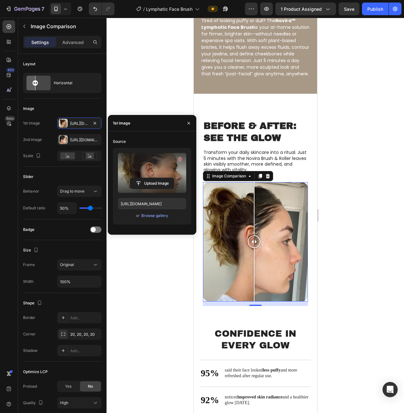
click at [158, 219] on div "or Browse gallery" at bounding box center [152, 216] width 68 height 8
click at [159, 214] on div "Browse gallery" at bounding box center [154, 216] width 27 height 6
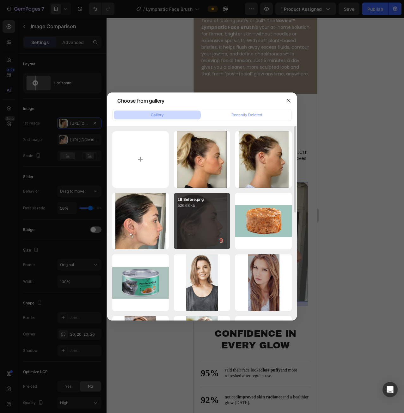
click at [199, 225] on div "LB Before.png 526.68 kb" at bounding box center [202, 221] width 57 height 57
type input "https://cdn.shopify.com/s/files/1/0644/5685/1561/files/gempages_579575924412908…"
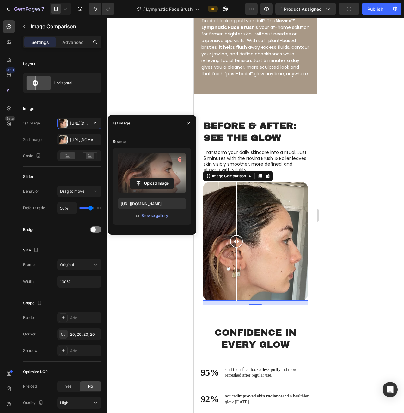
drag, startPoint x: 249, startPoint y: 234, endPoint x: 255, endPoint y: 240, distance: 7.8
click at [243, 240] on div at bounding box center [236, 241] width 13 height 118
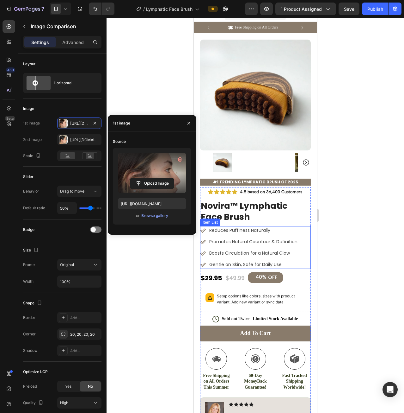
scroll to position [0, 0]
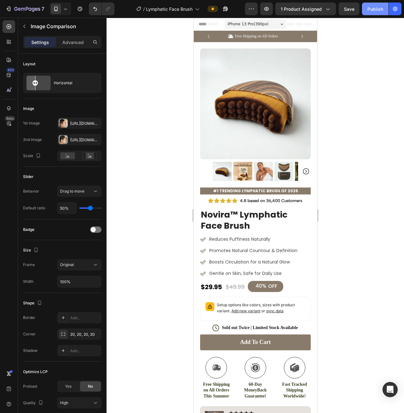
click at [369, 11] on div "Publish" at bounding box center [376, 9] width 16 height 7
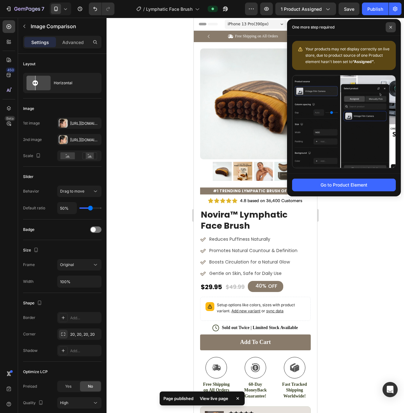
click at [390, 30] on span at bounding box center [391, 27] width 10 height 10
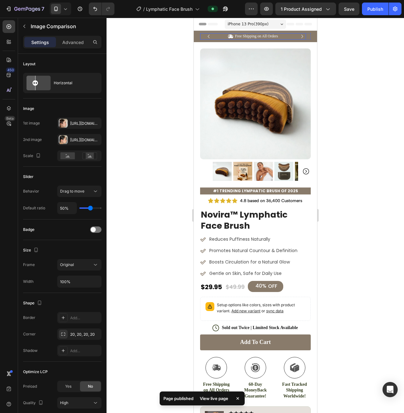
click at [299, 35] on icon "Carousel Next Arrow" at bounding box center [302, 36] width 7 height 7
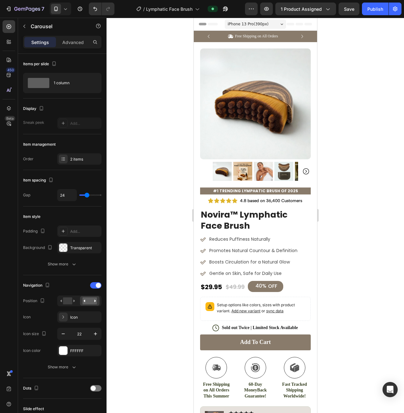
click at [301, 38] on div "Icon Free Shipping on All Orders Text Block Row" at bounding box center [253, 36] width 106 height 6
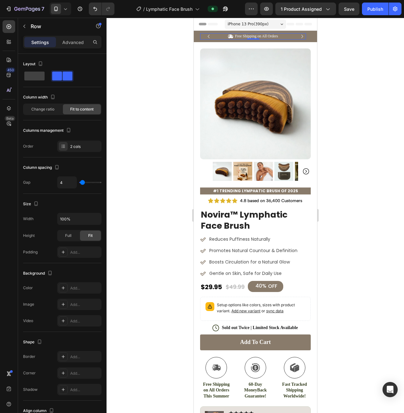
click at [299, 37] on icon "Carousel Next Arrow" at bounding box center [302, 36] width 7 height 7
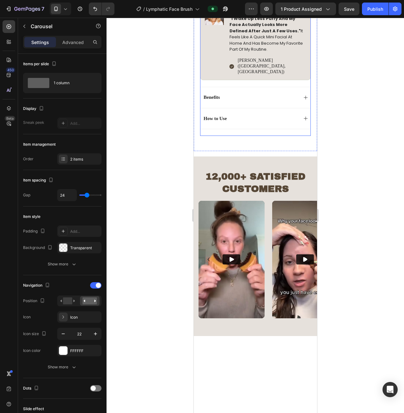
scroll to position [411, 0]
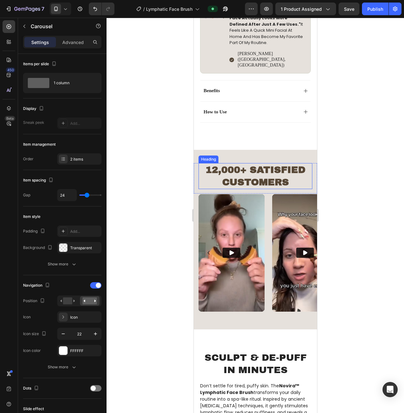
click at [220, 165] on strong "12,000+ Satisfied" at bounding box center [255, 170] width 100 height 10
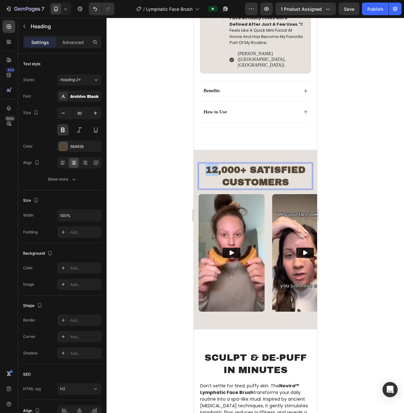
drag, startPoint x: 215, startPoint y: 152, endPoint x: 206, endPoint y: 155, distance: 9.4
click at [206, 165] on strong "12,000+ Satisfied" at bounding box center [255, 170] width 100 height 10
click at [271, 177] on strong "Customers" at bounding box center [255, 182] width 67 height 10
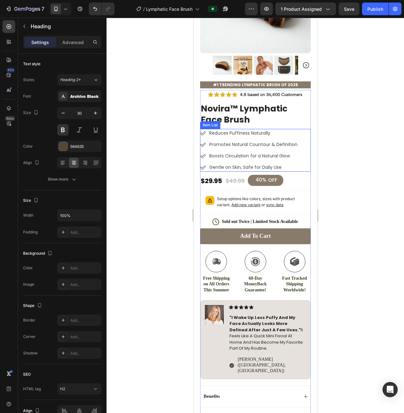
scroll to position [32, 0]
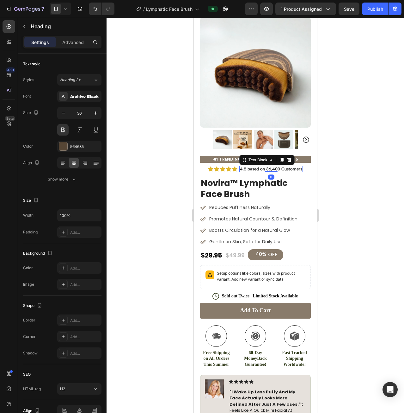
click at [268, 166] on p "4.8 based on 36,400 Customers" at bounding box center [271, 168] width 62 height 5
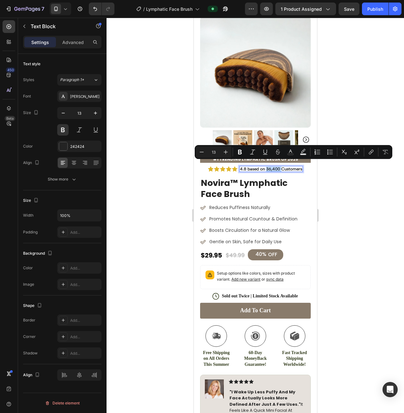
click at [265, 166] on p "4.8 based on 36,400 Customers" at bounding box center [271, 168] width 62 height 5
click at [269, 166] on p "4.8 based on 36,400 Customers" at bounding box center [271, 168] width 62 height 5
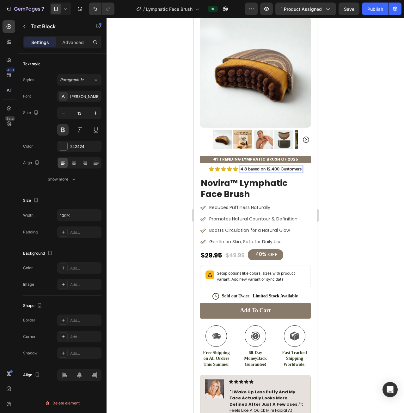
click at [350, 147] on div at bounding box center [256, 215] width 298 height 395
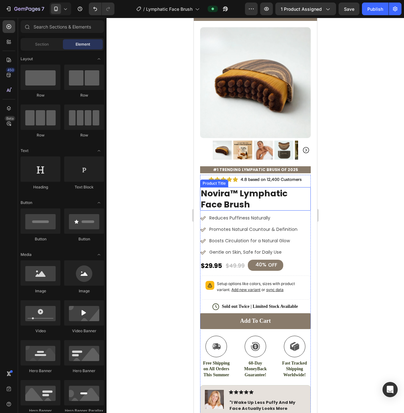
scroll to position [0, 0]
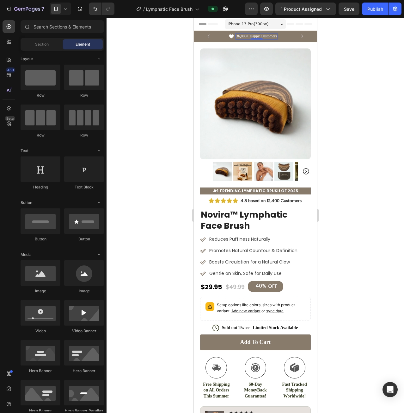
click at [237, 35] on p "36,000+ Happy Customers" at bounding box center [256, 36] width 41 height 5
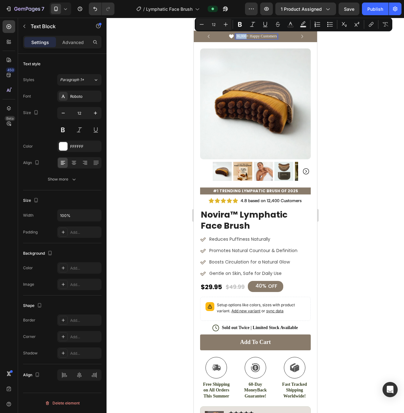
click at [240, 35] on p "36,000+ Happy Customers" at bounding box center [256, 36] width 41 height 5
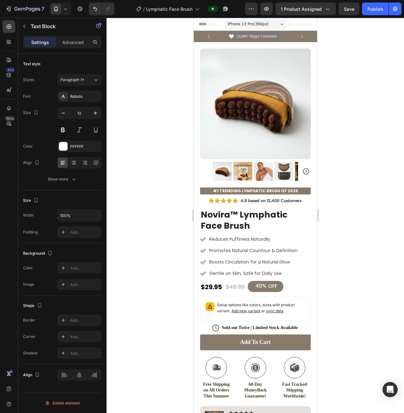
click at [367, 84] on div at bounding box center [256, 215] width 298 height 395
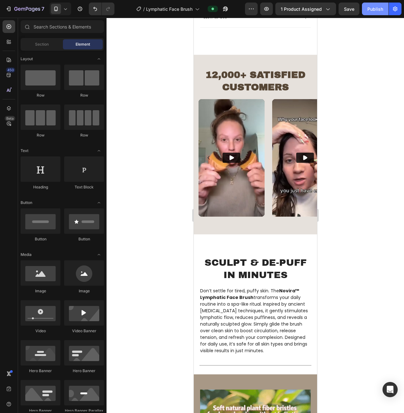
click at [382, 6] on div "Publish" at bounding box center [376, 9] width 16 height 7
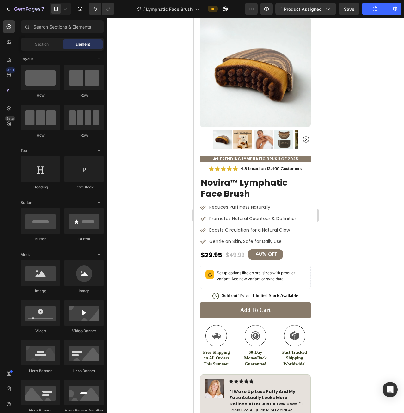
scroll to position [32, 0]
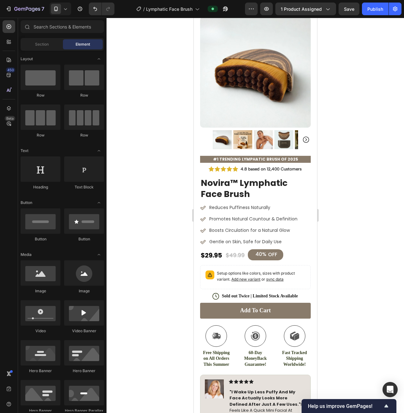
click at [376, 274] on div at bounding box center [256, 215] width 298 height 395
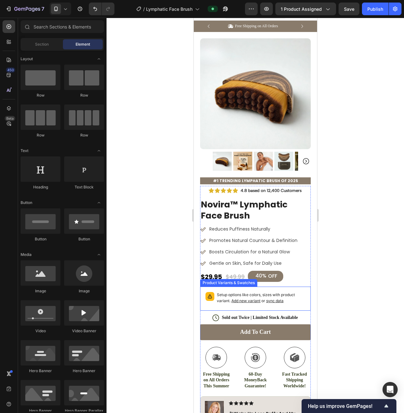
scroll to position [0, 0]
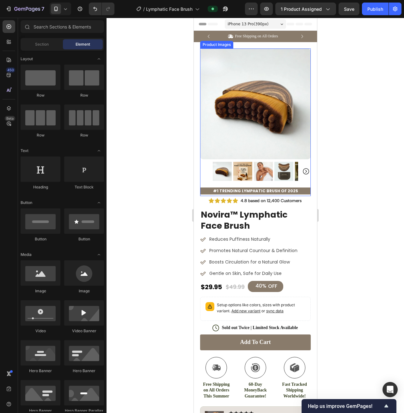
click at [242, 166] on img at bounding box center [242, 171] width 19 height 19
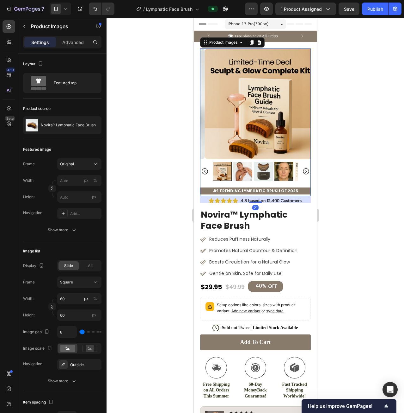
click at [202, 167] on icon "Carousel Back Arrow" at bounding box center [205, 171] width 8 height 8
click at [253, 127] on img at bounding box center [260, 103] width 111 height 111
click at [220, 165] on img at bounding box center [222, 171] width 19 height 19
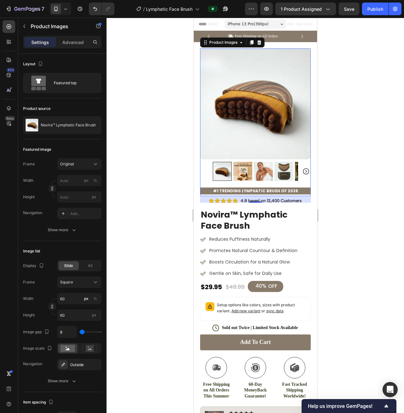
click at [239, 164] on img at bounding box center [242, 171] width 19 height 19
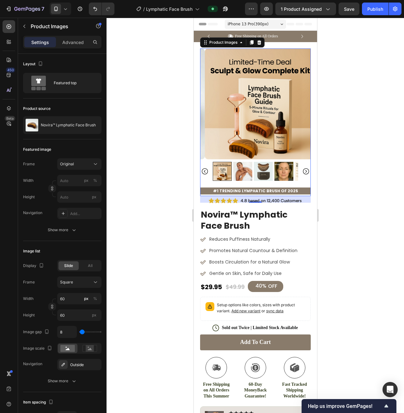
click at [202, 167] on icon "Carousel Back Arrow" at bounding box center [205, 171] width 8 height 8
click at [224, 164] on img at bounding box center [222, 171] width 19 height 19
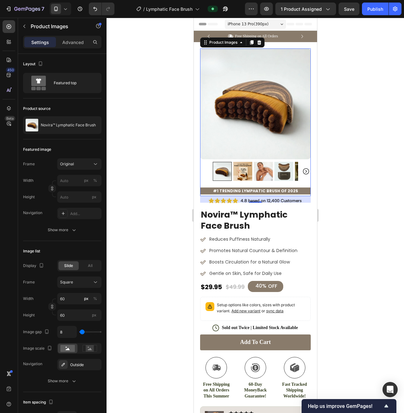
click at [243, 165] on img at bounding box center [242, 171] width 19 height 19
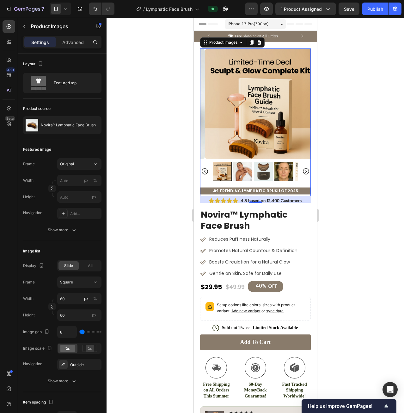
click at [206, 168] on icon "Carousel Back Arrow" at bounding box center [205, 171] width 6 height 6
click at [226, 167] on img at bounding box center [222, 171] width 19 height 19
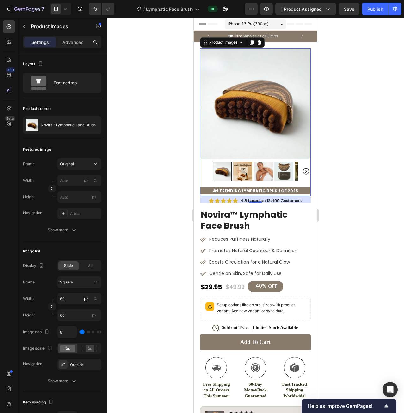
click at [244, 165] on img at bounding box center [242, 171] width 19 height 19
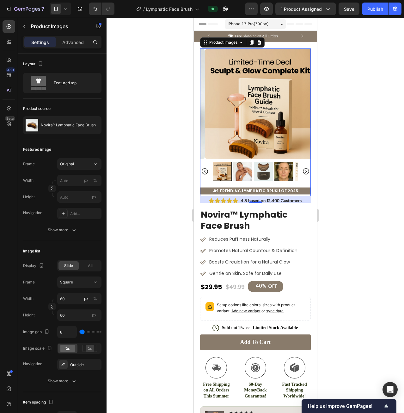
click at [203, 167] on icon "Carousel Back Arrow" at bounding box center [205, 171] width 8 height 8
click at [222, 167] on img at bounding box center [222, 171] width 19 height 19
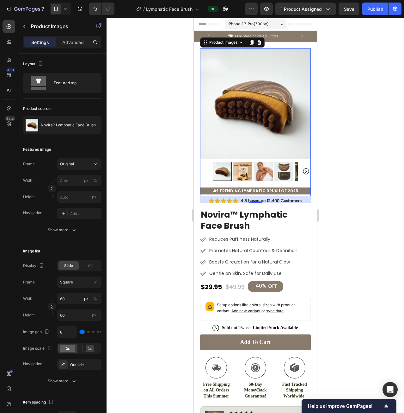
click at [352, 138] on div at bounding box center [256, 215] width 298 height 395
